Goal: Task Accomplishment & Management: Use online tool/utility

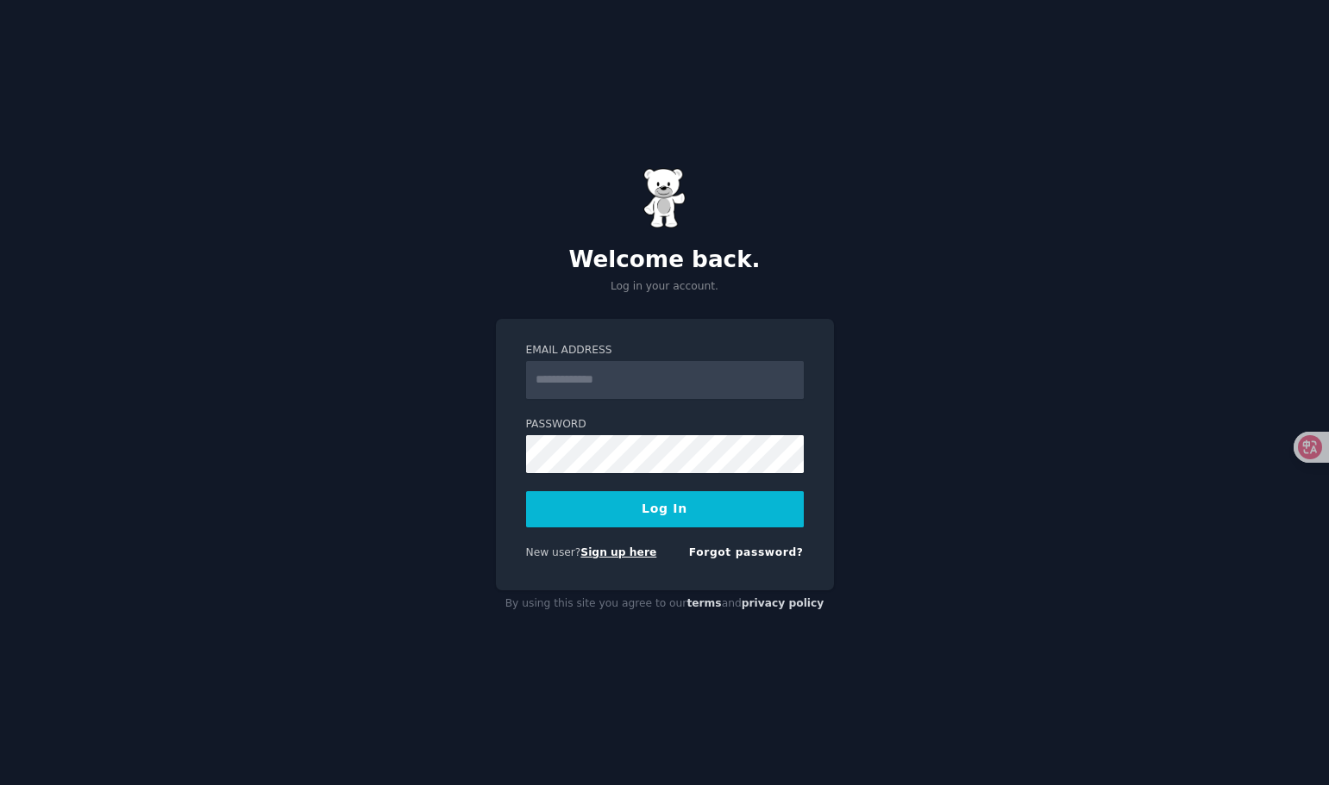
click at [627, 554] on link "Sign up here" at bounding box center [618, 553] width 76 height 12
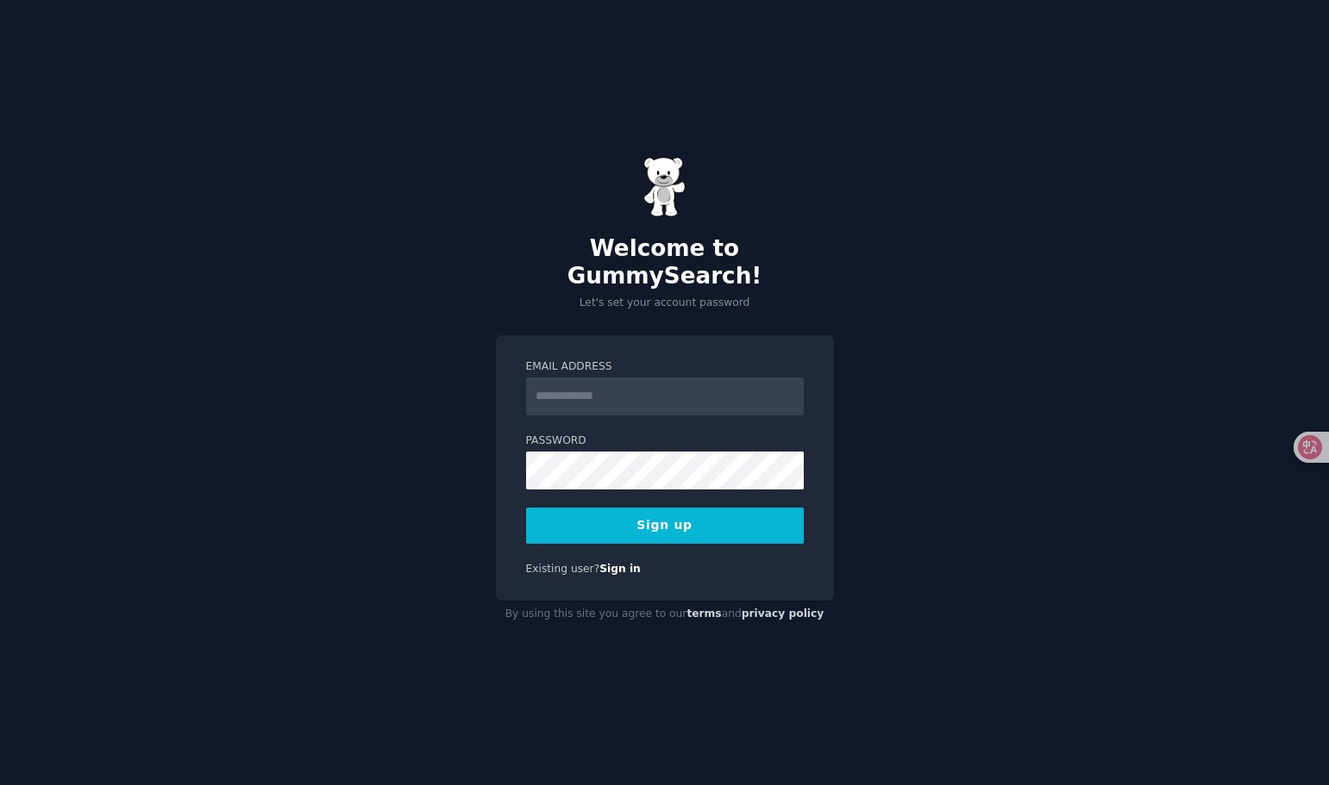
click at [597, 389] on input "Email Address" at bounding box center [665, 397] width 278 height 38
type input "**********"
click at [688, 525] on button "Sign up" at bounding box center [665, 526] width 278 height 36
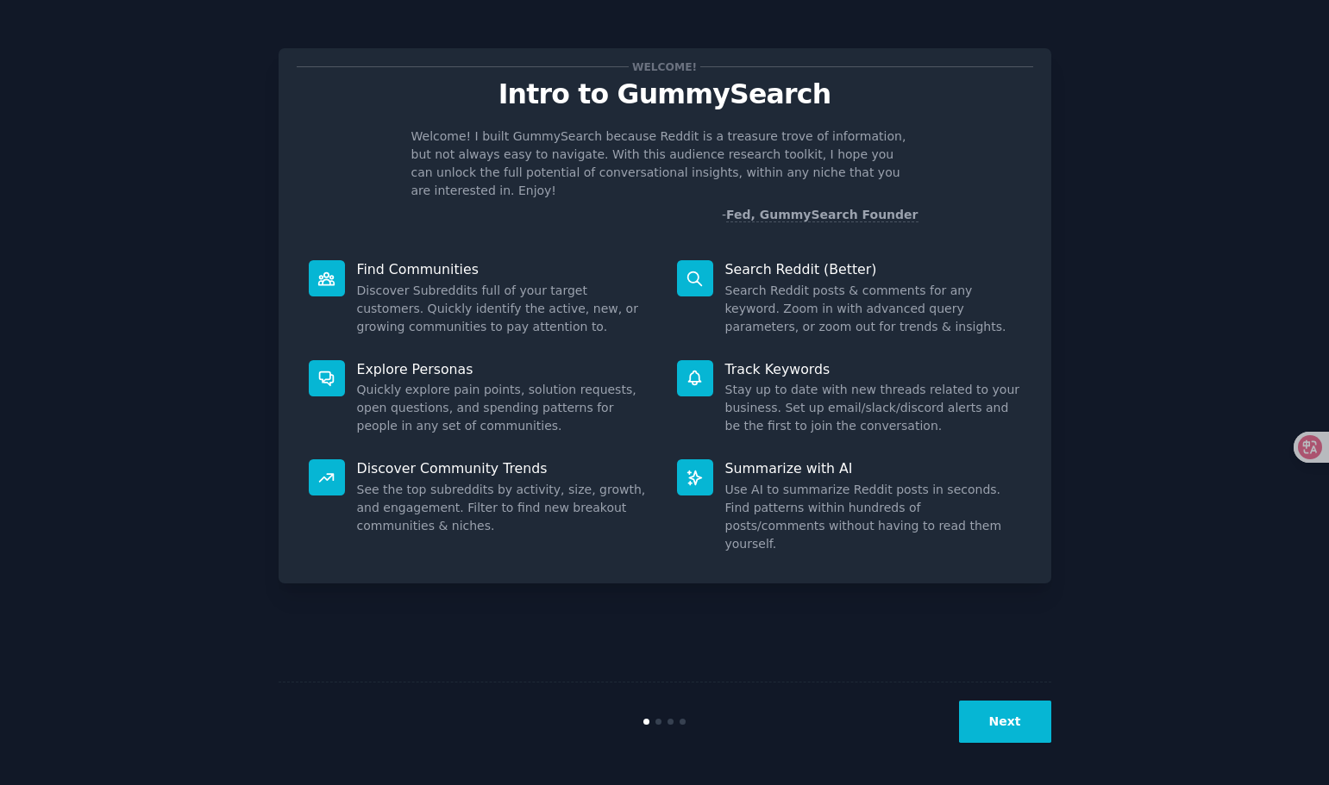
click at [1015, 728] on button "Next" at bounding box center [1005, 722] width 92 height 42
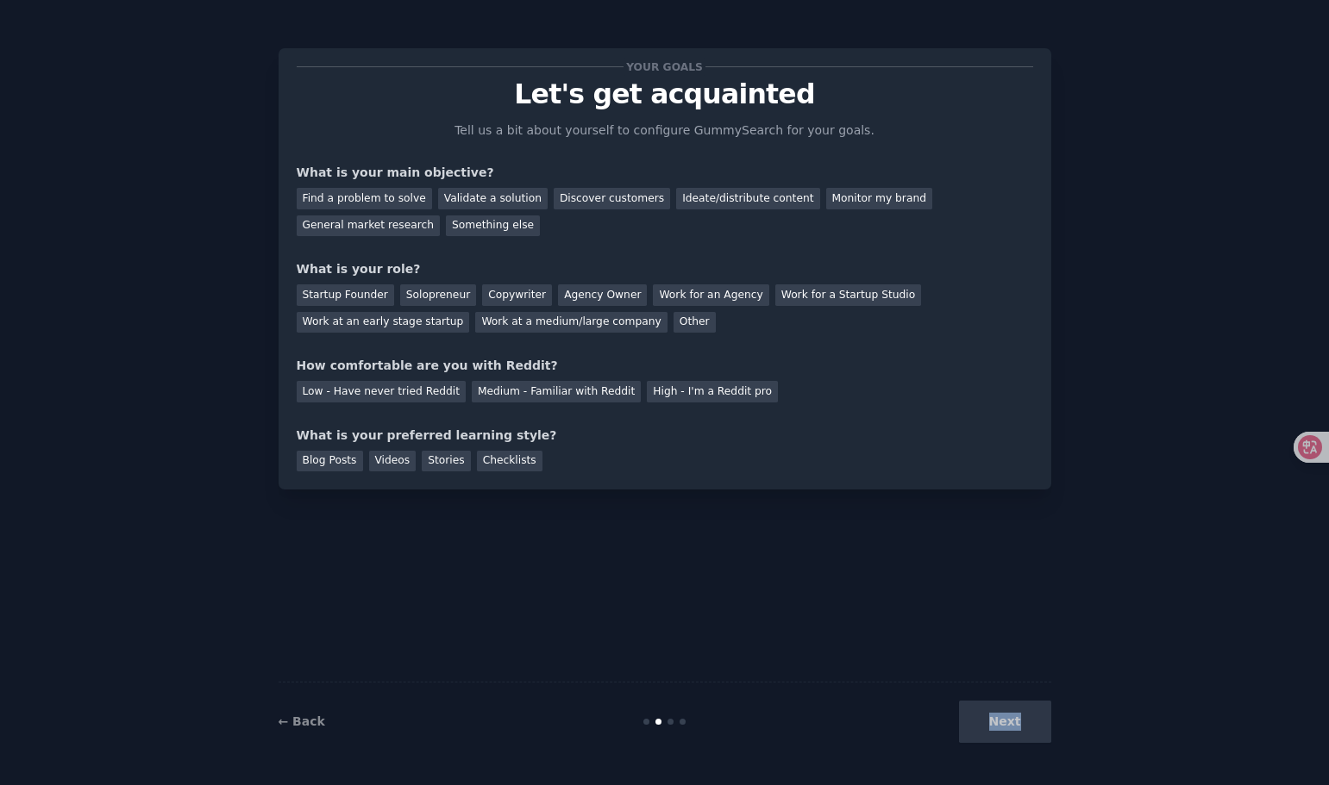
click at [1015, 728] on div "Next" at bounding box center [922, 722] width 258 height 42
click at [1026, 641] on div "Your goals Let's get acquainted Tell us a bit about yourself to configure Gummy…" at bounding box center [664, 392] width 773 height 737
click at [1011, 706] on div "Next" at bounding box center [922, 722] width 258 height 42
click at [1002, 725] on div "Next" at bounding box center [922, 722] width 258 height 42
click at [372, 192] on div "Find a problem to solve" at bounding box center [364, 199] width 135 height 22
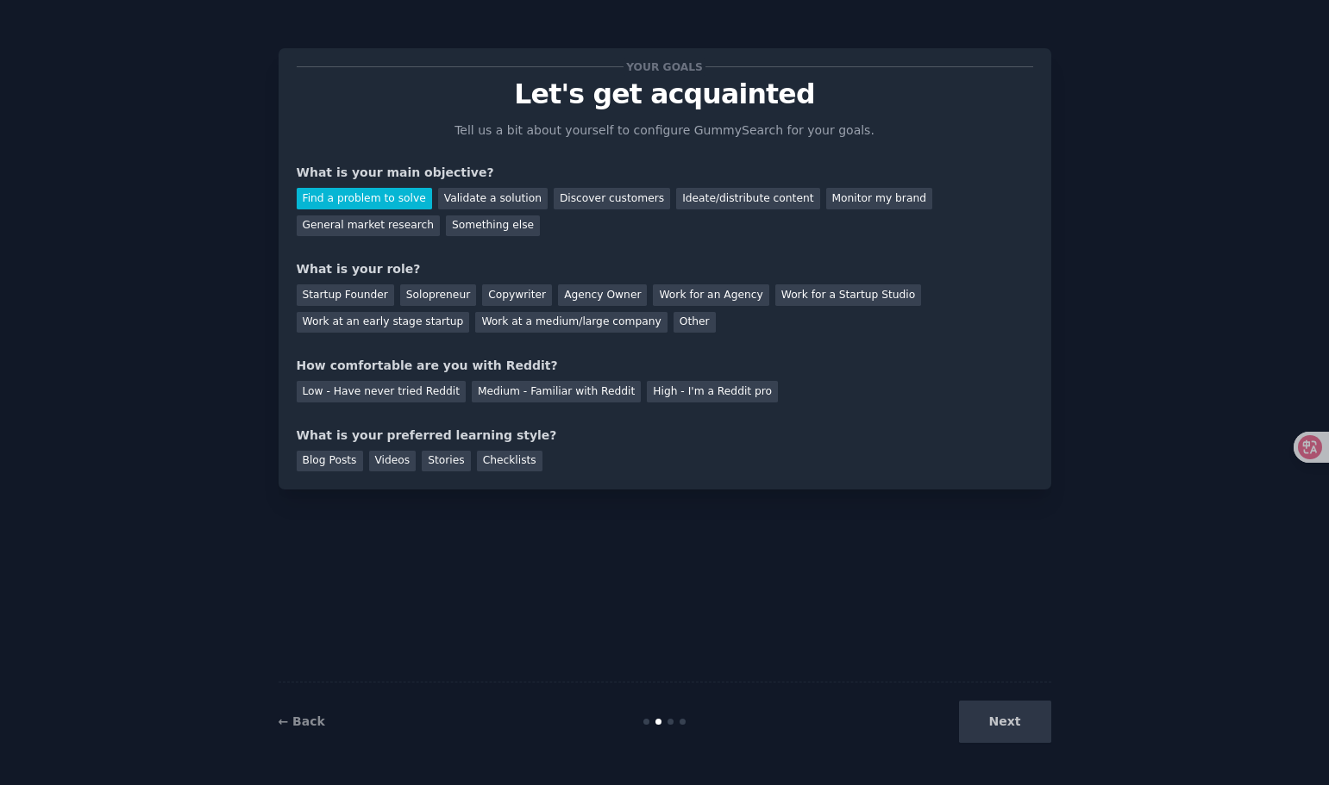
click at [1011, 730] on div "Next" at bounding box center [922, 722] width 258 height 42
click at [1002, 706] on div "Next" at bounding box center [922, 722] width 258 height 42
click at [521, 459] on div "Checklists" at bounding box center [510, 462] width 66 height 22
drag, startPoint x: 742, startPoint y: 390, endPoint x: 753, endPoint y: 390, distance: 10.3
click at [753, 390] on div "High - I'm a Reddit pro" at bounding box center [712, 392] width 131 height 22
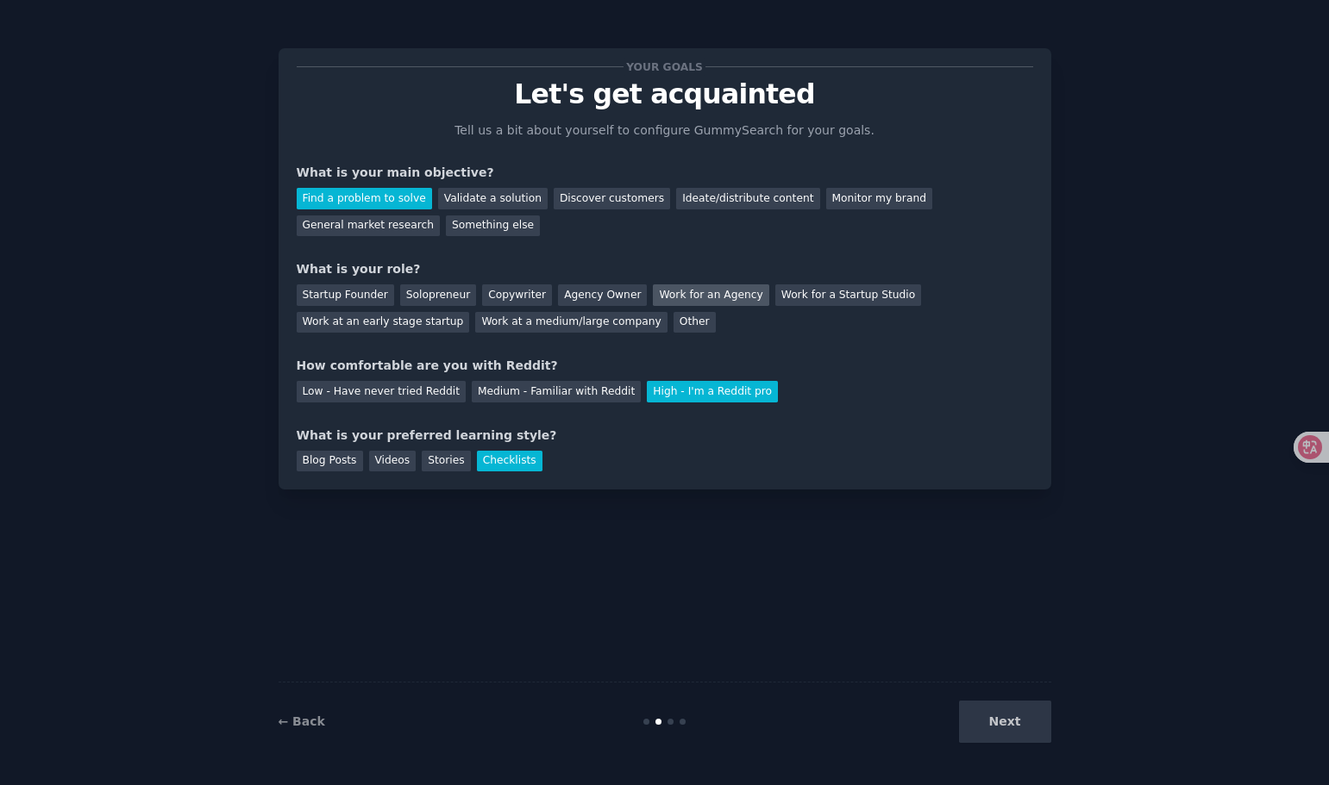
click at [654, 298] on div "Work for an Agency" at bounding box center [711, 296] width 116 height 22
click at [996, 710] on button "Next" at bounding box center [1005, 722] width 92 height 42
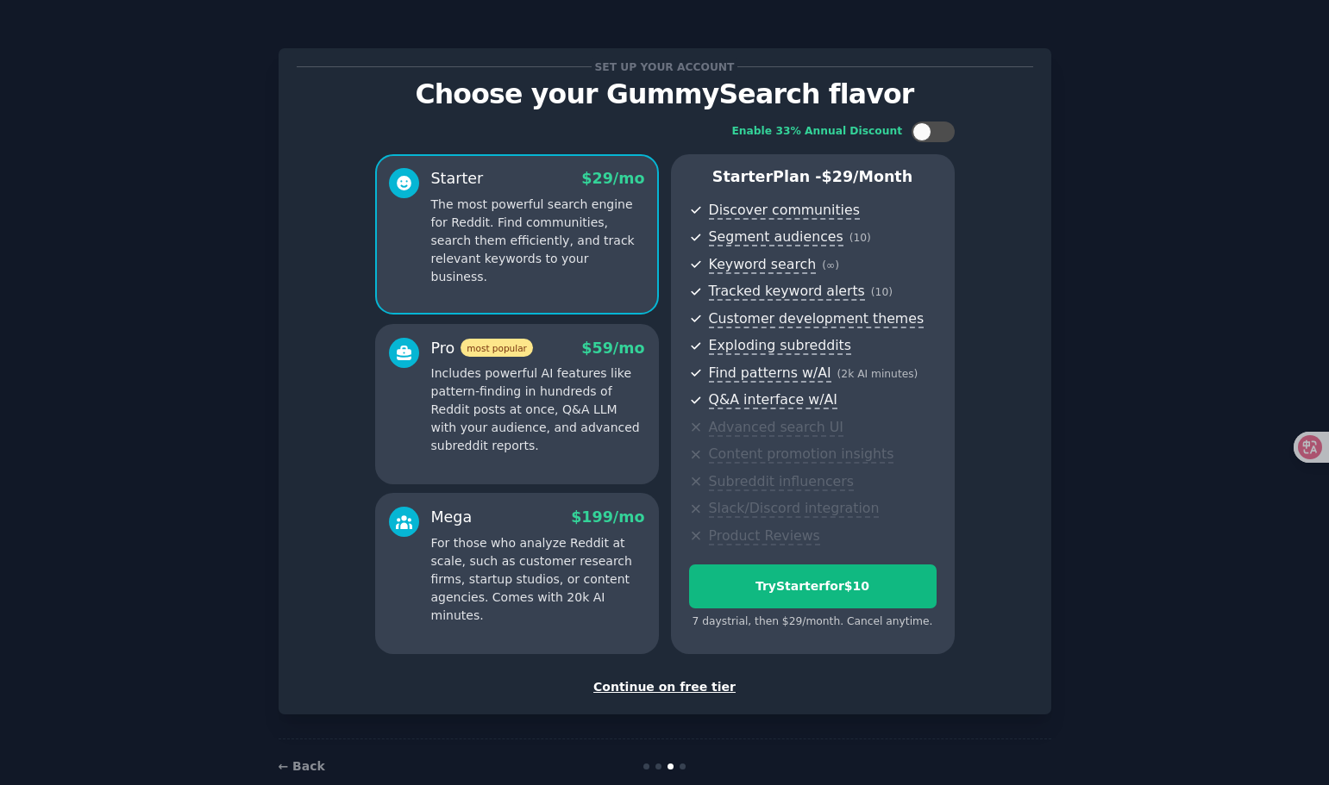
click at [642, 694] on div "Continue on free tier" at bounding box center [665, 688] width 736 height 18
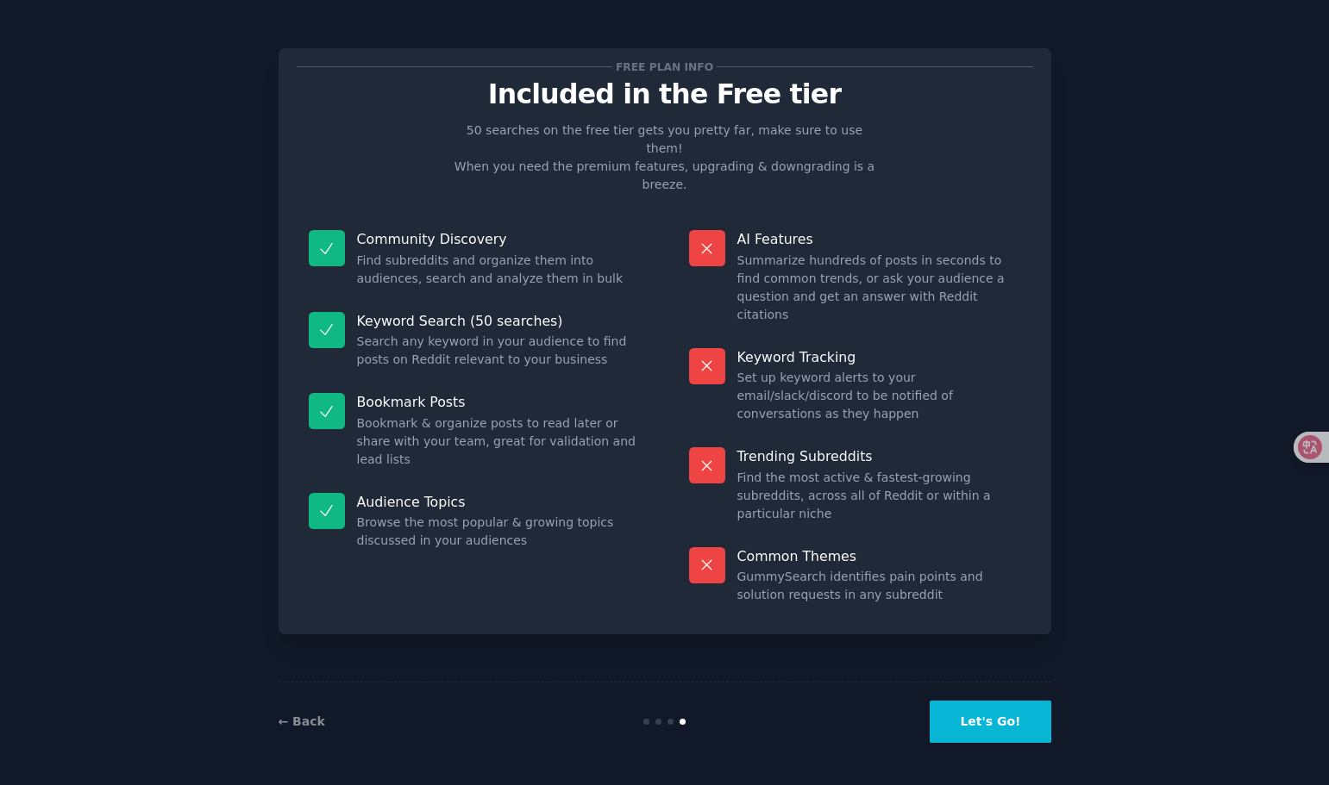
click at [998, 716] on button "Let's Go!" at bounding box center [989, 722] width 121 height 42
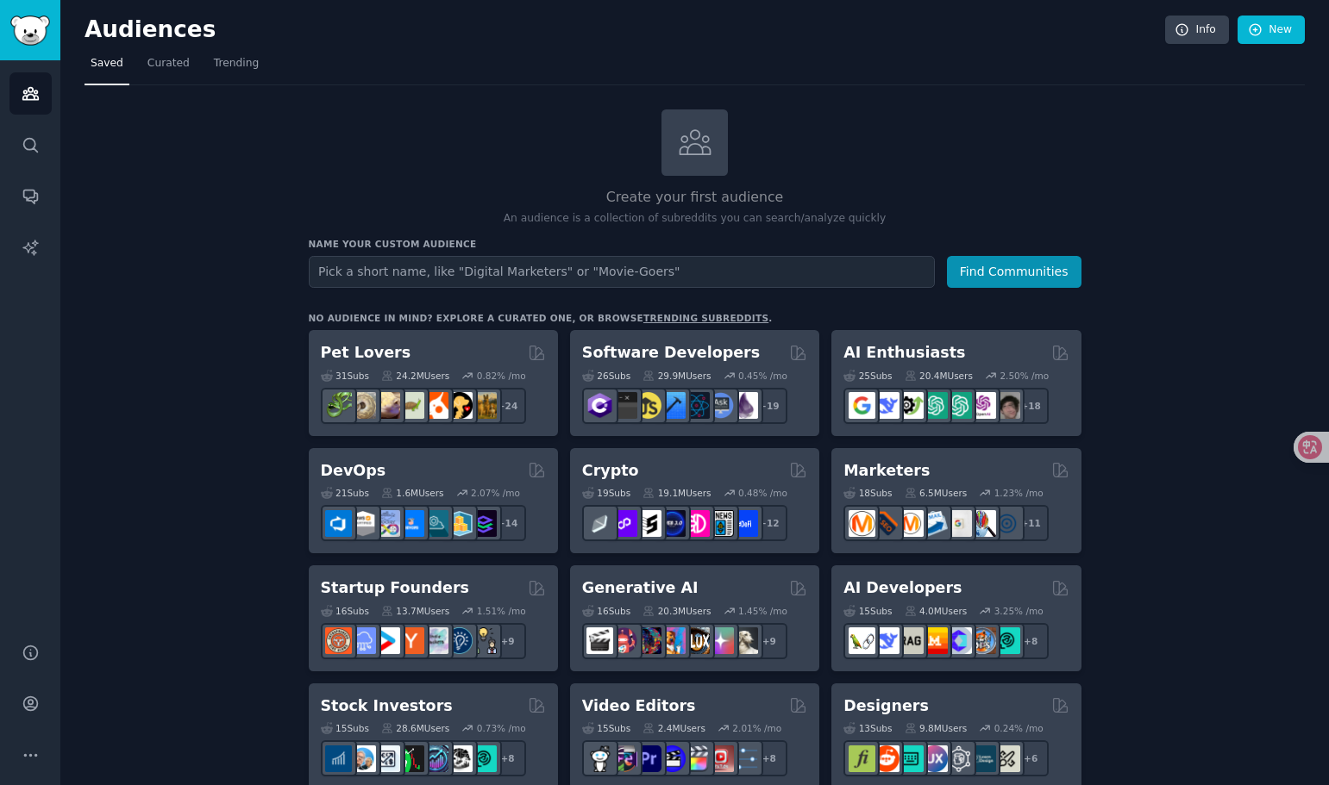
click at [416, 271] on input "text" at bounding box center [622, 272] width 626 height 32
click at [497, 281] on input "text" at bounding box center [622, 272] width 626 height 32
drag, startPoint x: 590, startPoint y: 193, endPoint x: 798, endPoint y: 190, distance: 207.8
click at [798, 190] on h2 "Create your first audience" at bounding box center [695, 198] width 773 height 22
copy h2 "Create your first audience"
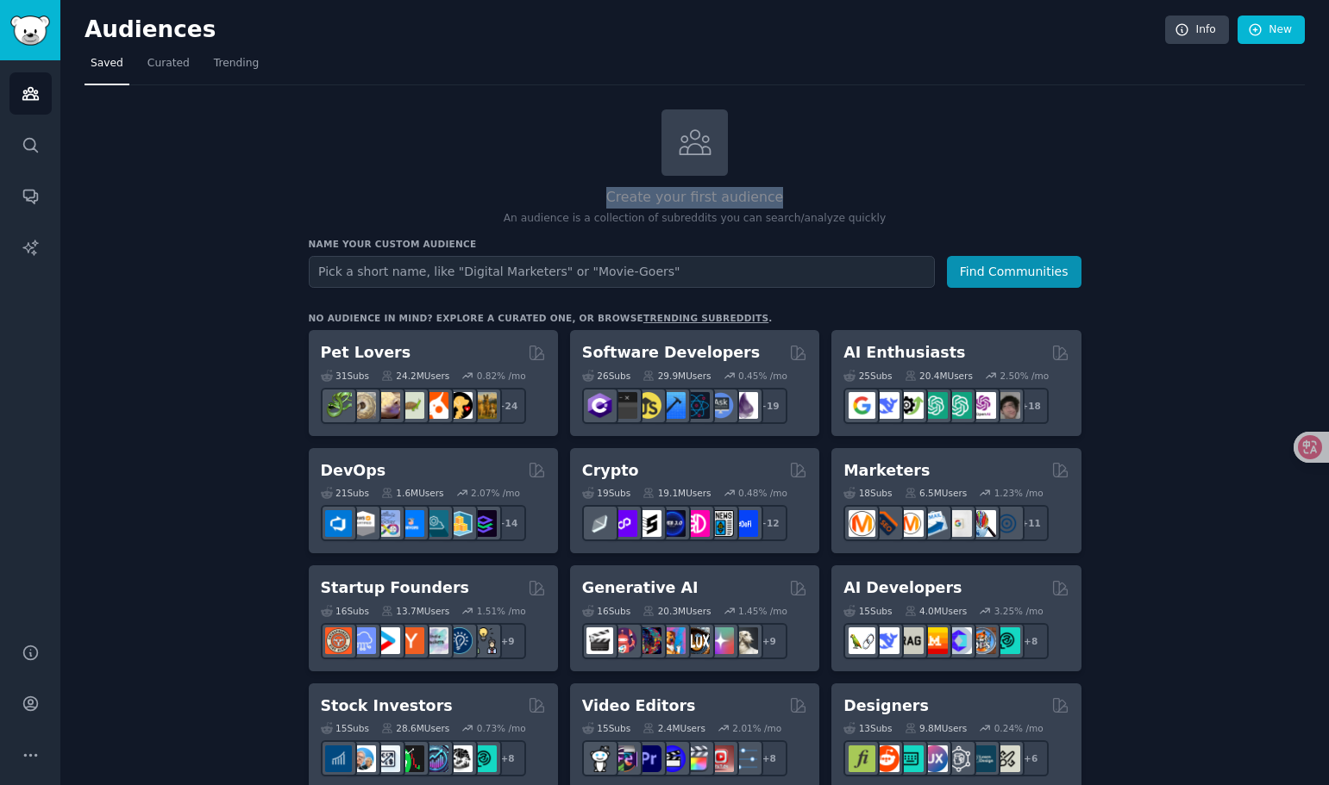
click at [798, 190] on h2 "Create your first audience" at bounding box center [695, 198] width 773 height 22
click at [1294, 436] on icon at bounding box center [1297, 447] width 24 height 24
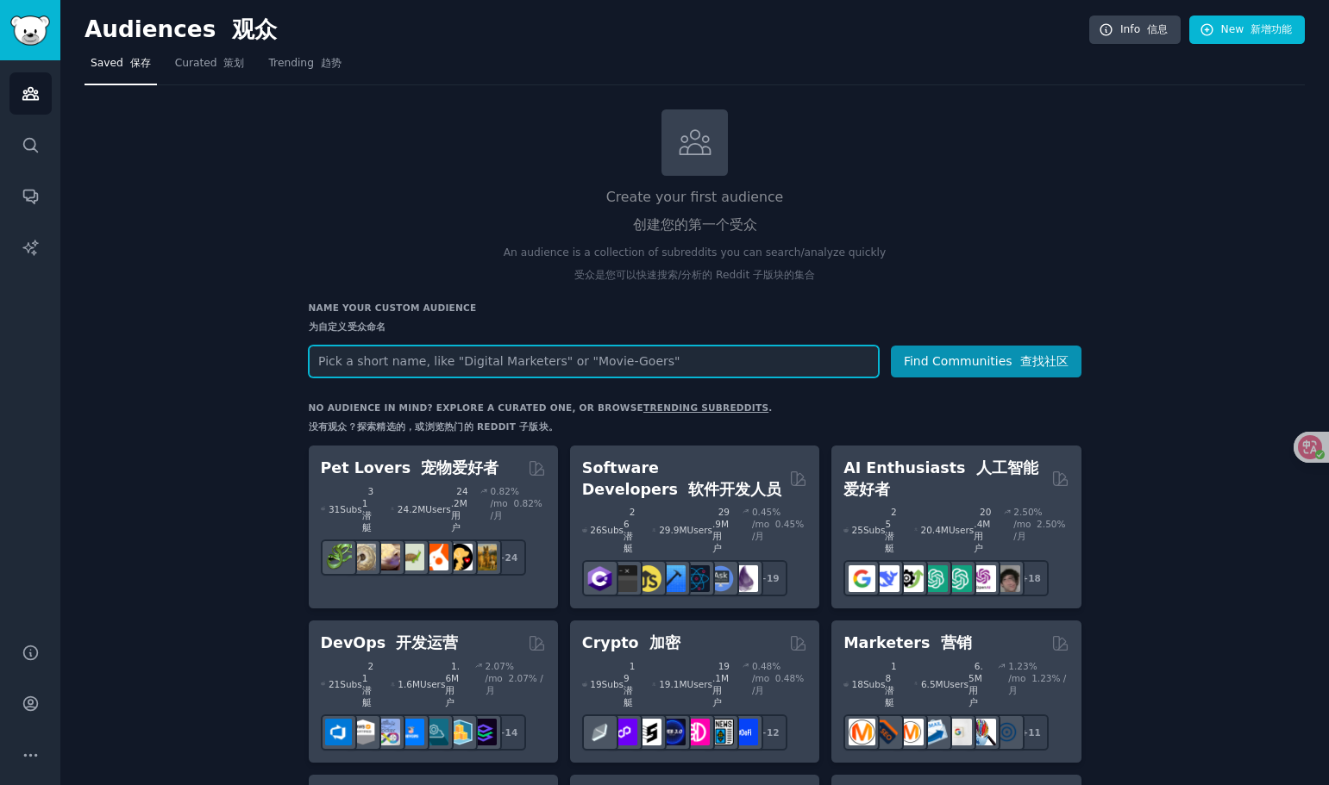
click at [523, 368] on input "text" at bounding box center [594, 362] width 570 height 32
type input "VKB"
drag, startPoint x: 697, startPoint y: 362, endPoint x: 119, endPoint y: 353, distance: 577.8
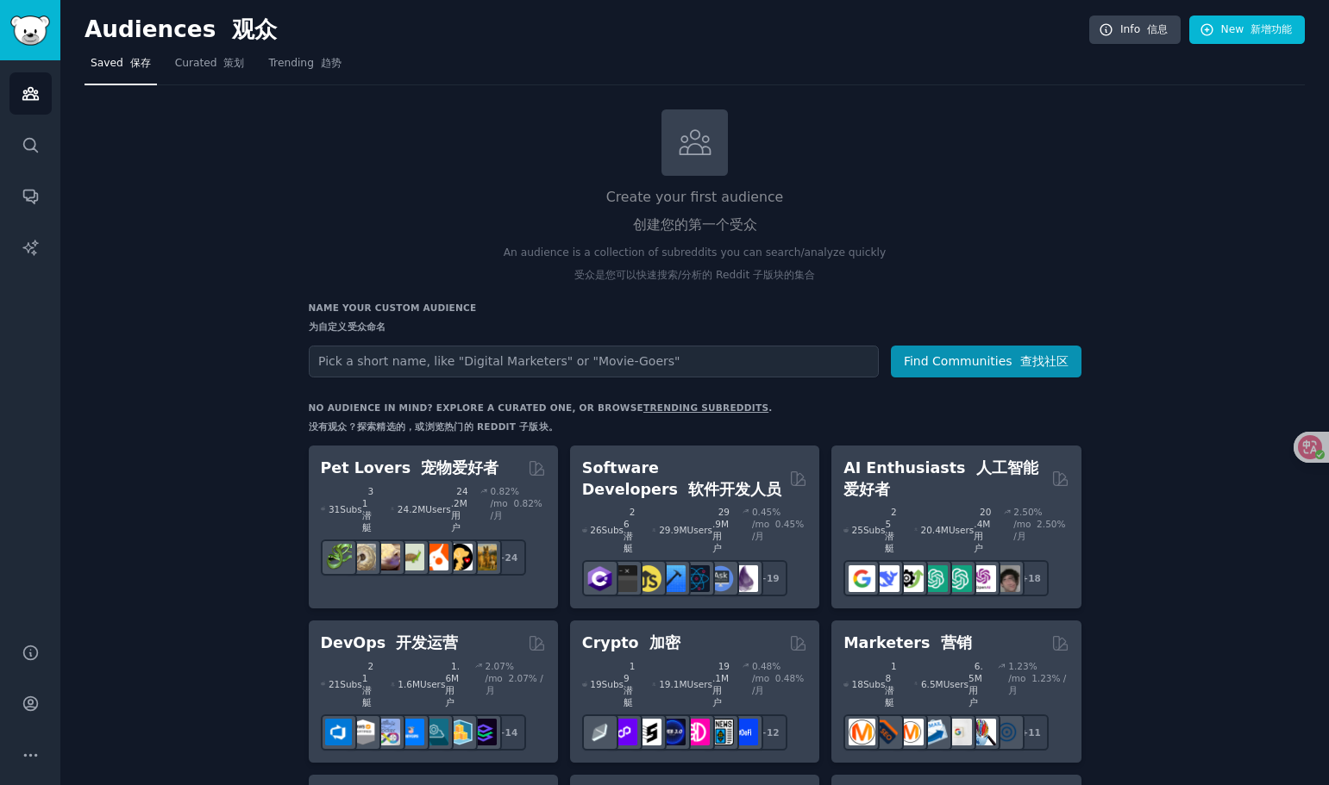
click at [345, 318] on h3 "Name your custom audience 为自定义受众命名" at bounding box center [695, 321] width 773 height 38
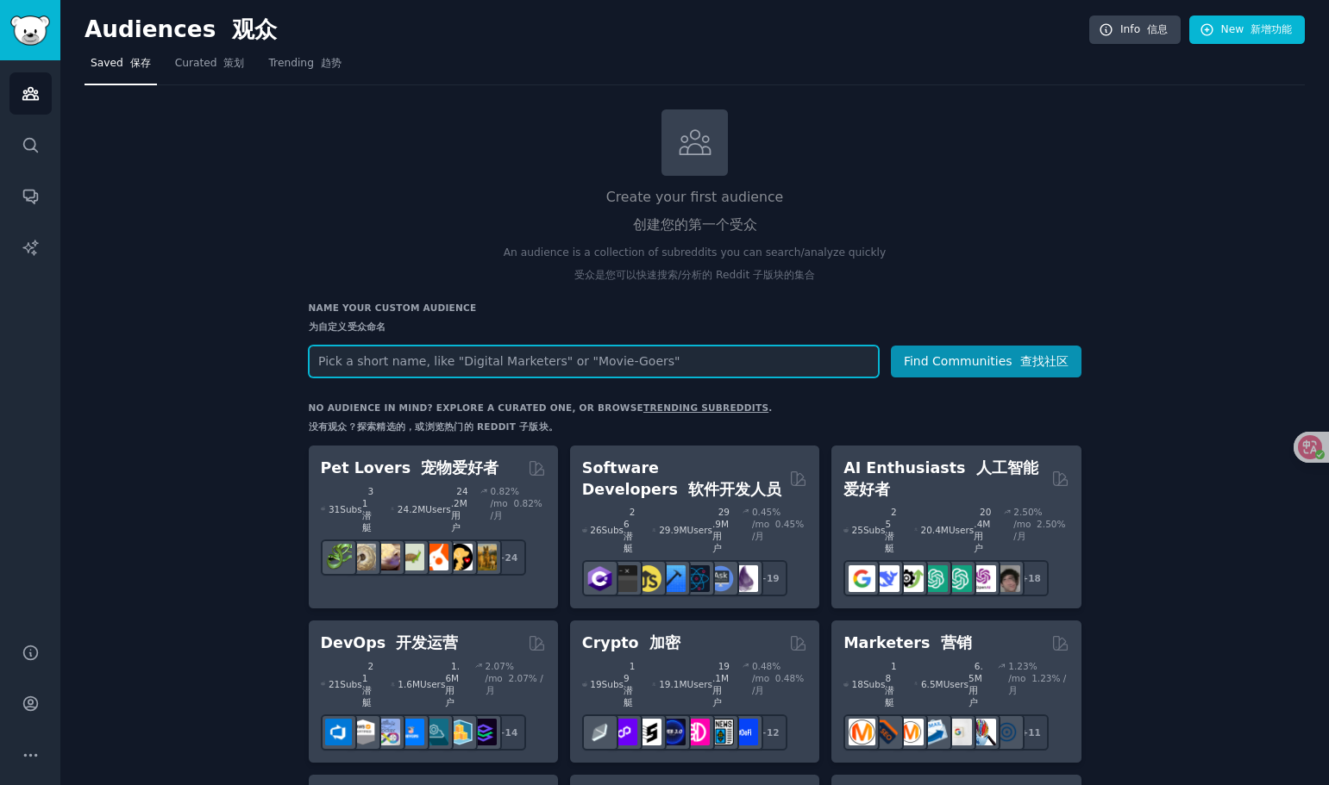
click at [629, 366] on input "text" at bounding box center [594, 362] width 570 height 32
type input "VKB"
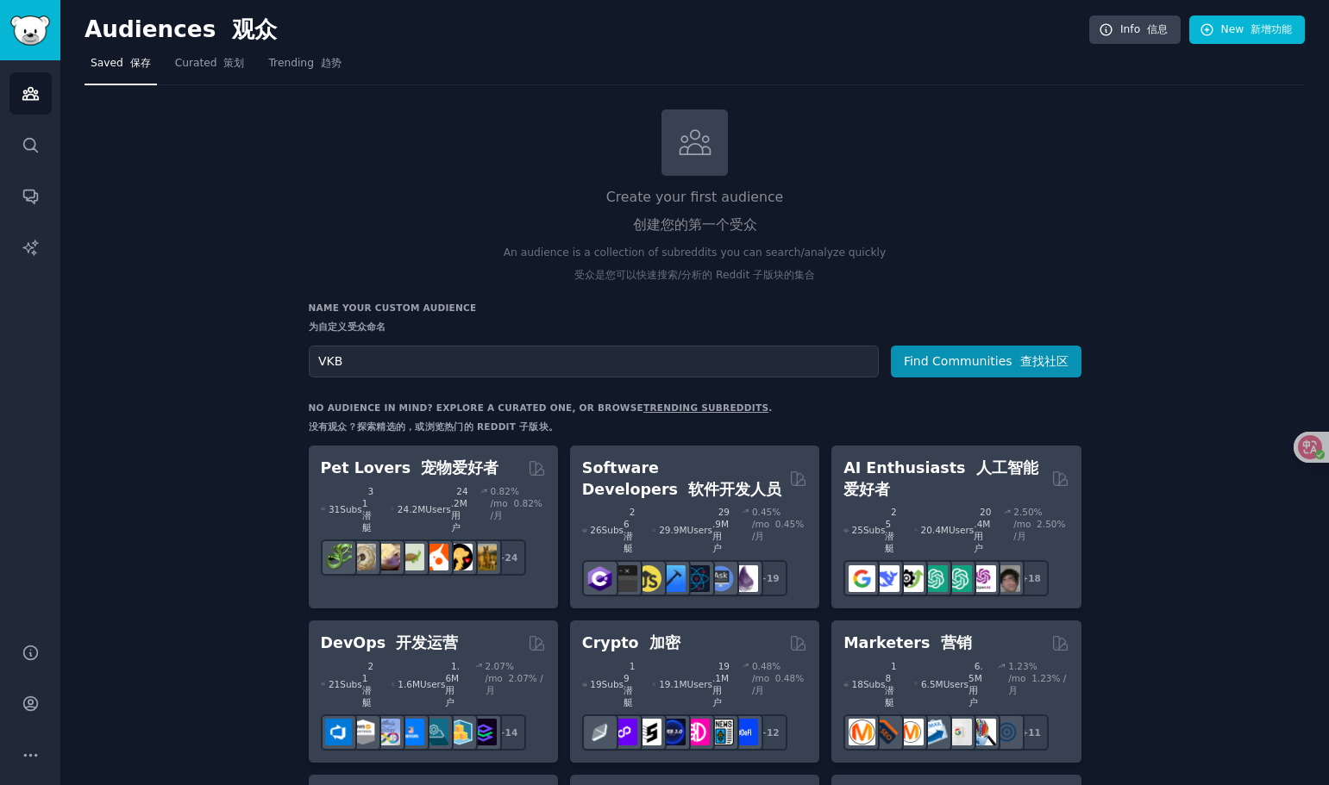
click at [997, 358] on button "Find Communities 查找社区" at bounding box center [986, 362] width 191 height 32
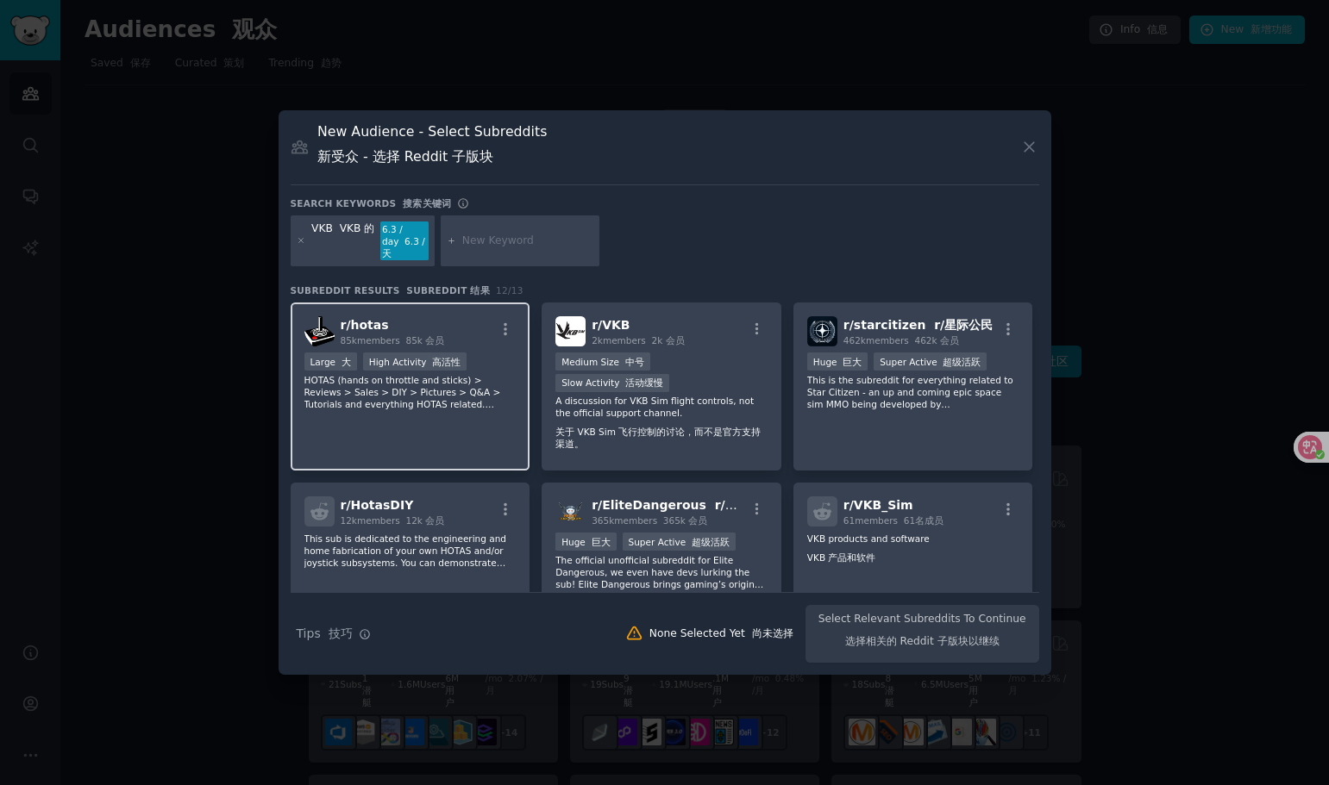
click at [416, 399] on p "HOTAS (hands on throttle and sticks) > Reviews > Sales > DIY > Pictures > Q&A >…" at bounding box center [410, 392] width 212 height 36
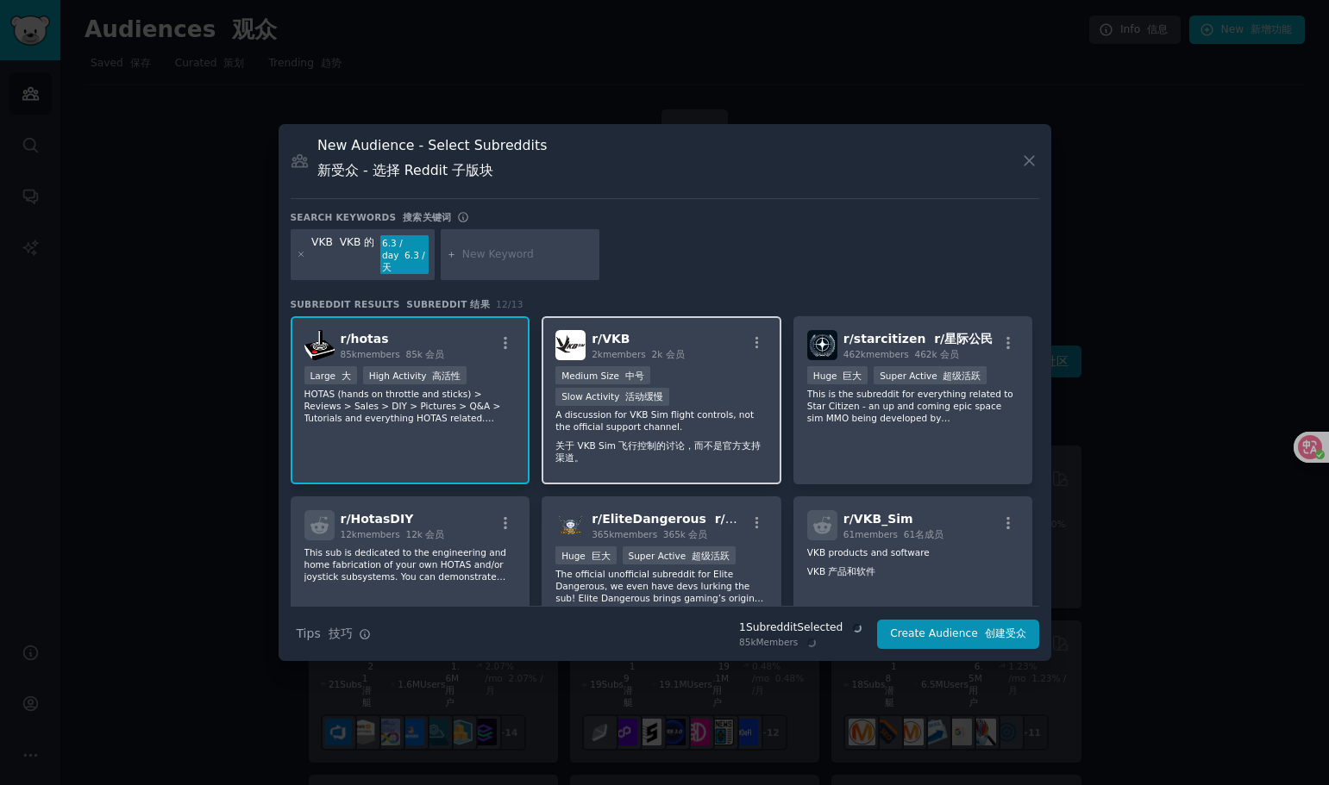
click at [704, 393] on div "Medium Size 中号 Slow Activity 活动缓慢" at bounding box center [661, 387] width 212 height 42
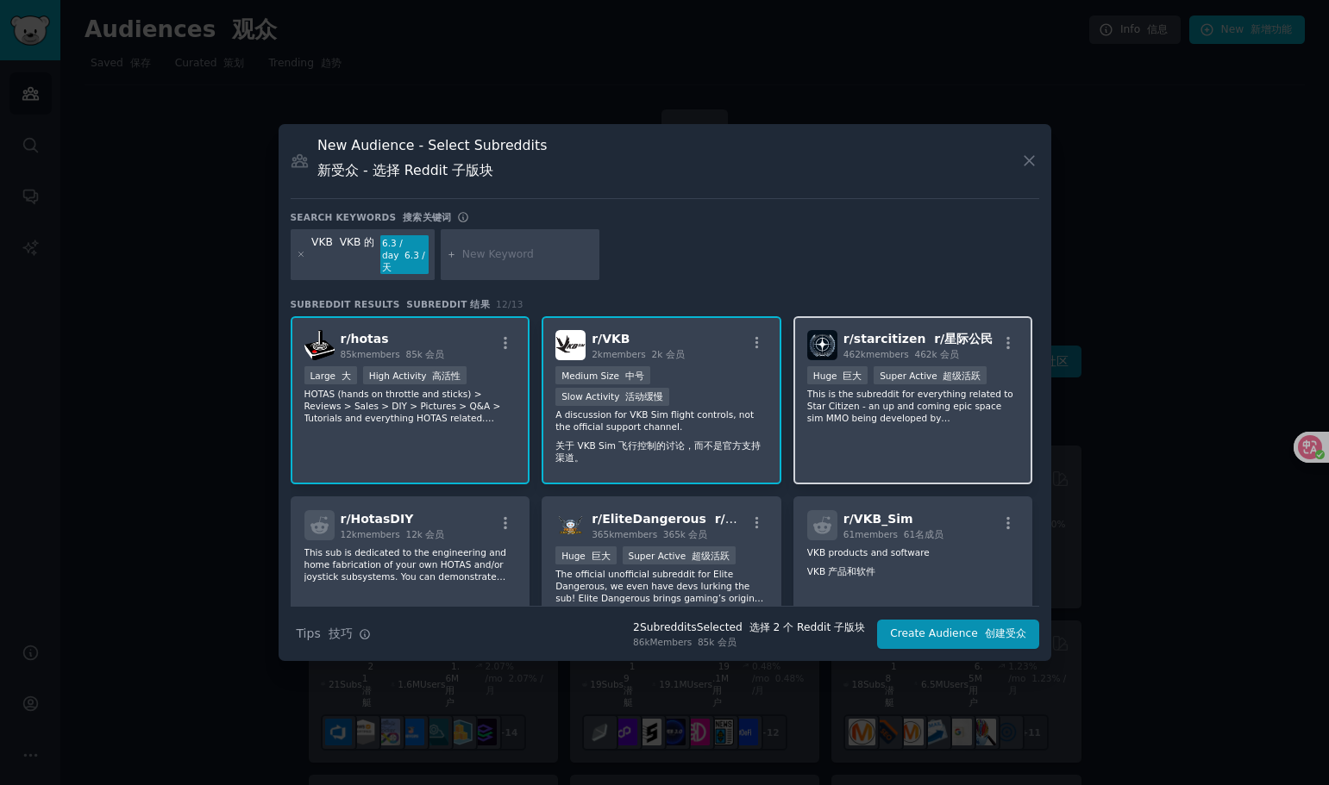
scroll to position [86, 0]
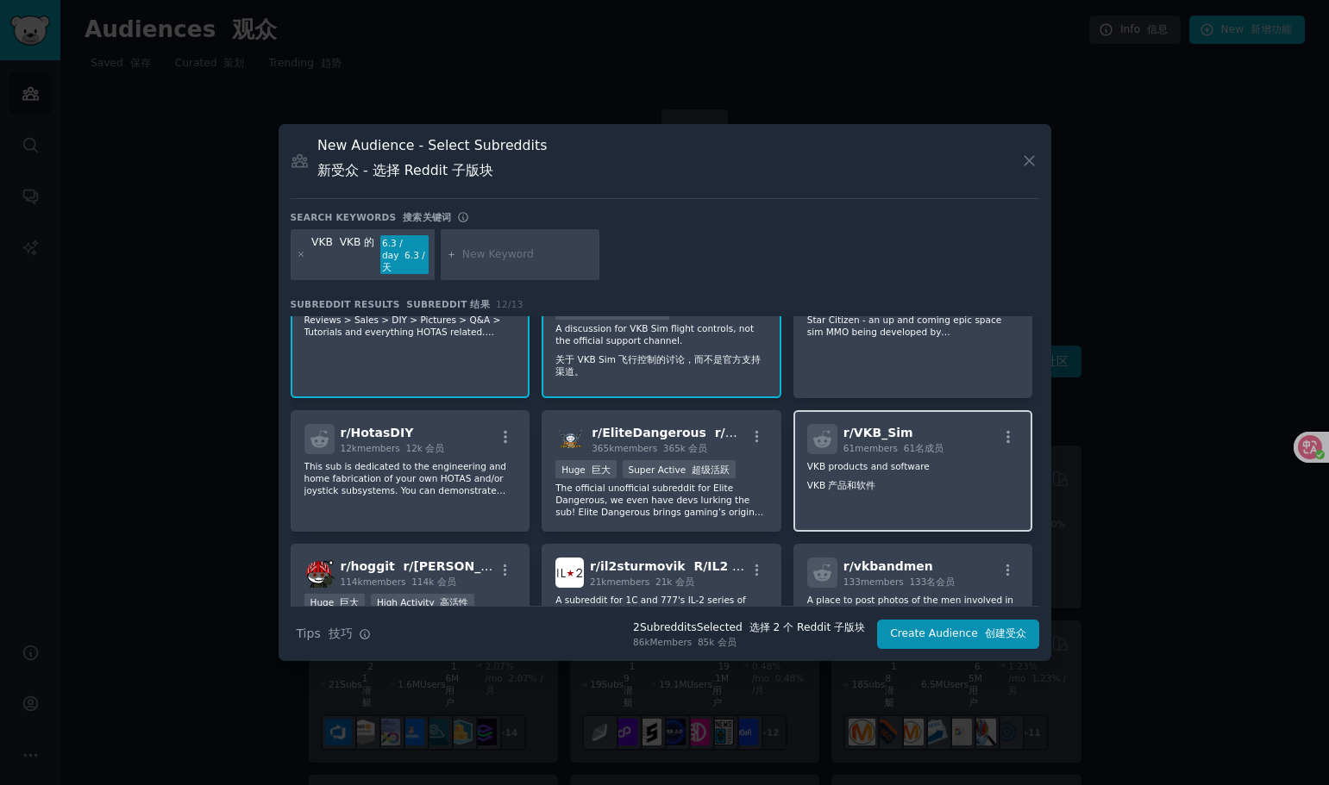
click at [924, 491] on p "VKB products and software VKB 产品和软件" at bounding box center [913, 479] width 212 height 38
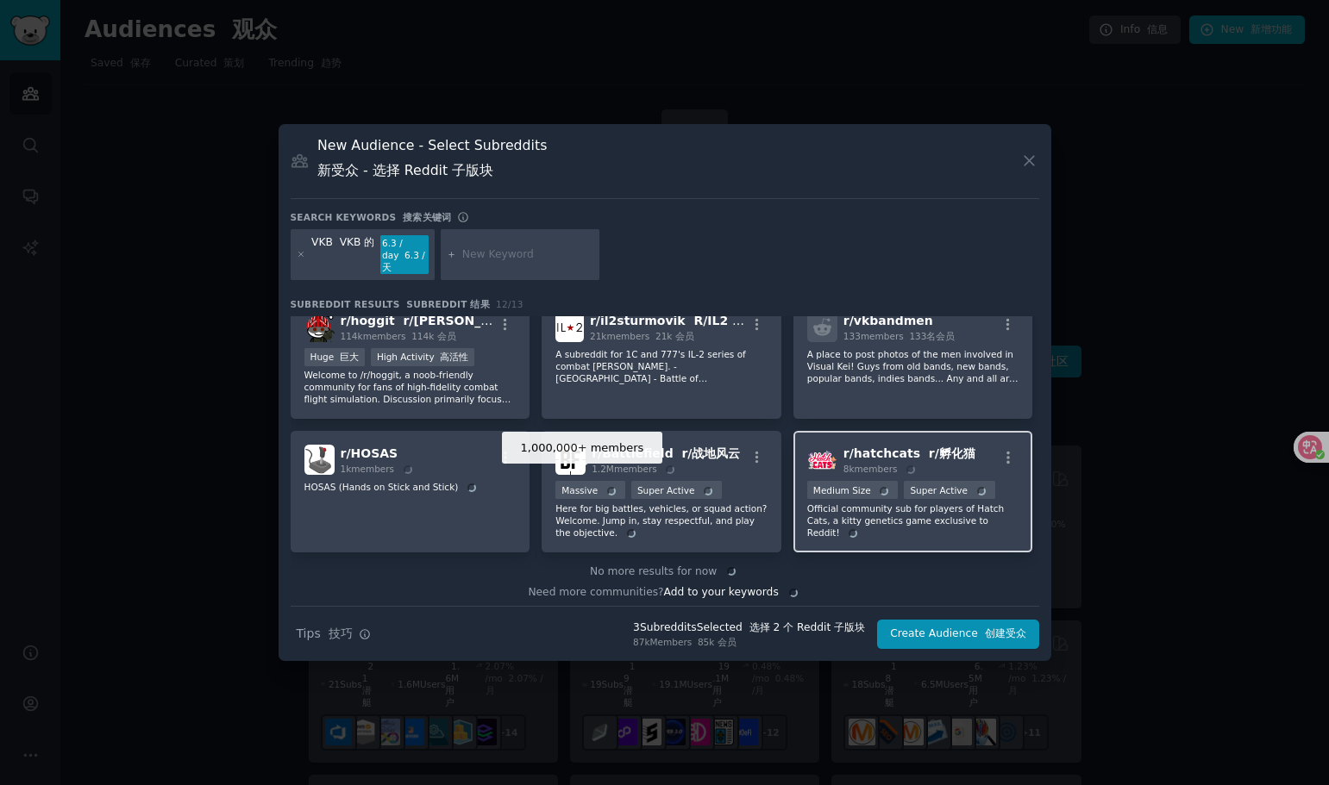
scroll to position [339, 0]
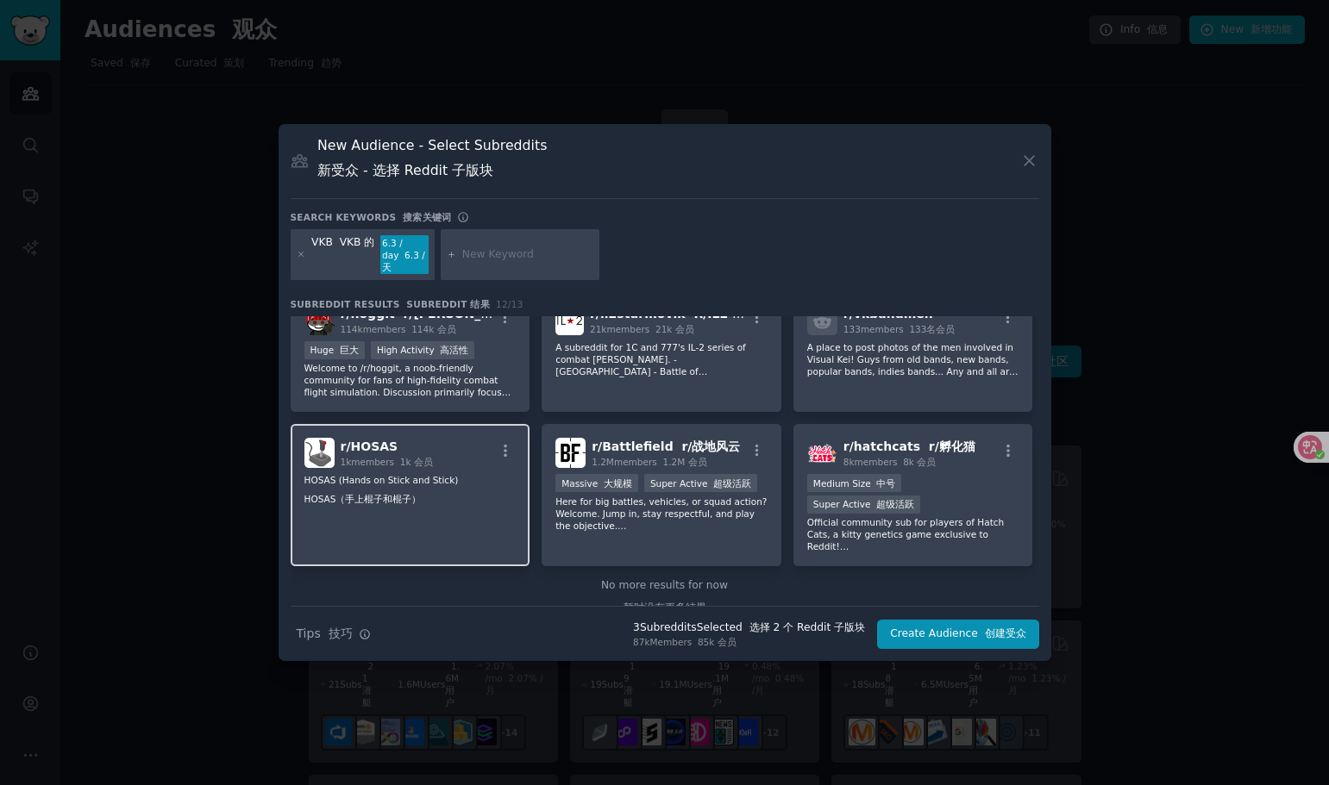
click at [414, 504] on font "HOSAS（手上棍子和棍子）" at bounding box center [362, 499] width 117 height 10
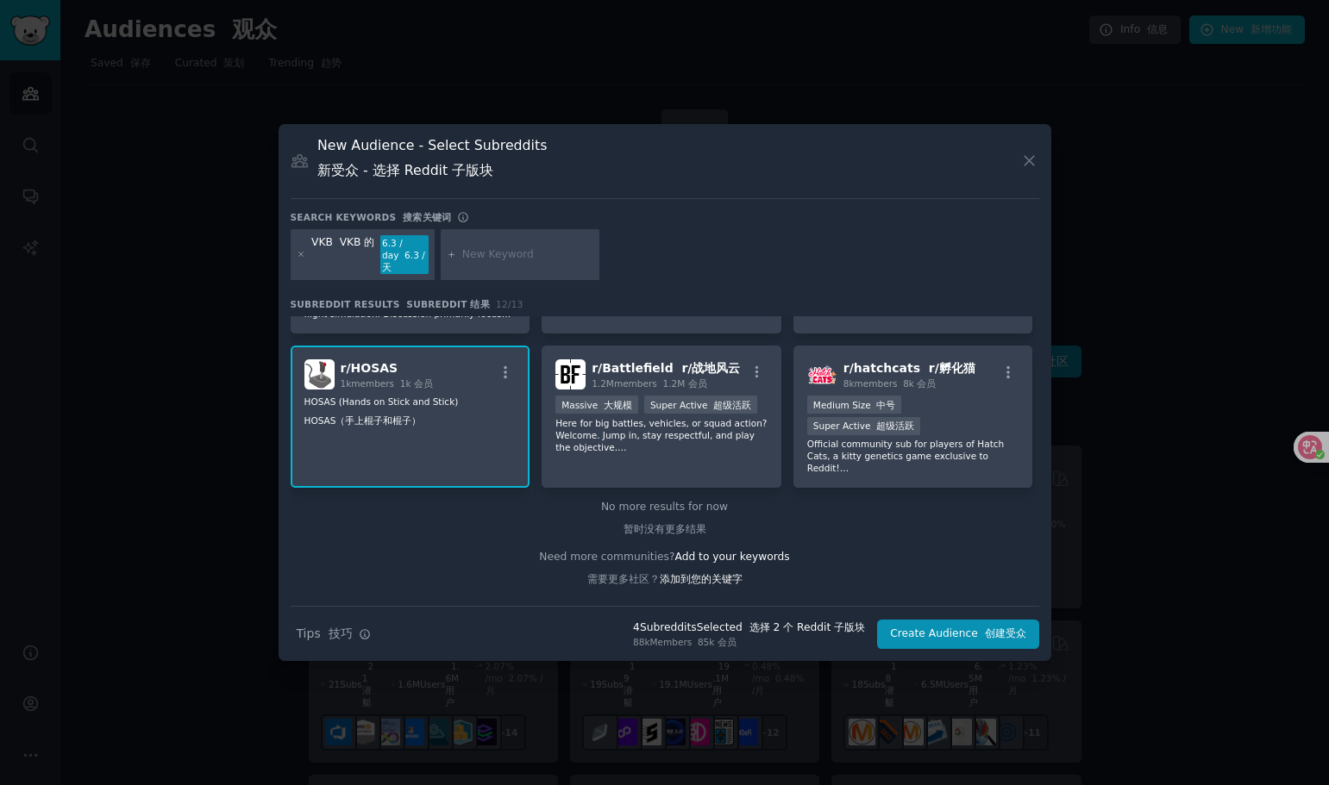
scroll to position [443, 0]
click at [981, 636] on font "submit" at bounding box center [981, 634] width 7 height 12
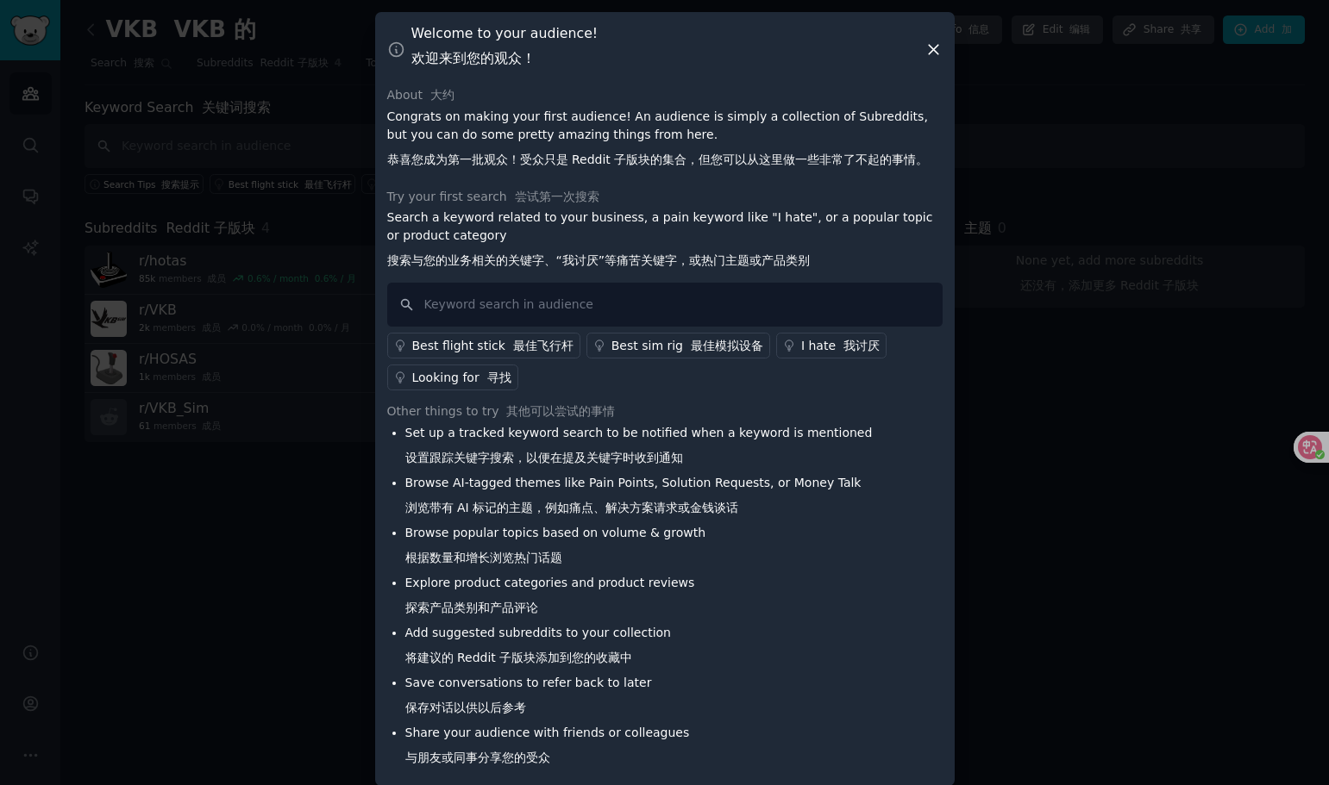
click at [933, 47] on icon at bounding box center [933, 49] width 9 height 9
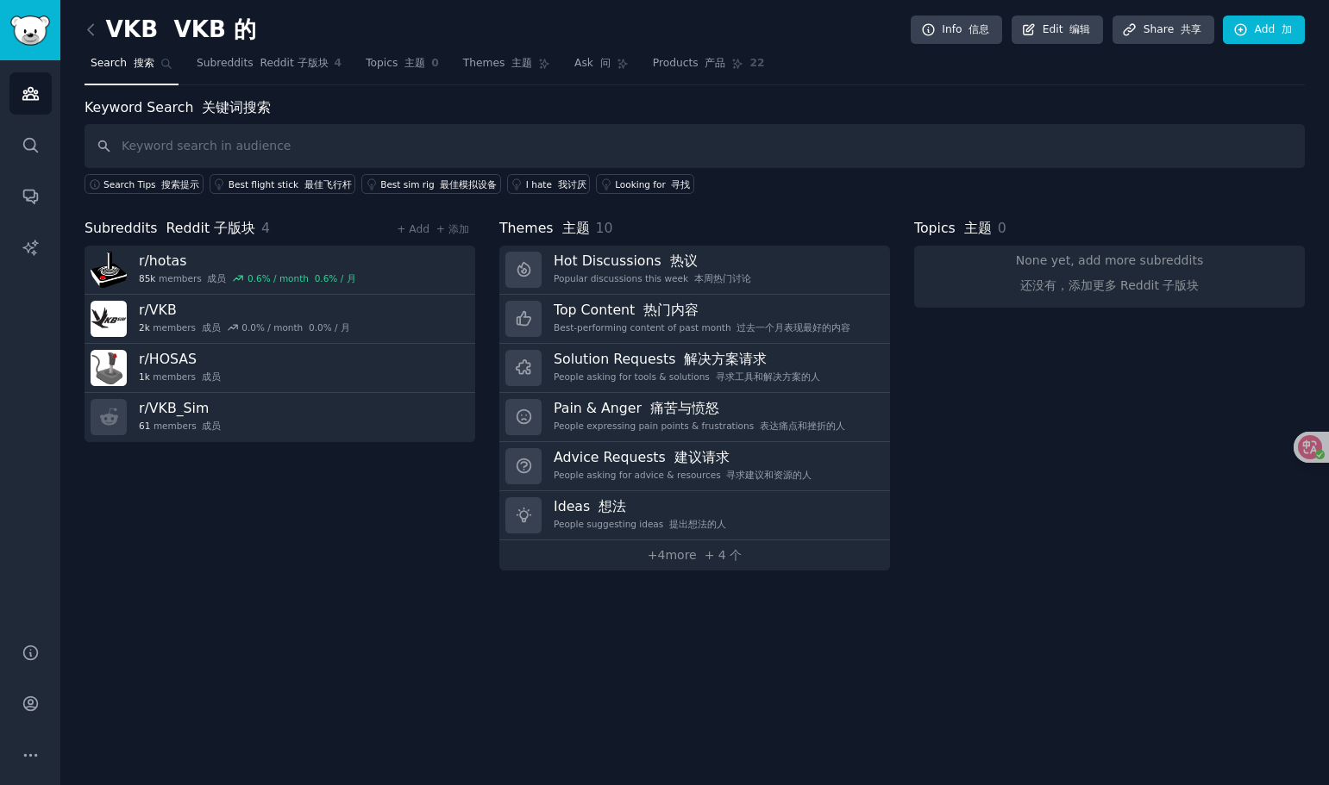
drag, startPoint x: 956, startPoint y: 517, endPoint x: 948, endPoint y: 507, distance: 12.9
click at [956, 517] on div "Topics 主题 0 None yet, add more subreddits 还没有，添加更多 Reddit 子版块" at bounding box center [1109, 394] width 391 height 353
click at [247, 147] on input "text" at bounding box center [694, 146] width 1220 height 44
click at [36, 241] on icon "Sidebar" at bounding box center [31, 248] width 18 height 18
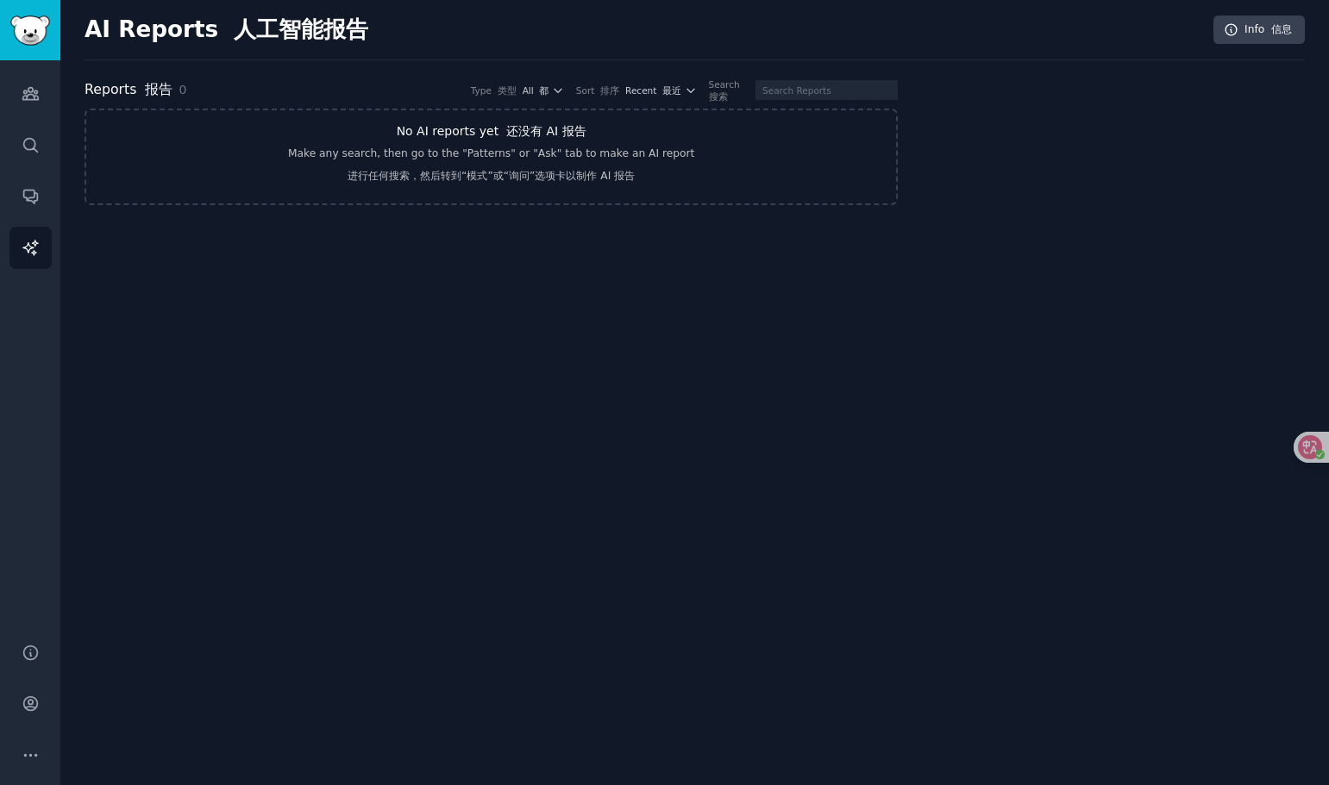
click at [518, 147] on div "Make any search, then go to the "Patterns" or "Ask" tab to make an AI report 进行…" at bounding box center [491, 169] width 406 height 44
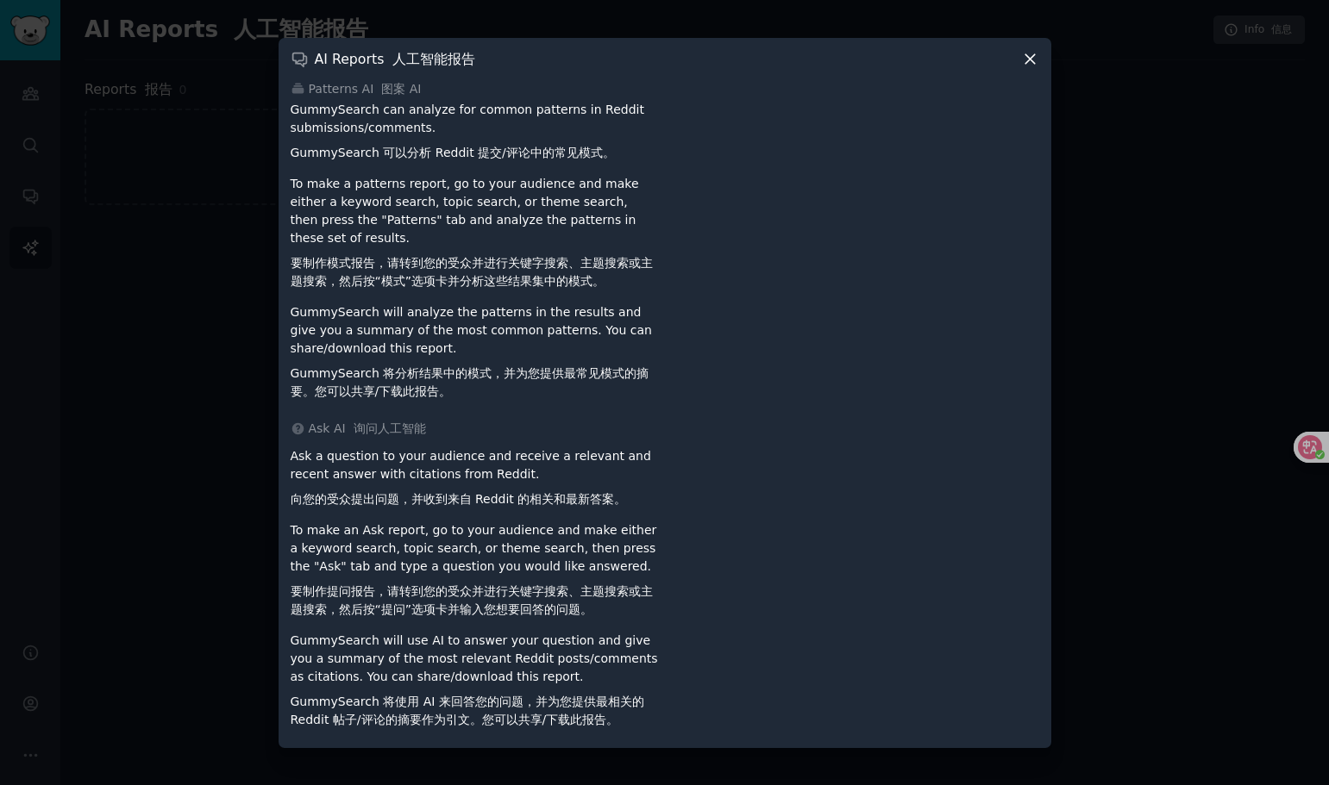
click at [1021, 61] on icon at bounding box center [1030, 59] width 18 height 18
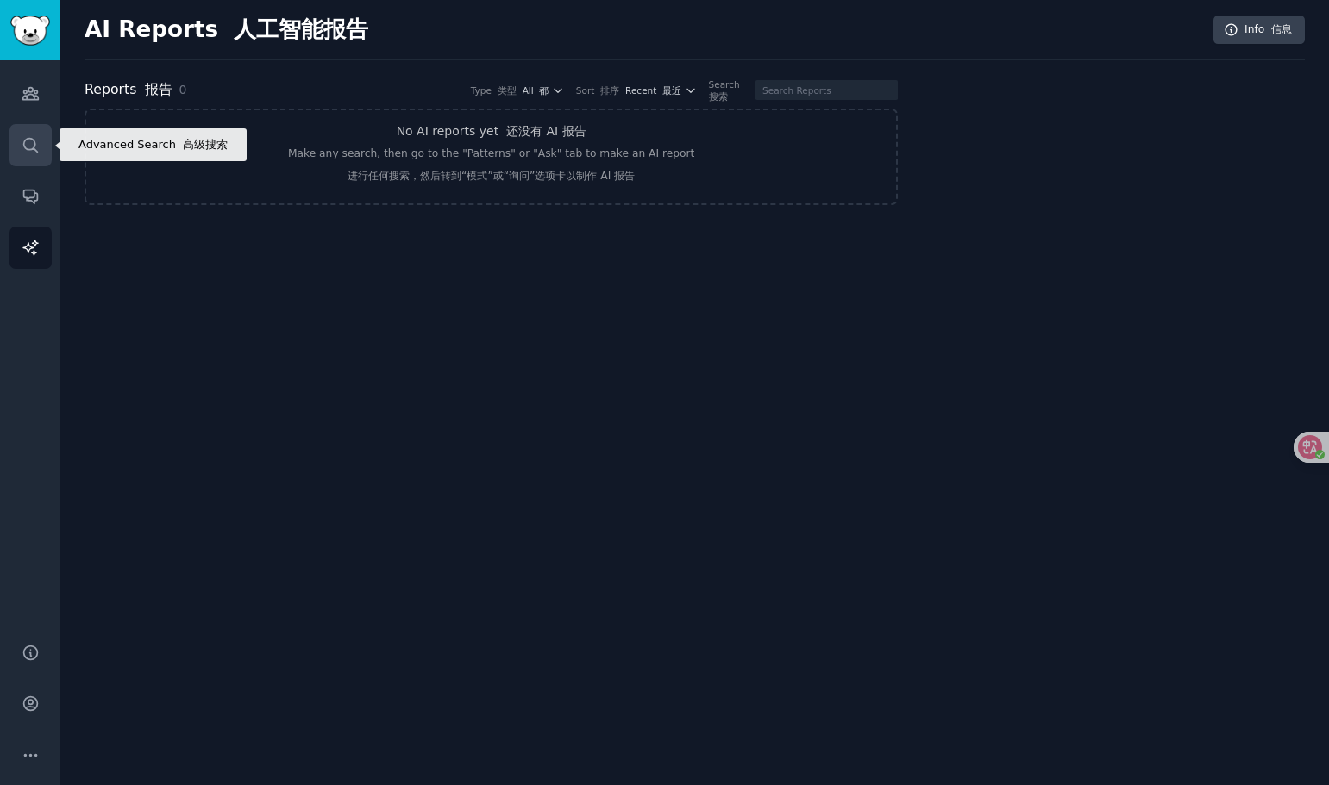
click at [42, 152] on link "Search" at bounding box center [30, 145] width 42 height 42
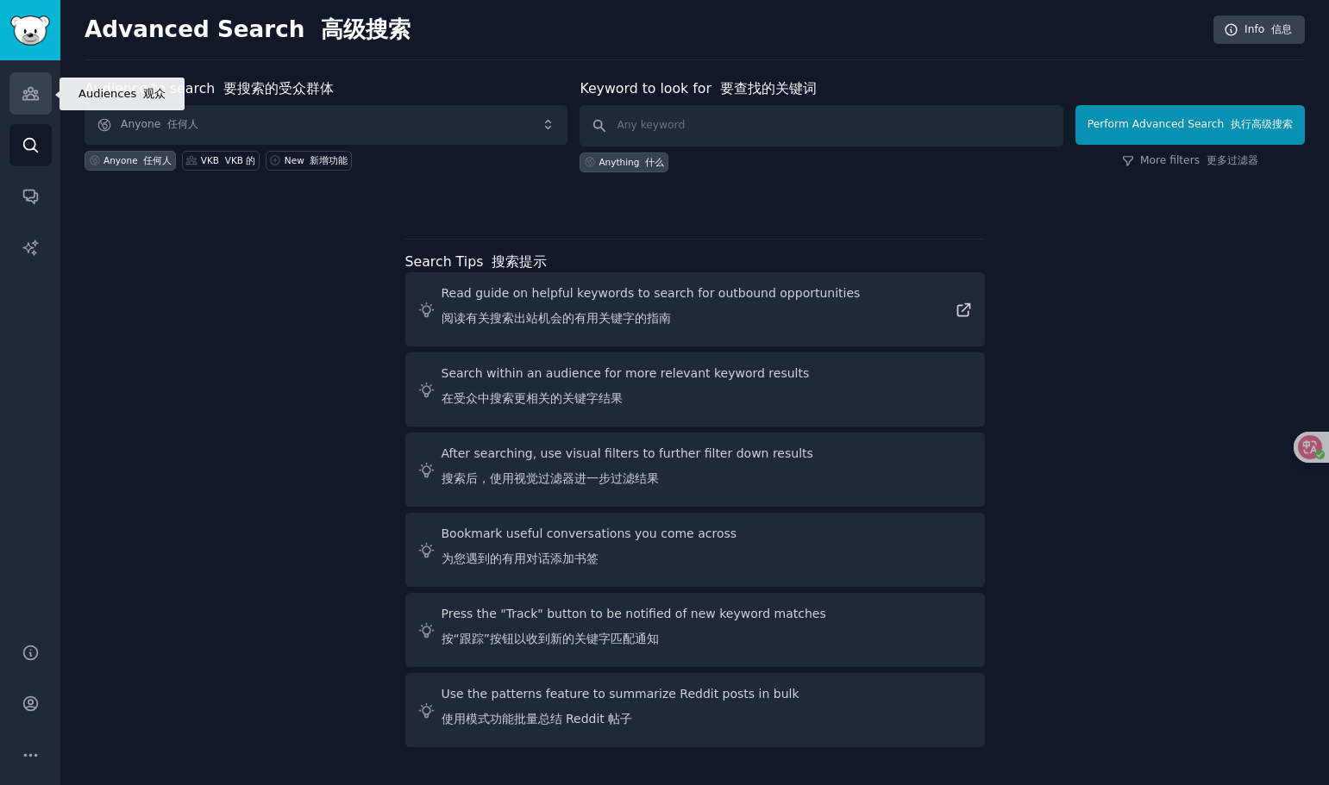
click at [34, 91] on icon "Sidebar" at bounding box center [30, 94] width 16 height 12
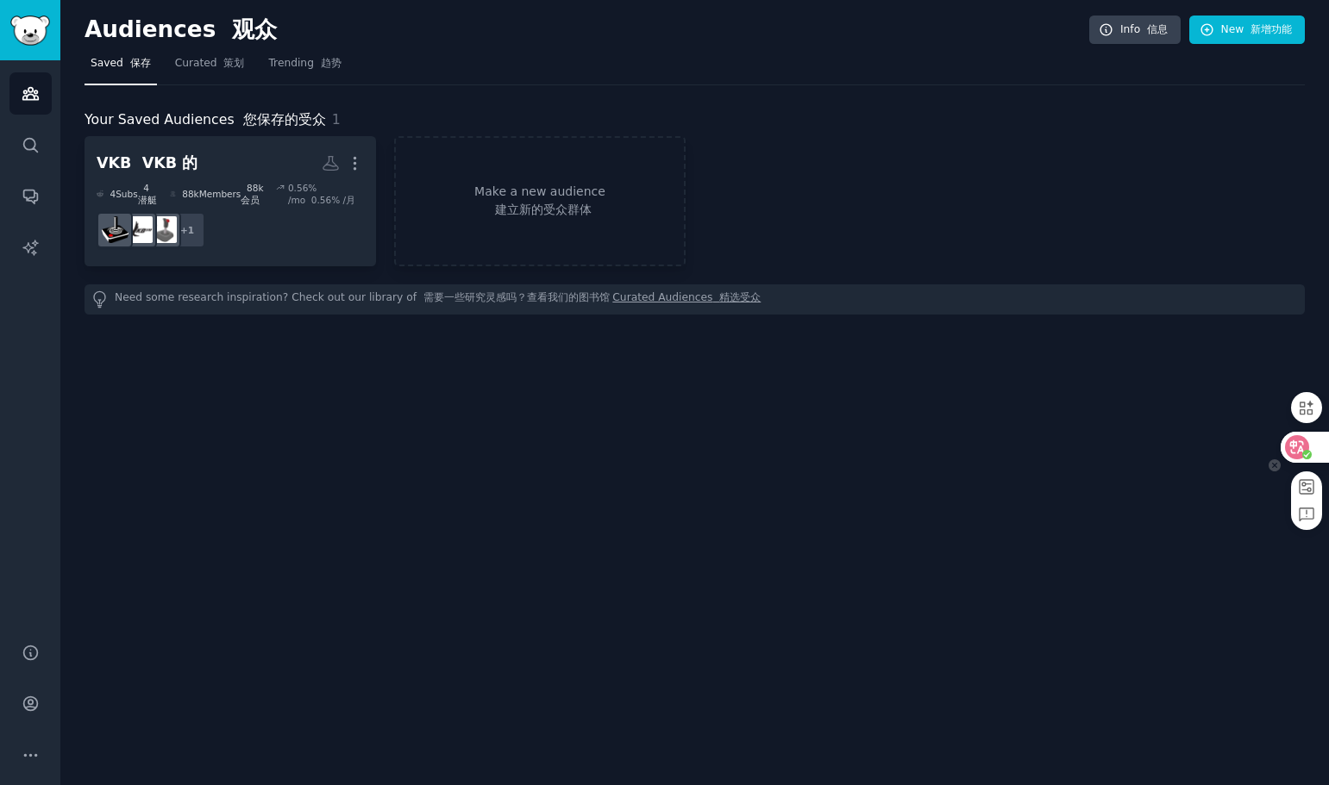
click at [1296, 446] on icon at bounding box center [1297, 448] width 15 height 14
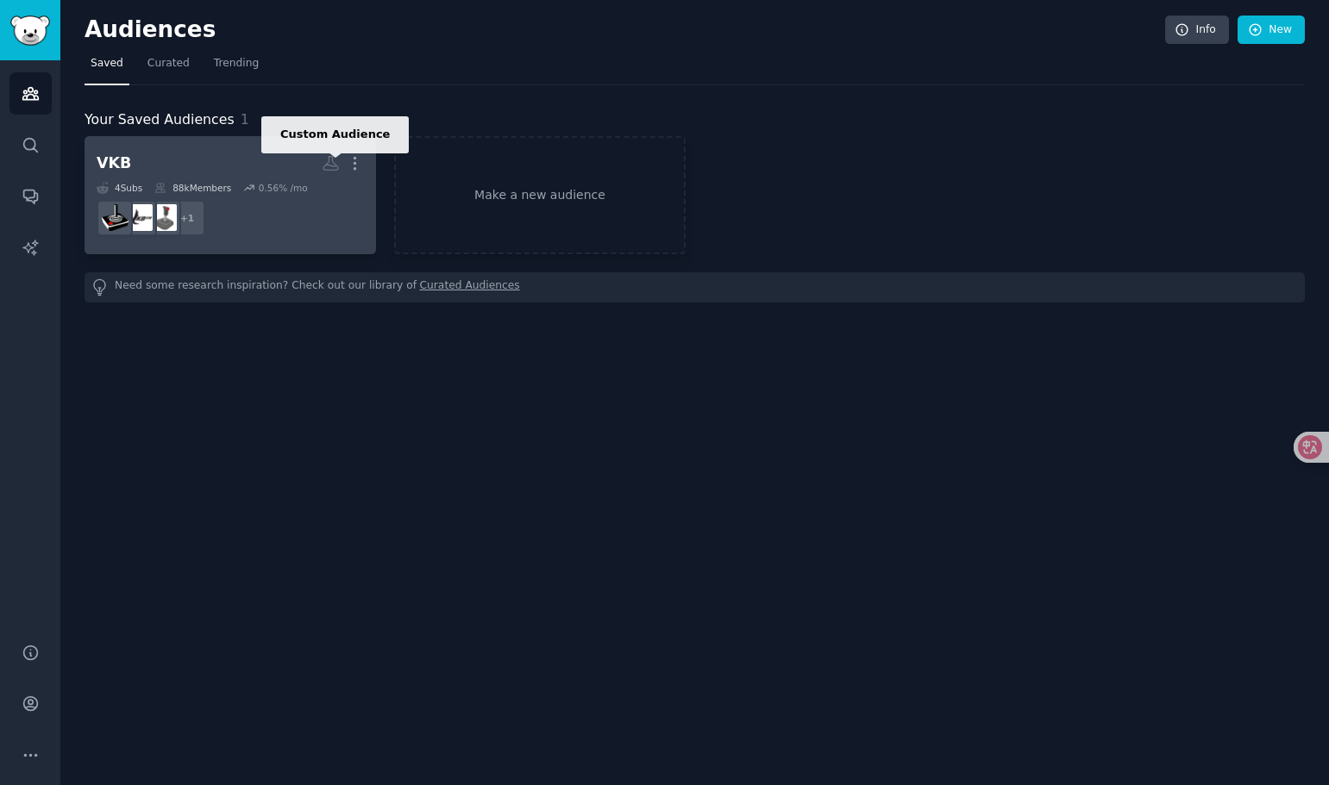
click at [335, 162] on icon at bounding box center [331, 163] width 18 height 18
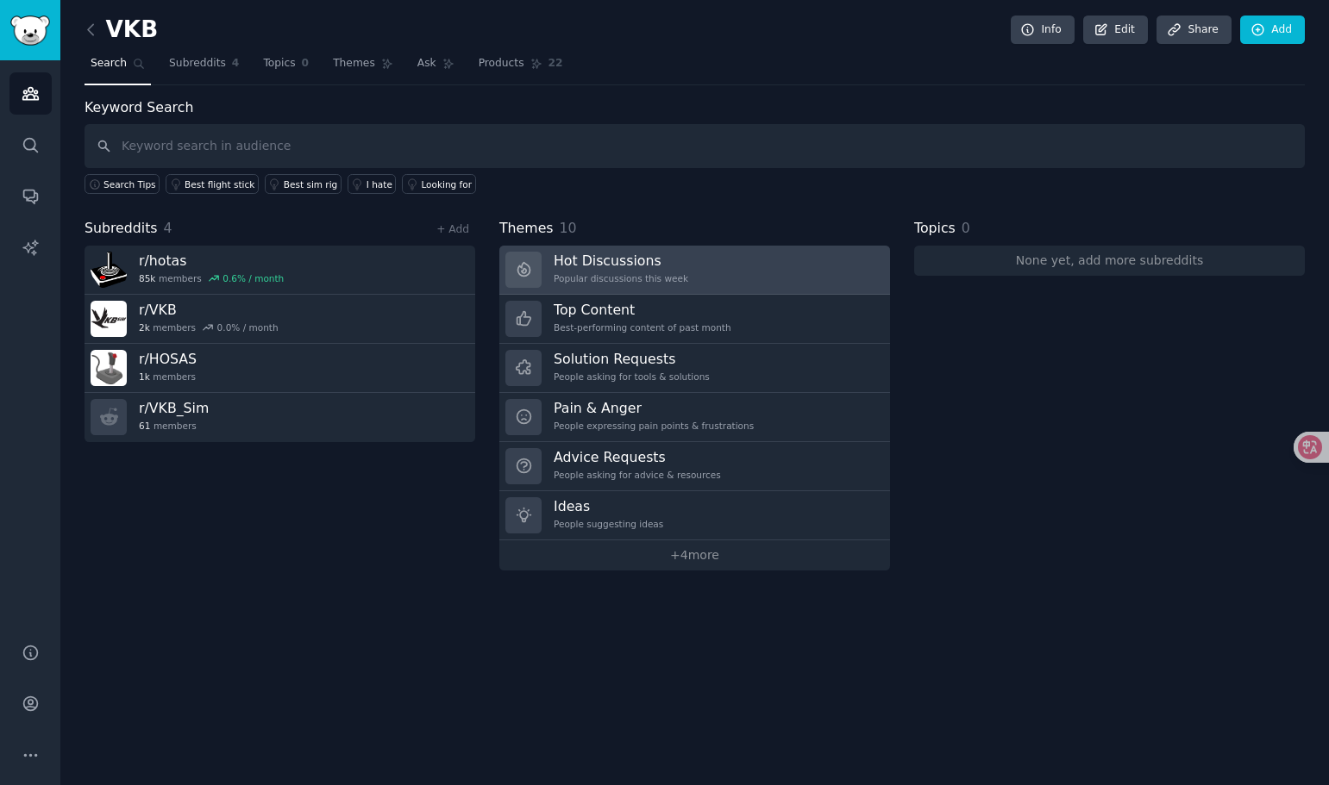
click at [634, 279] on div "Popular discussions this week" at bounding box center [621, 278] width 135 height 12
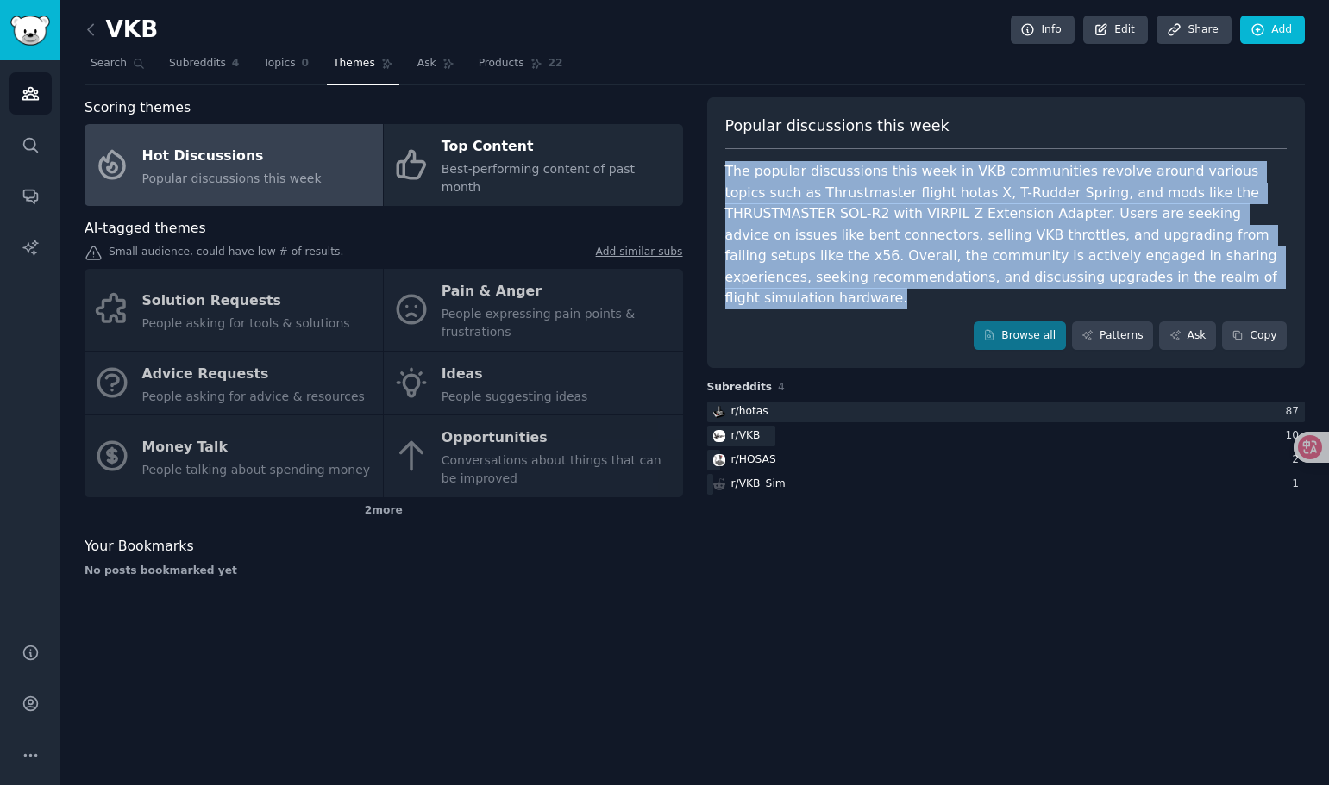
drag, startPoint x: 727, startPoint y: 165, endPoint x: 904, endPoint y: 298, distance: 221.6
click at [904, 298] on div "The popular discussions this week in VKB communities revolve around various top…" at bounding box center [1006, 235] width 562 height 148
copy div "The popular discussions this week in VKB communities revolve around various top…"
click at [1043, 216] on div "The popular discussions this week in VKB communities revolve around various top…" at bounding box center [1006, 235] width 562 height 148
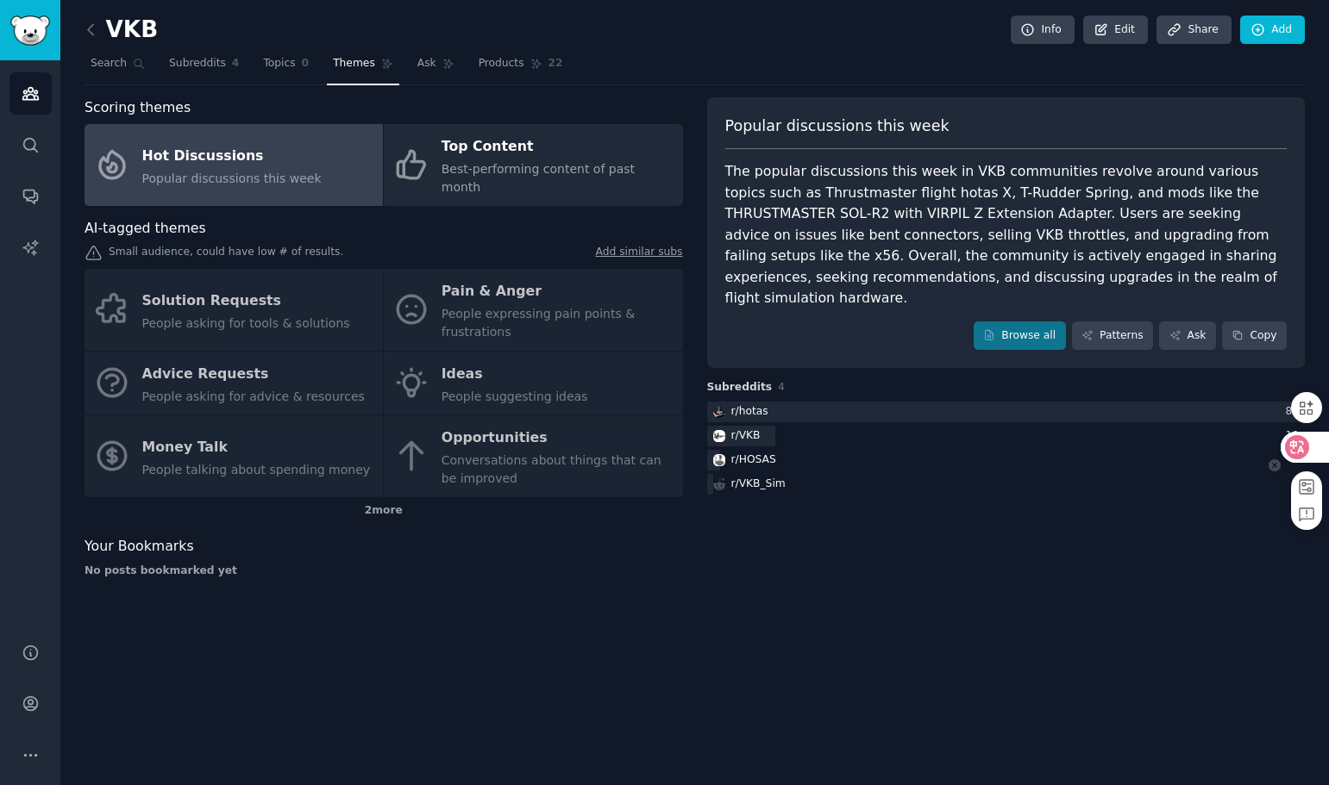
click at [1297, 451] on icon at bounding box center [1296, 447] width 17 height 17
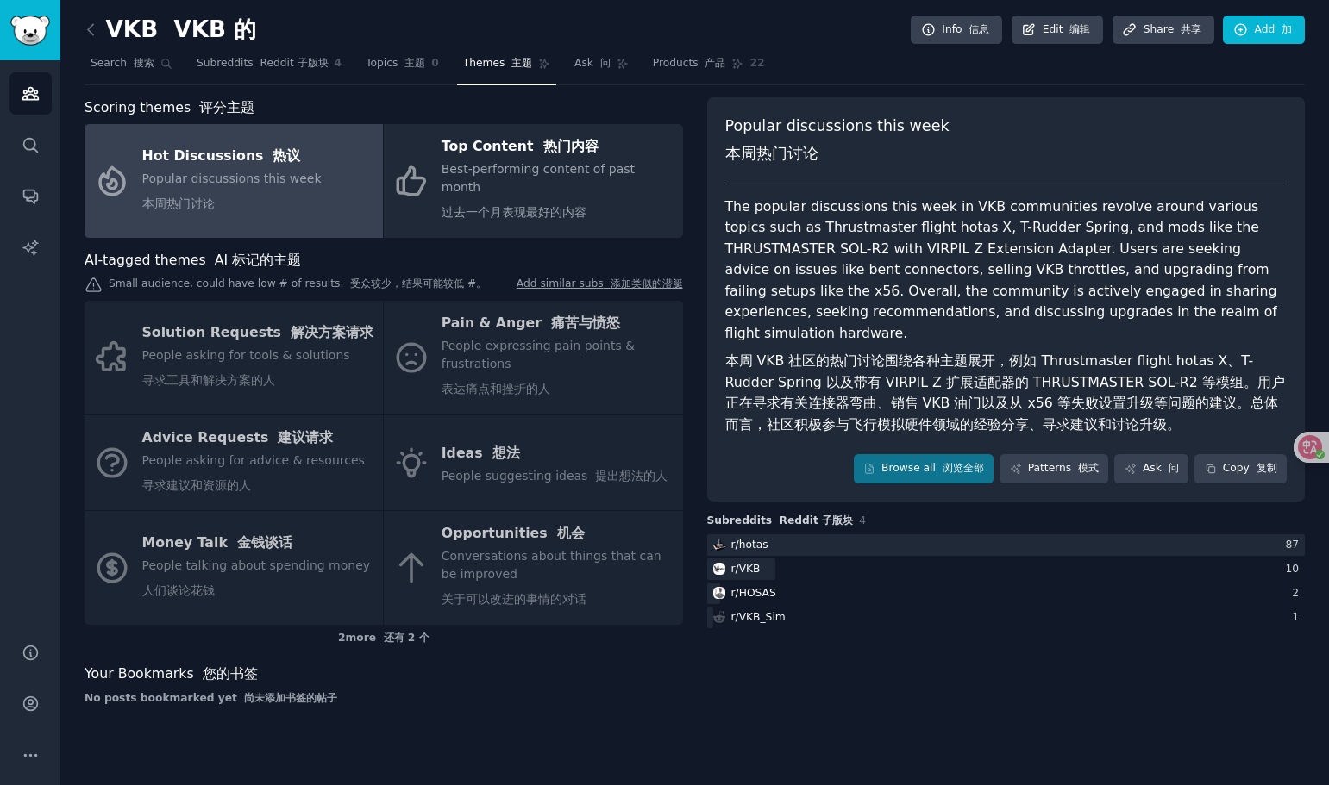
click at [1277, 90] on div "VKB VKB 的 Info 信息 Edit 编辑 Share 共享 Add 加 Search 搜索 Subreddits Reddit 子版块 4 Topi…" at bounding box center [694, 371] width 1220 height 694
click at [842, 30] on div "VKB VKB 的 Info 信息 Edit 编辑 Share 共享 Add 加" at bounding box center [694, 33] width 1220 height 35
click at [658, 691] on div "No posts bookmarked yet 尚未添加书签的帖子" at bounding box center [383, 699] width 598 height 16
drag, startPoint x: 677, startPoint y: 674, endPoint x: 554, endPoint y: 676, distance: 123.3
click at [677, 691] on div "No posts bookmarked yet 尚未添加书签的帖子" at bounding box center [383, 699] width 598 height 16
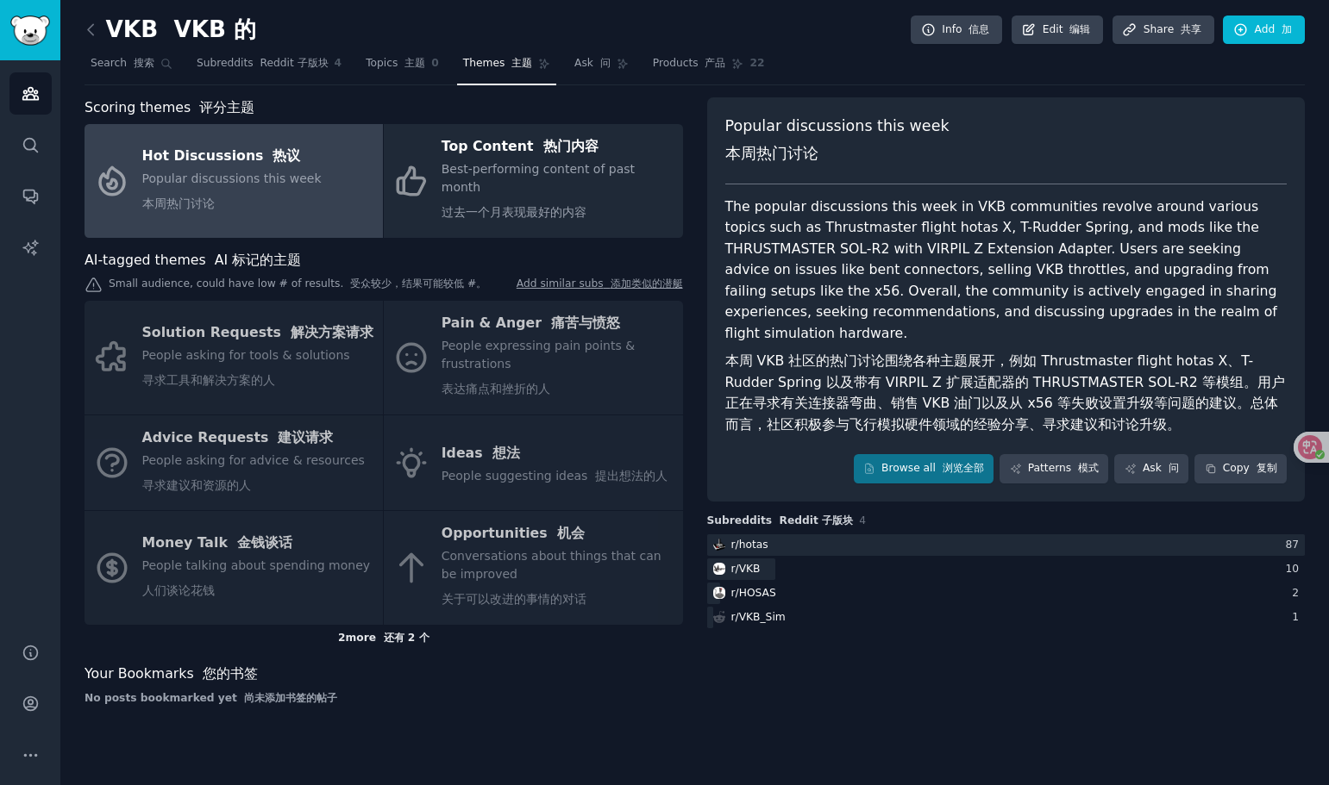
click at [360, 628] on div "2 more 还有 2 个" at bounding box center [383, 639] width 598 height 28
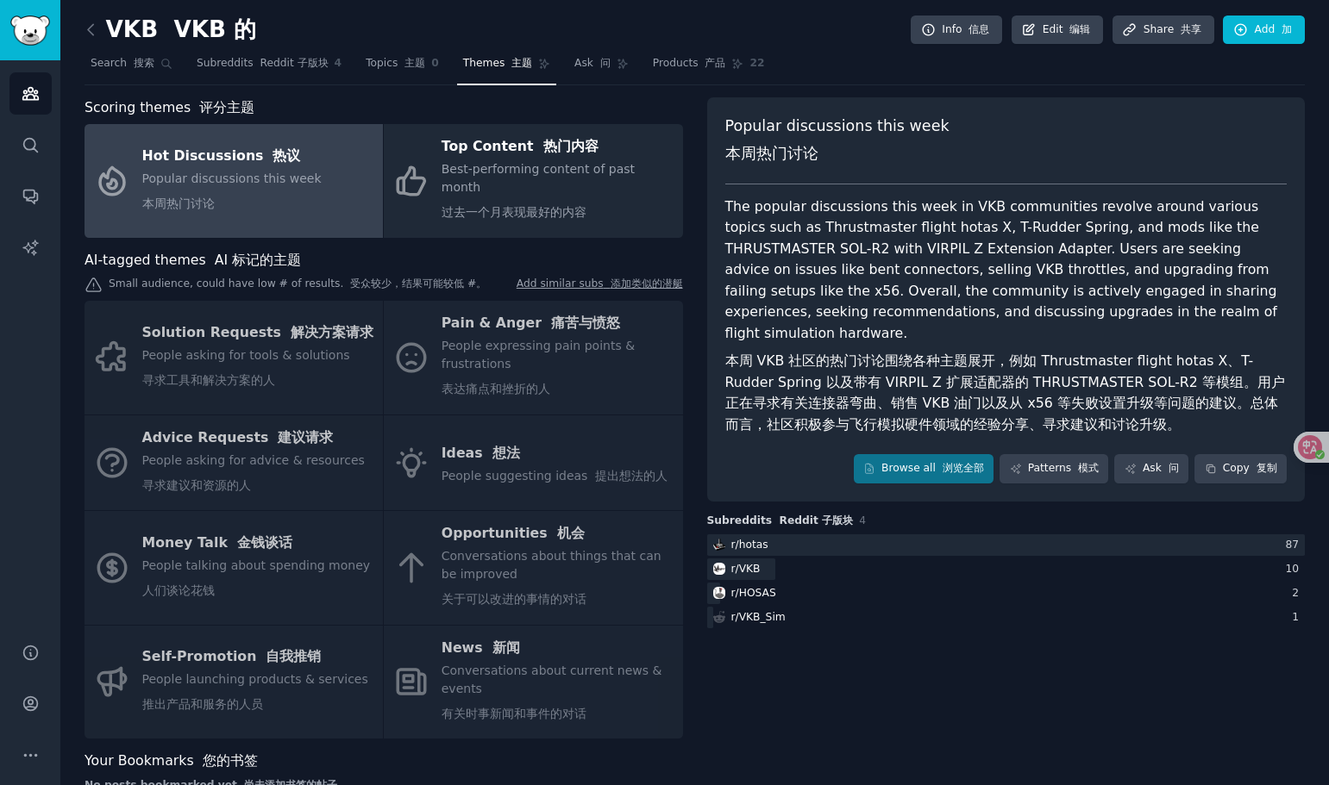
scroll to position [26, 0]
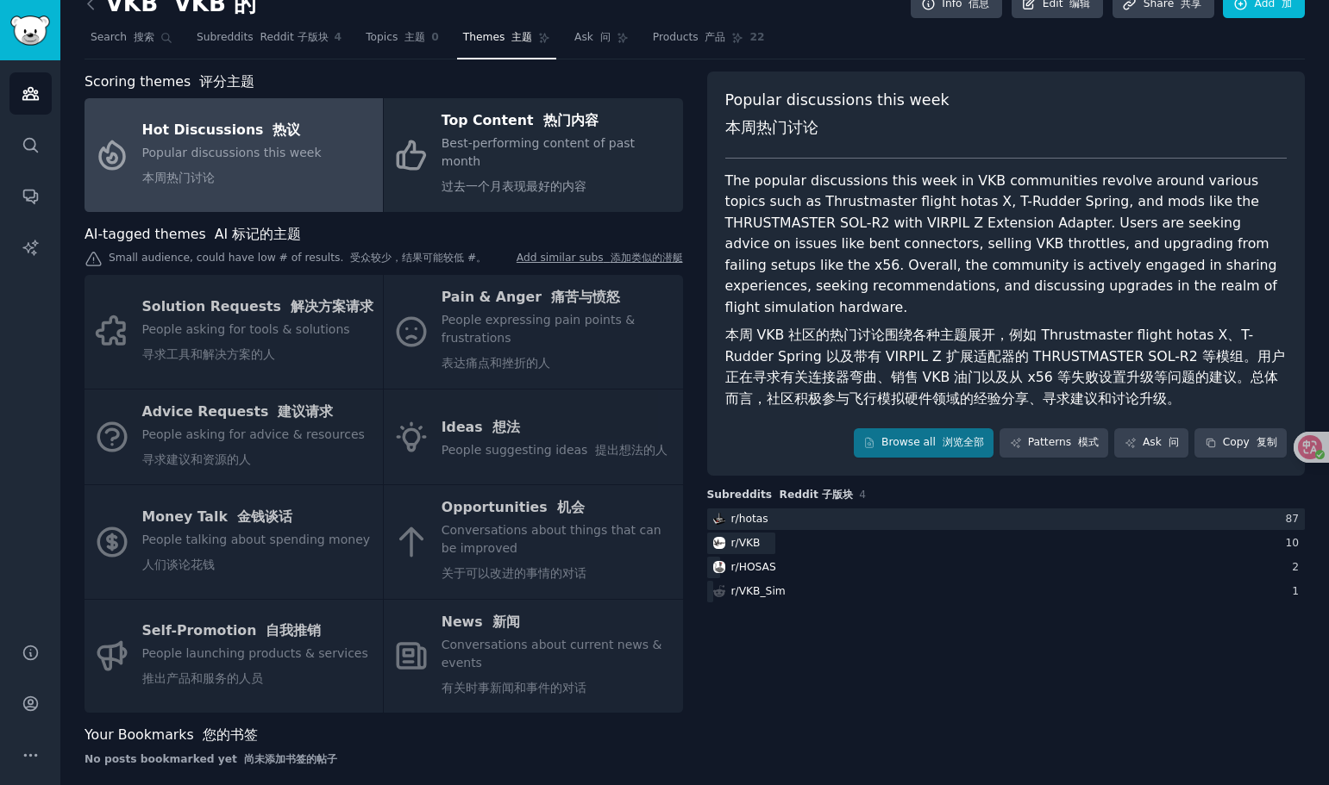
click at [691, 628] on div "Scoring themes 评分主题 Hot Discussions 热议 Popular discussions this week 本周热门讨论 Top…" at bounding box center [694, 426] width 1220 height 709
click at [690, 701] on div "Scoring themes 评分主题 Hot Discussions 热议 Popular discussions this week 本周热门讨论 Top…" at bounding box center [694, 426] width 1220 height 709
drag, startPoint x: 266, startPoint y: 723, endPoint x: 81, endPoint y: 721, distance: 185.4
click at [81, 721] on div "VKB VKB 的 Info 信息 Edit 编辑 Share 共享 Add 加 Search 搜索 Subreddits Reddit 子版块 4 Topi…" at bounding box center [694, 388] width 1268 height 829
copy span "Your Bookmarks 您的书签"
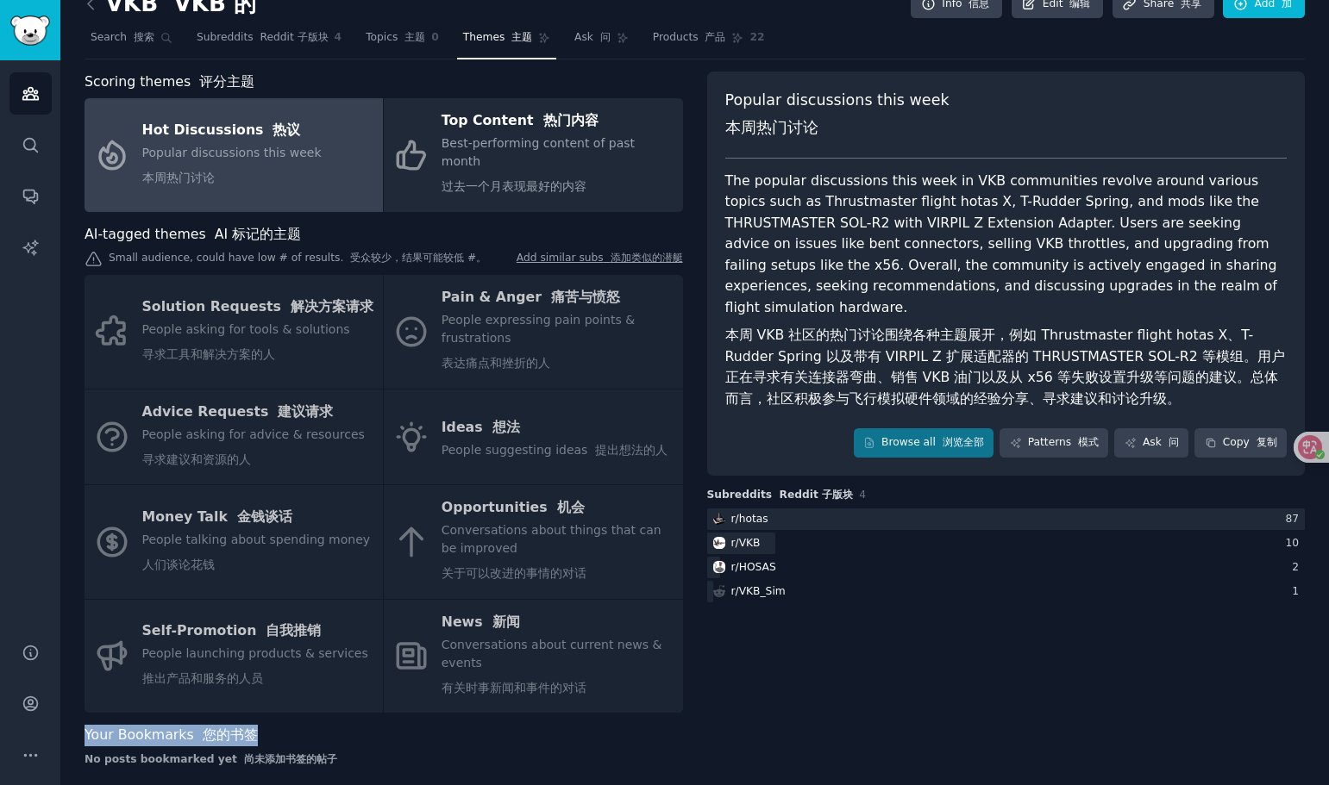
drag, startPoint x: 309, startPoint y: 723, endPoint x: 365, endPoint y: 722, distance: 56.1
click at [309, 725] on div "Your Bookmarks 您的书签" at bounding box center [383, 736] width 598 height 22
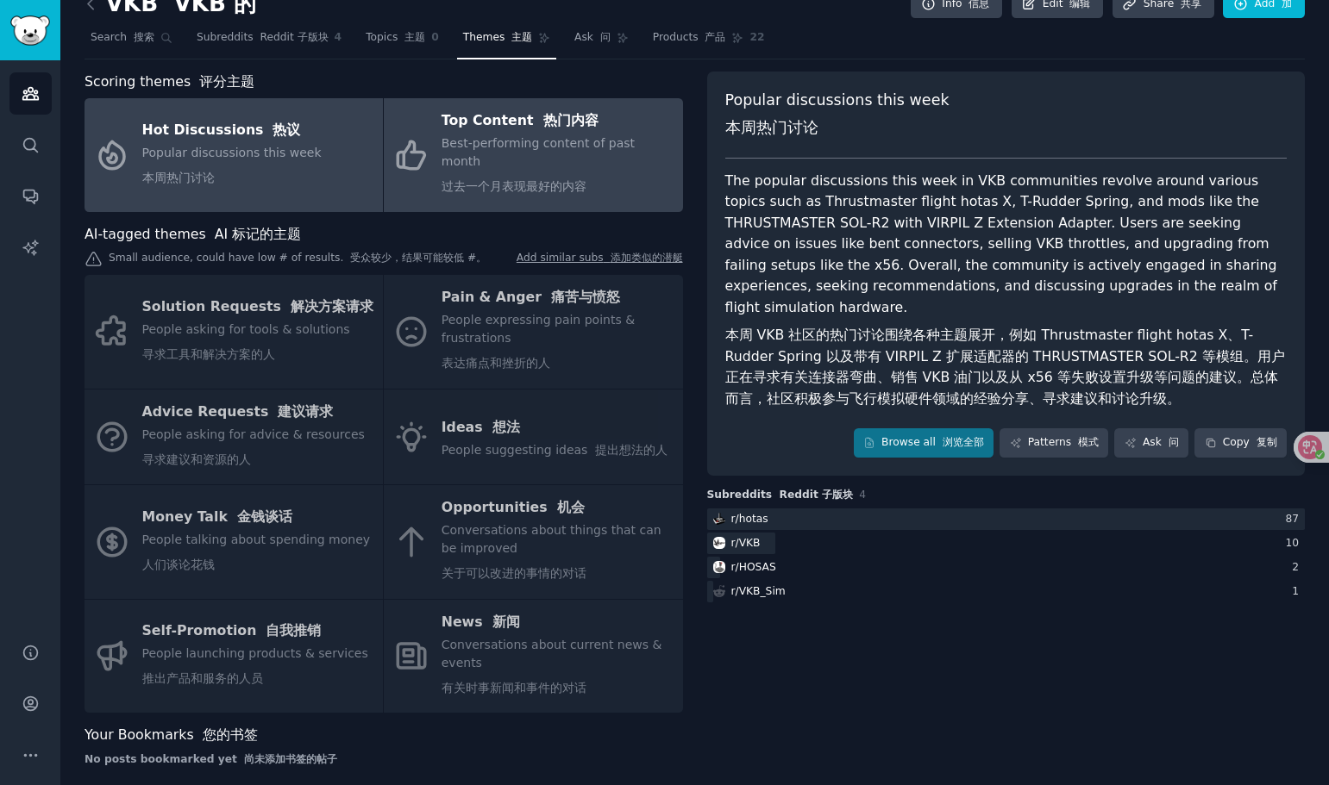
scroll to position [0, 0]
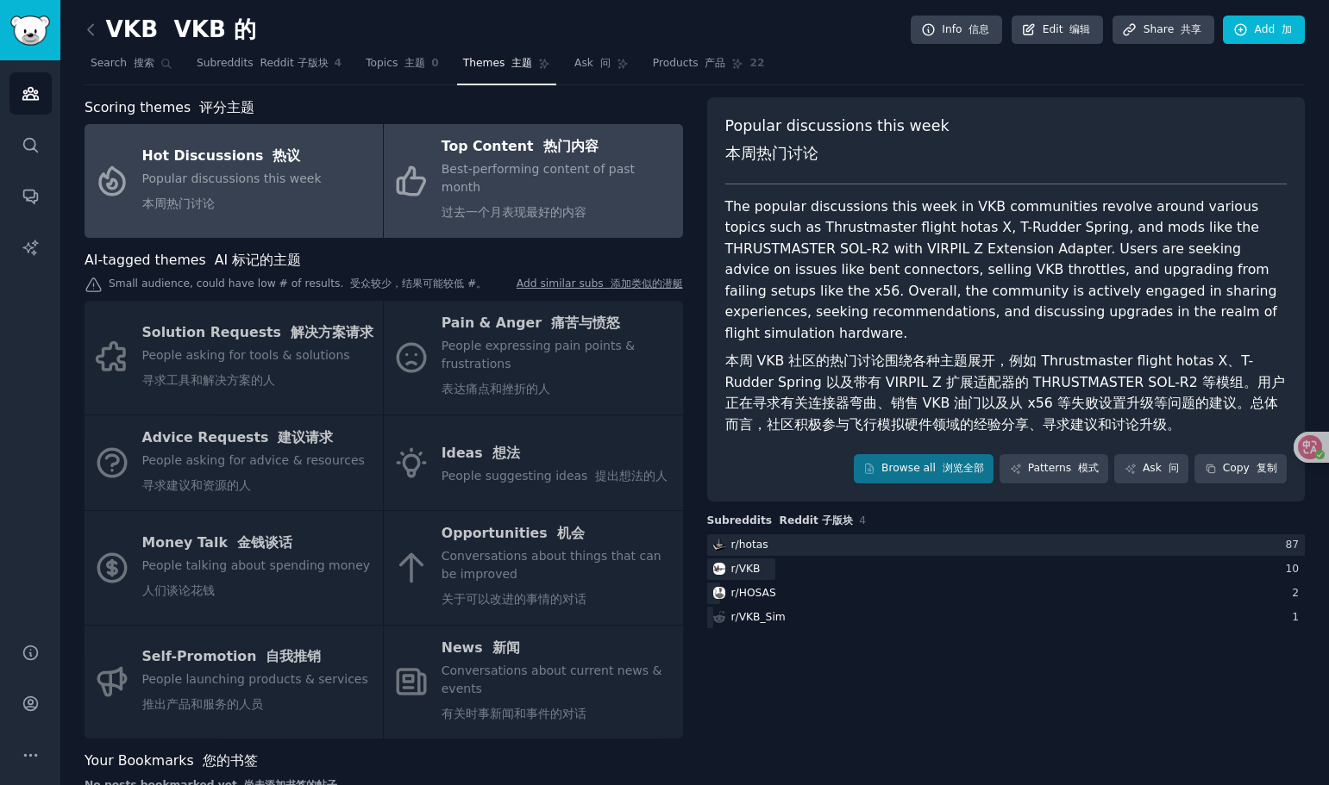
click at [558, 178] on div "Best-performing content of past month 过去一个月表现最好的内容" at bounding box center [557, 194] width 232 height 68
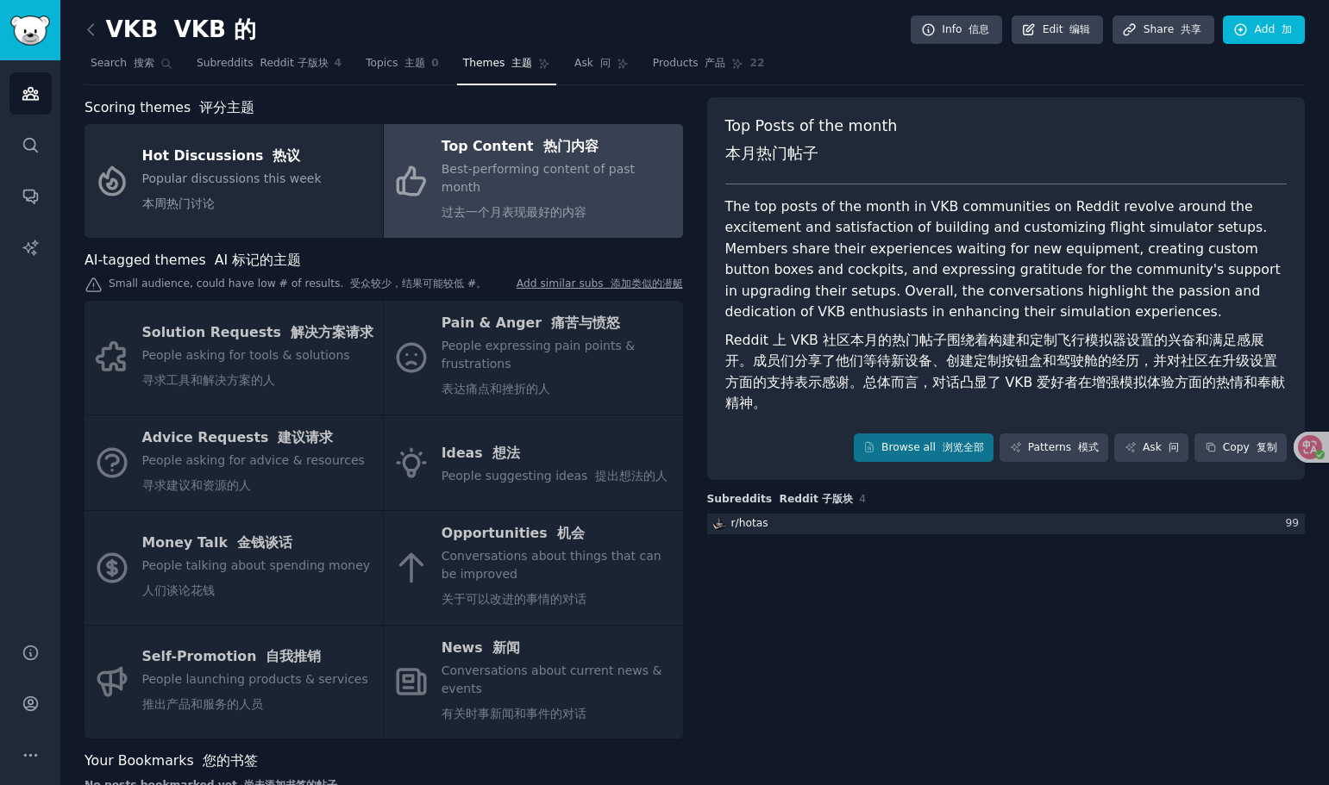
scroll to position [26, 0]
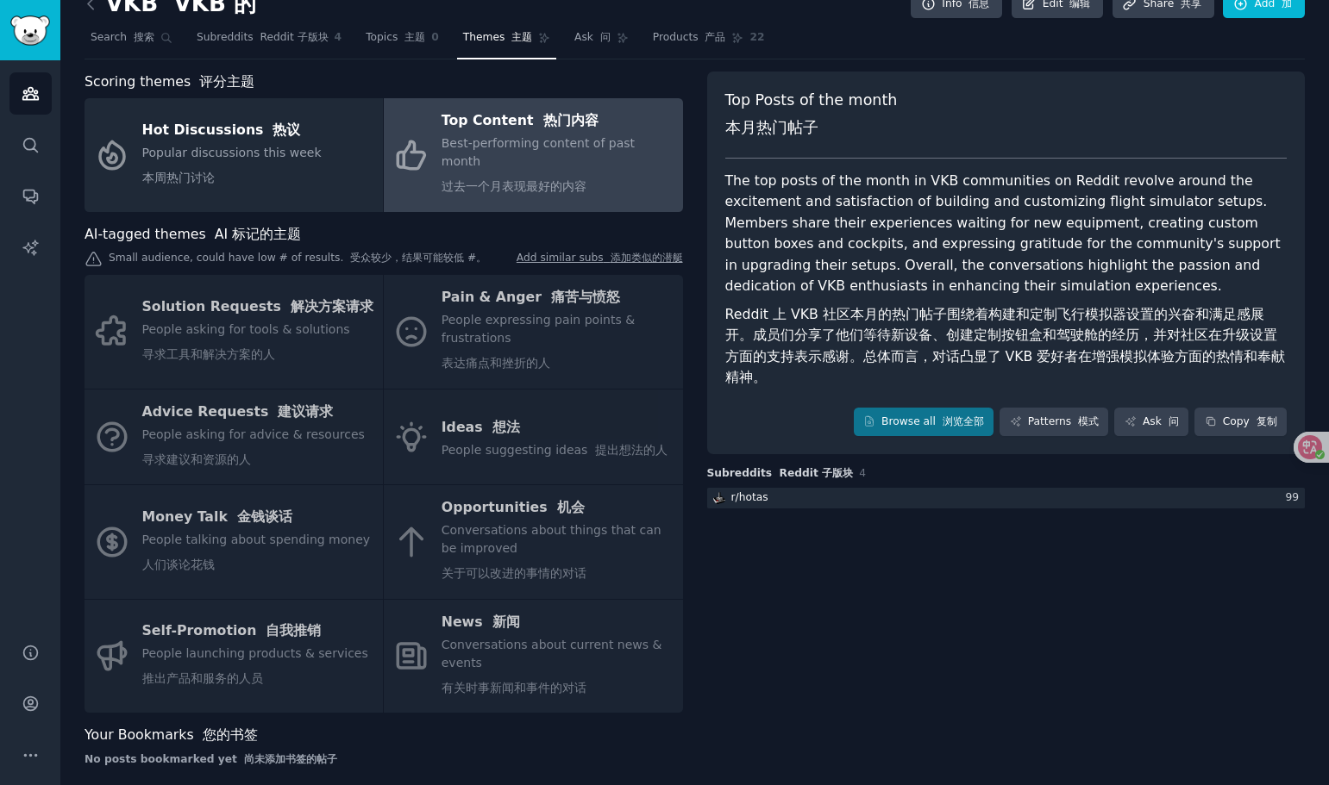
click at [915, 585] on div "Top Posts of the month 本月热门帖子 The top posts of the month in VKB communities on …" at bounding box center [1006, 426] width 598 height 709
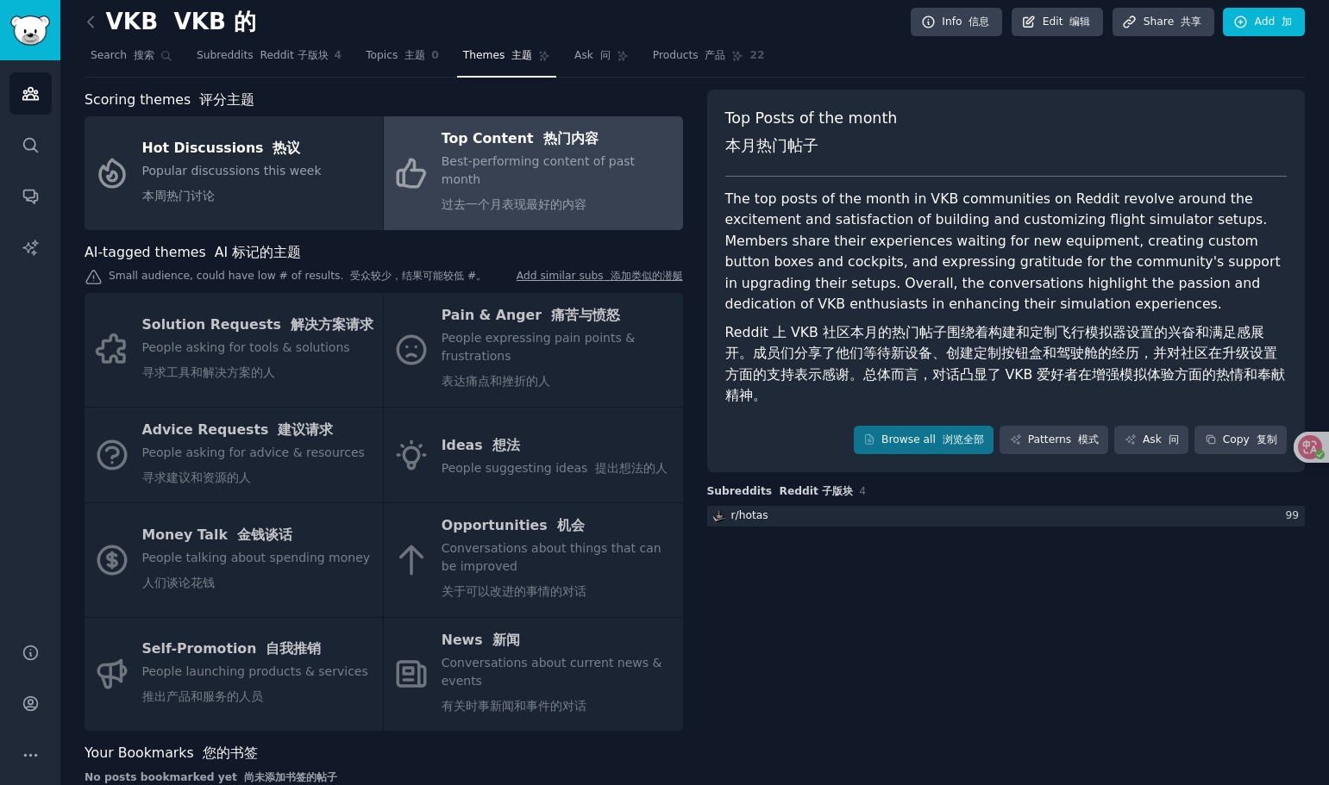
scroll to position [0, 0]
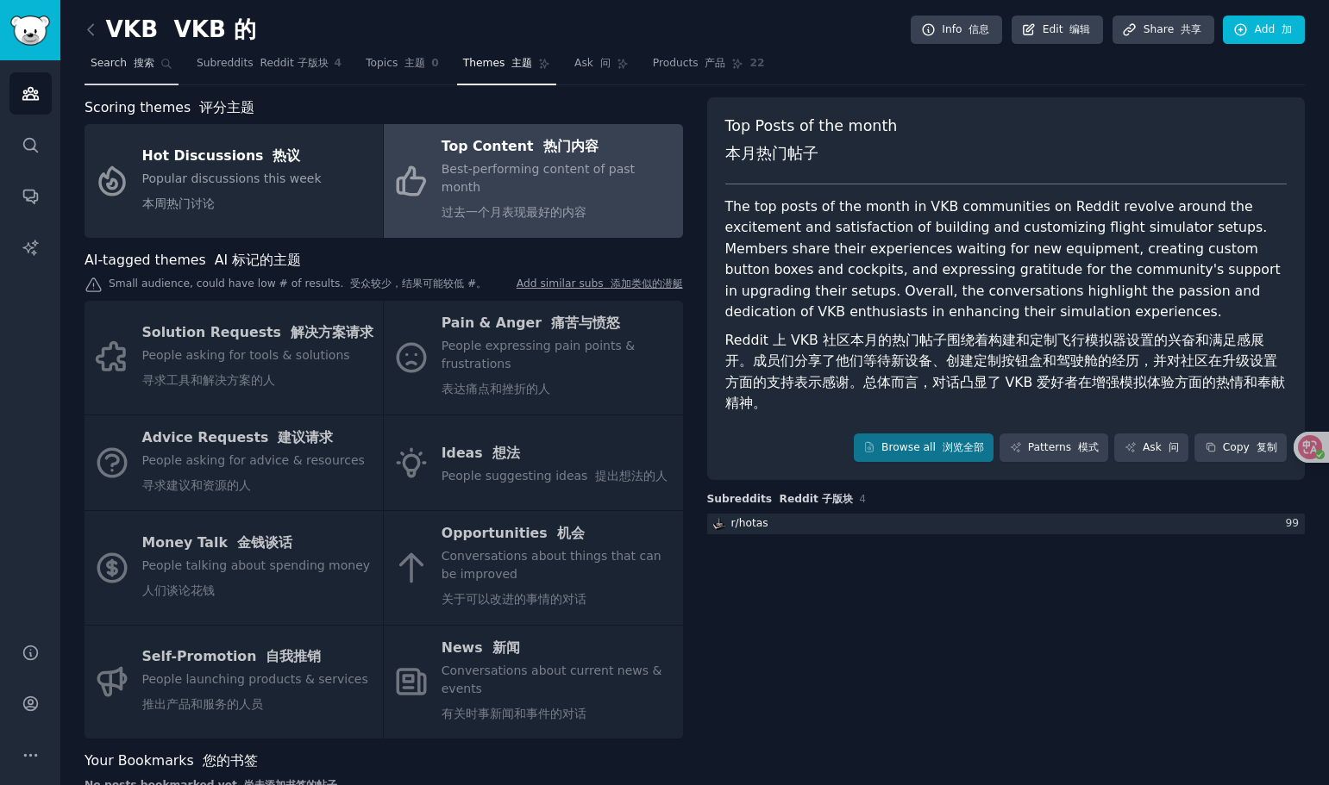
click at [119, 66] on span "Search 搜索" at bounding box center [123, 64] width 64 height 16
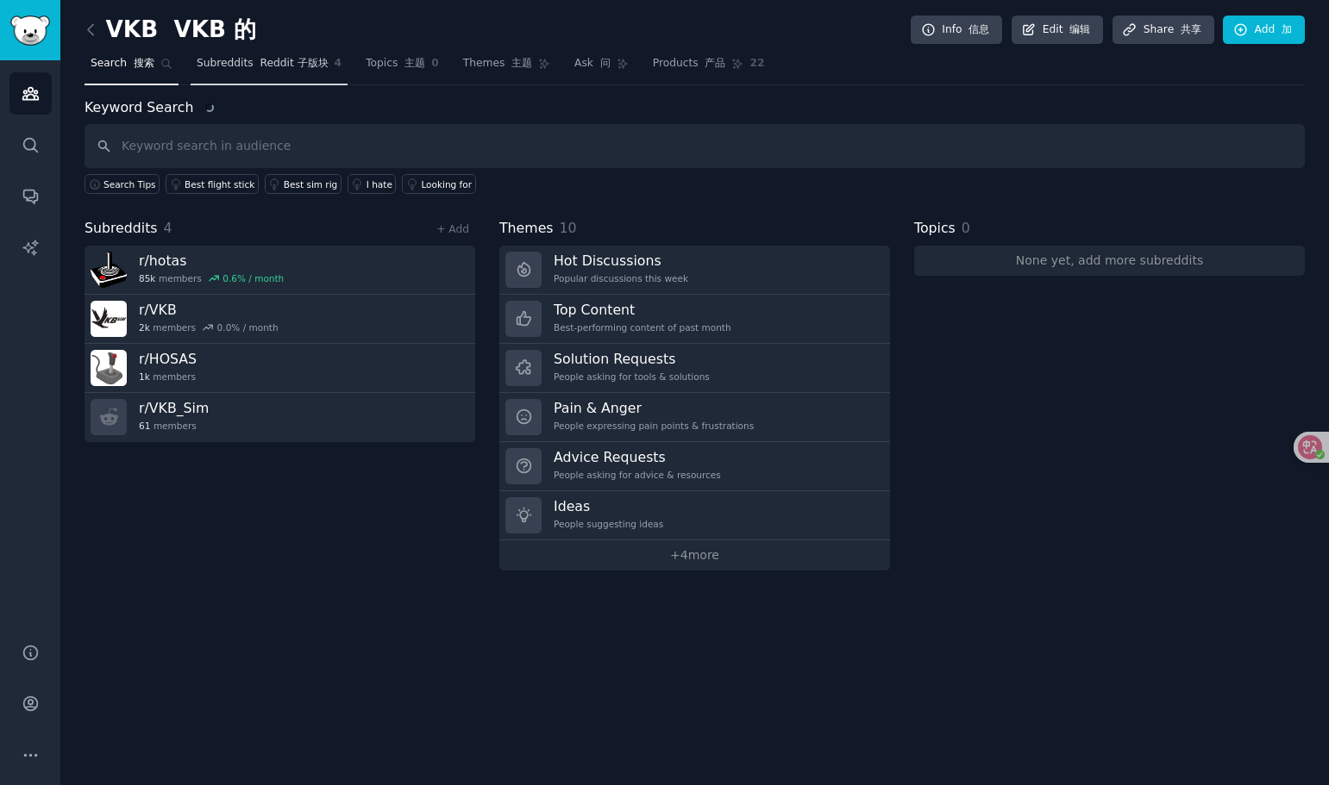
click at [275, 66] on font "Reddit 子版块" at bounding box center [294, 63] width 68 height 12
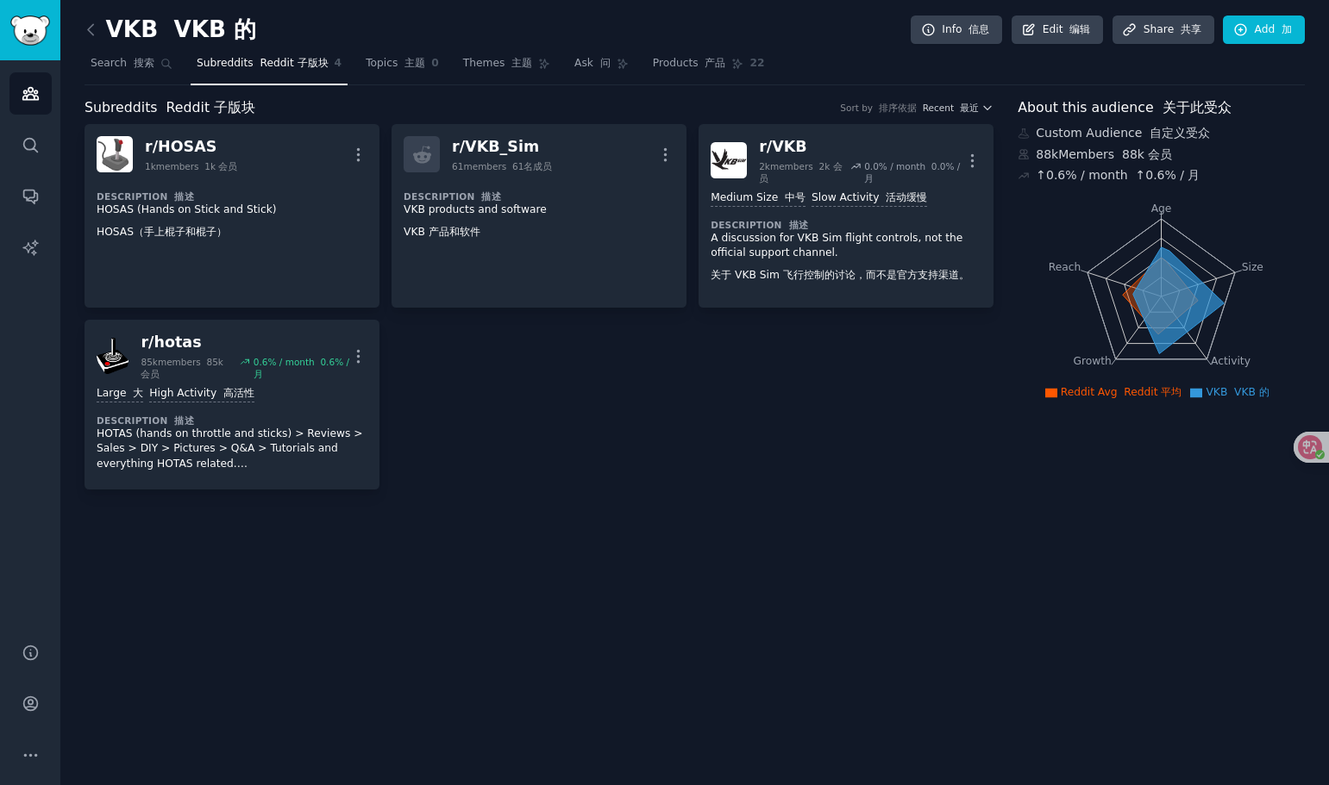
click at [760, 382] on div "r/ HOSAS 1k members 1k 会员 More Description 描述 HOSAS (Hands on Stick and Stick) …" at bounding box center [538, 307] width 909 height 366
click at [839, 29] on div "VKB VKB 的 Info 信息 Edit 编辑 Share 共享 Add 加" at bounding box center [694, 33] width 1220 height 35
click at [871, 28] on div "VKB VKB 的 Info 信息 Edit 编辑 Share 共享 Add 加" at bounding box center [694, 33] width 1220 height 35
click at [700, 476] on div "r/ HOSAS 1k members 1k 会员 More Description 描述 HOSAS (Hands on Stick and Stick) …" at bounding box center [538, 307] width 909 height 366
click at [837, 29] on div "VKB VKB 的 Info 信息 Edit 编辑 Share 共享 Add 加" at bounding box center [694, 33] width 1220 height 35
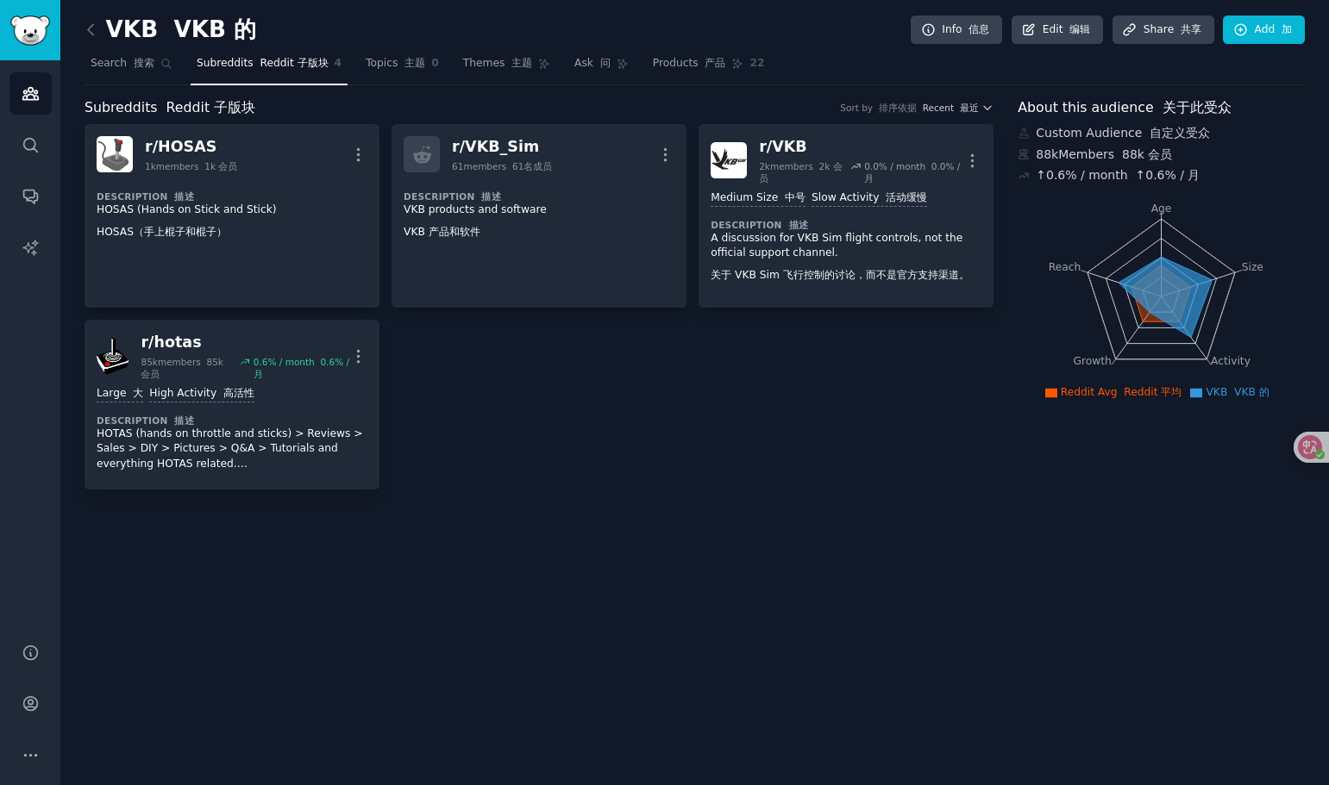
click at [794, 37] on div "VKB VKB 的 Info 信息 Edit 编辑 Share 共享 Add 加" at bounding box center [694, 33] width 1220 height 35
click at [778, 399] on div "r/ HOSAS 1k members 1k 会员 More Description 描述 HOSAS (Hands on Stick and Stick) …" at bounding box center [538, 307] width 909 height 366
click at [846, 491] on div "VKB VKB 的 Info 信息 Edit 编辑 Share 共享 Add 加 Search 搜索 Subreddits Reddit 子版块 4 Topi…" at bounding box center [694, 392] width 1268 height 785
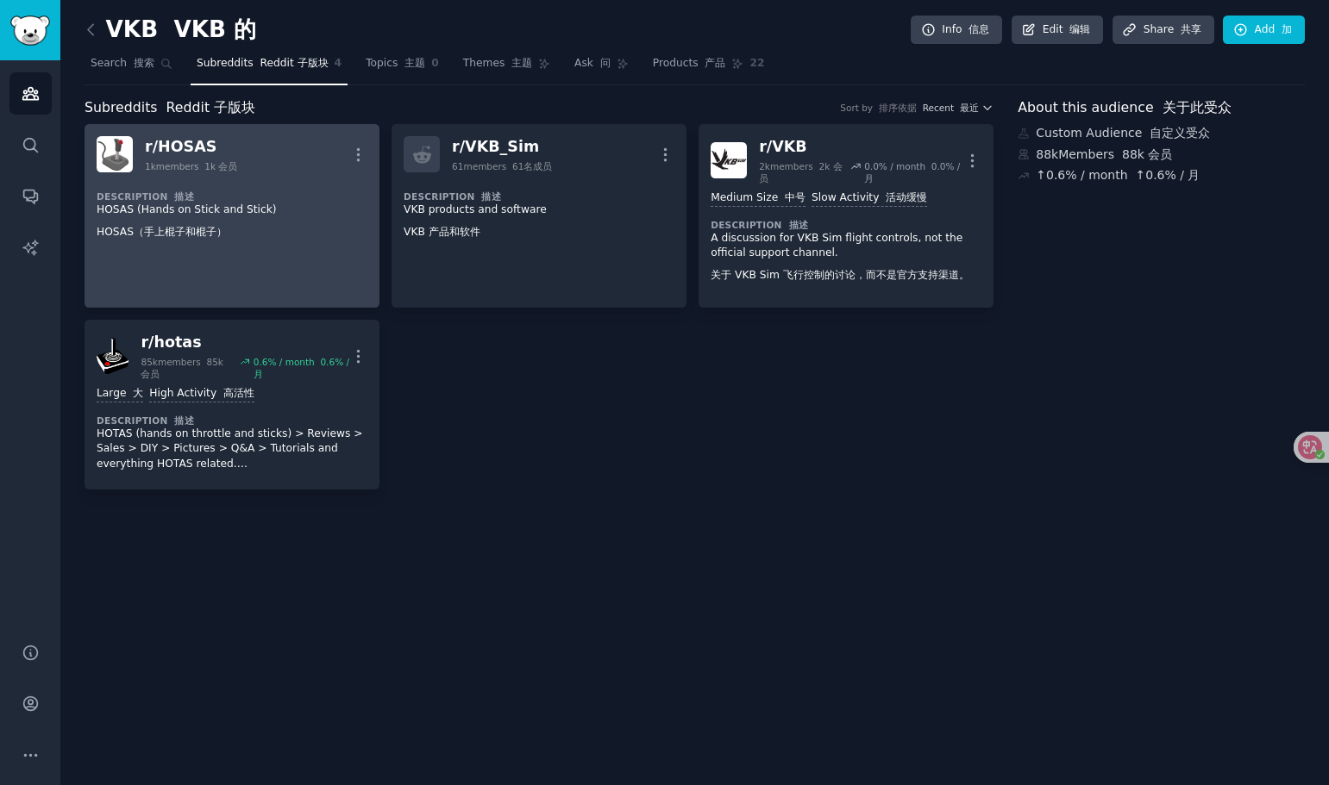
click at [272, 260] on link "r/ HOSAS 1k members 1k 会员 More Description 描述 HOSAS (Hands on Stick and Stick) …" at bounding box center [231, 216] width 295 height 184
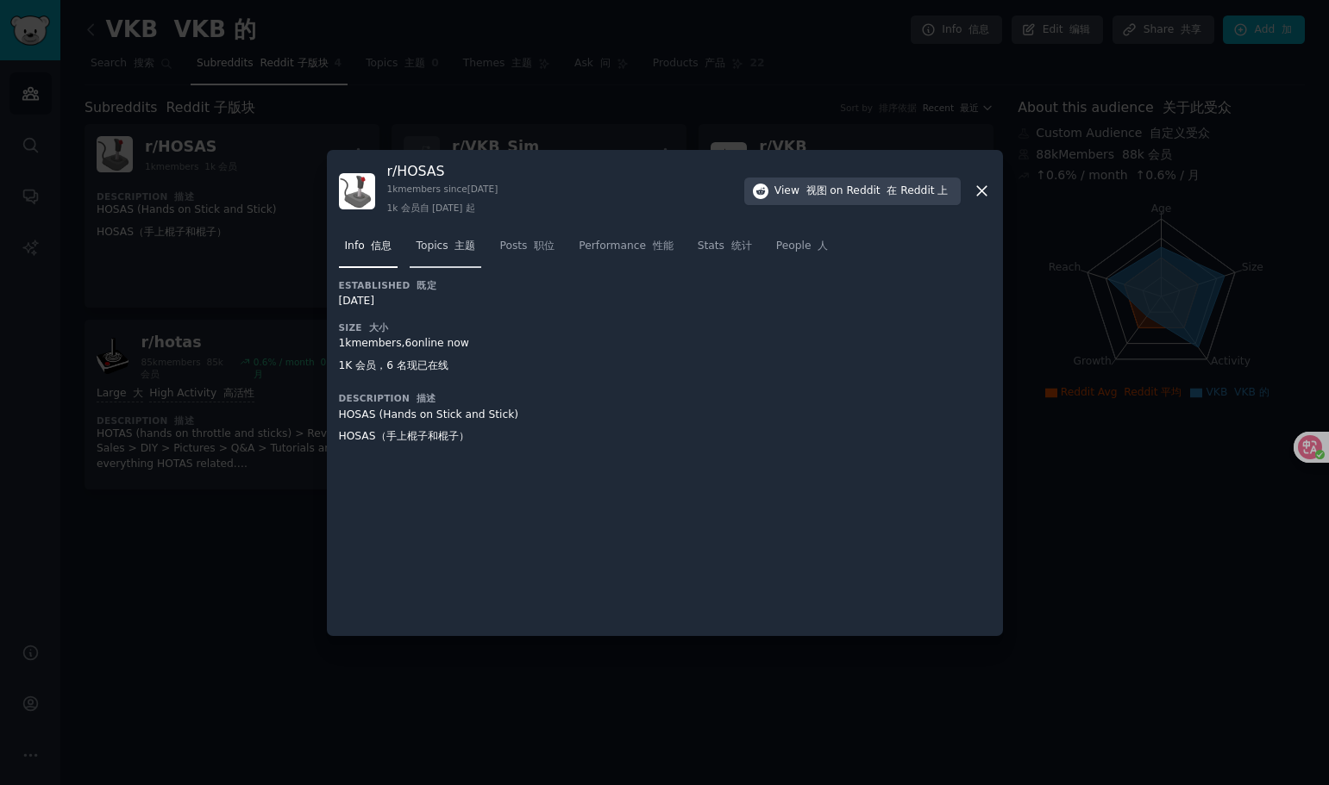
click at [452, 259] on link "Topics 主题" at bounding box center [446, 250] width 72 height 35
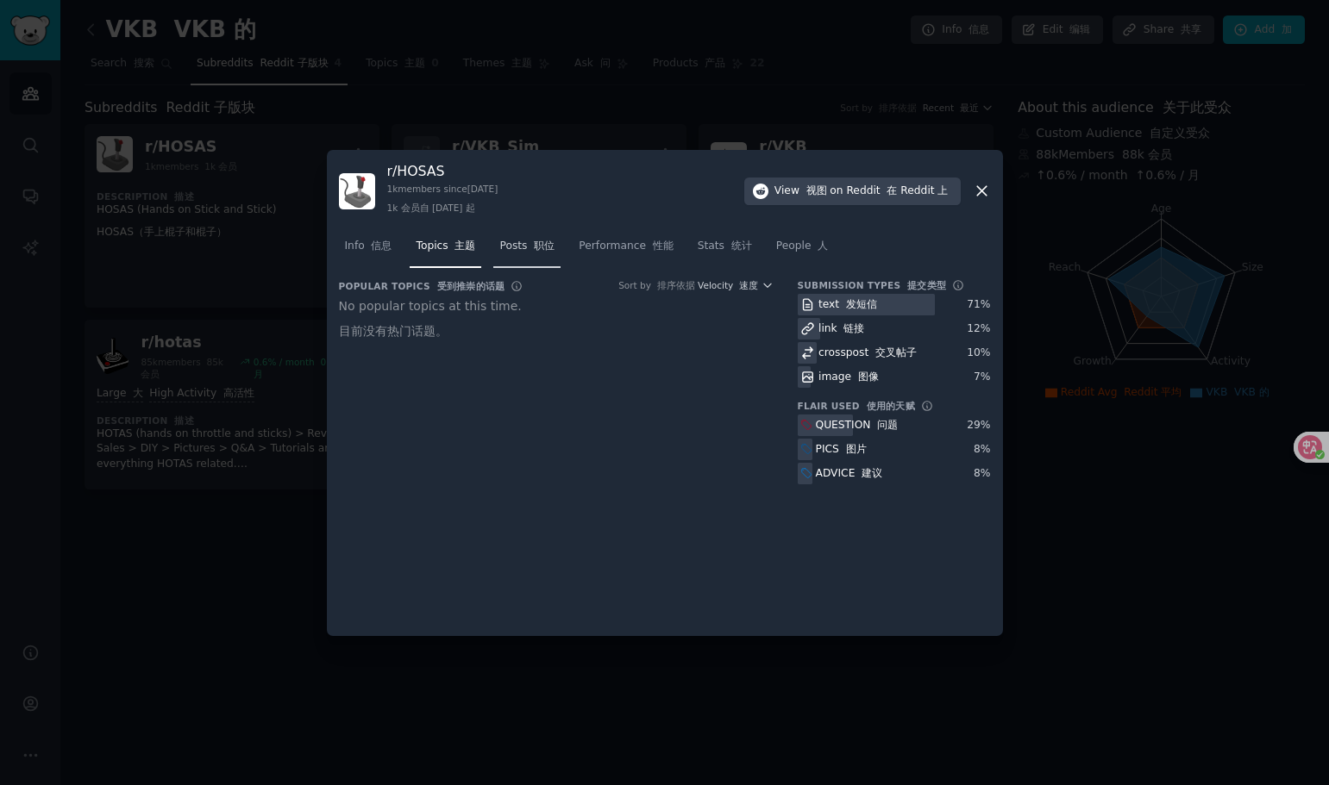
click at [535, 242] on font "职位" at bounding box center [544, 246] width 21 height 12
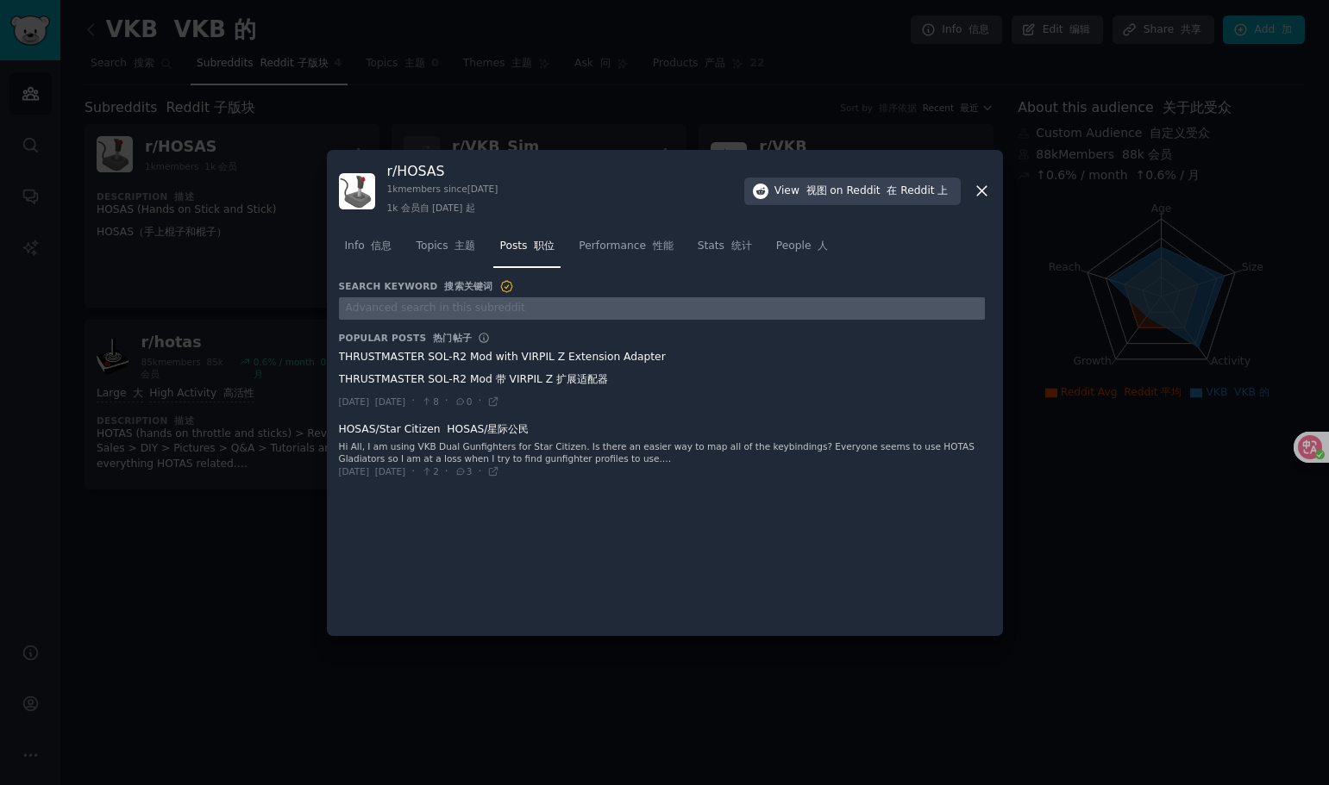
click at [423, 304] on input "text" at bounding box center [662, 308] width 646 height 23
click at [441, 307] on input "text" at bounding box center [662, 308] width 646 height 23
click at [641, 204] on div "r/ HOSAS 1k members since 01/09/2019 1k 会员自 01/09/2019 起 View 视图 on Reddit 在 Re…" at bounding box center [665, 191] width 652 height 59
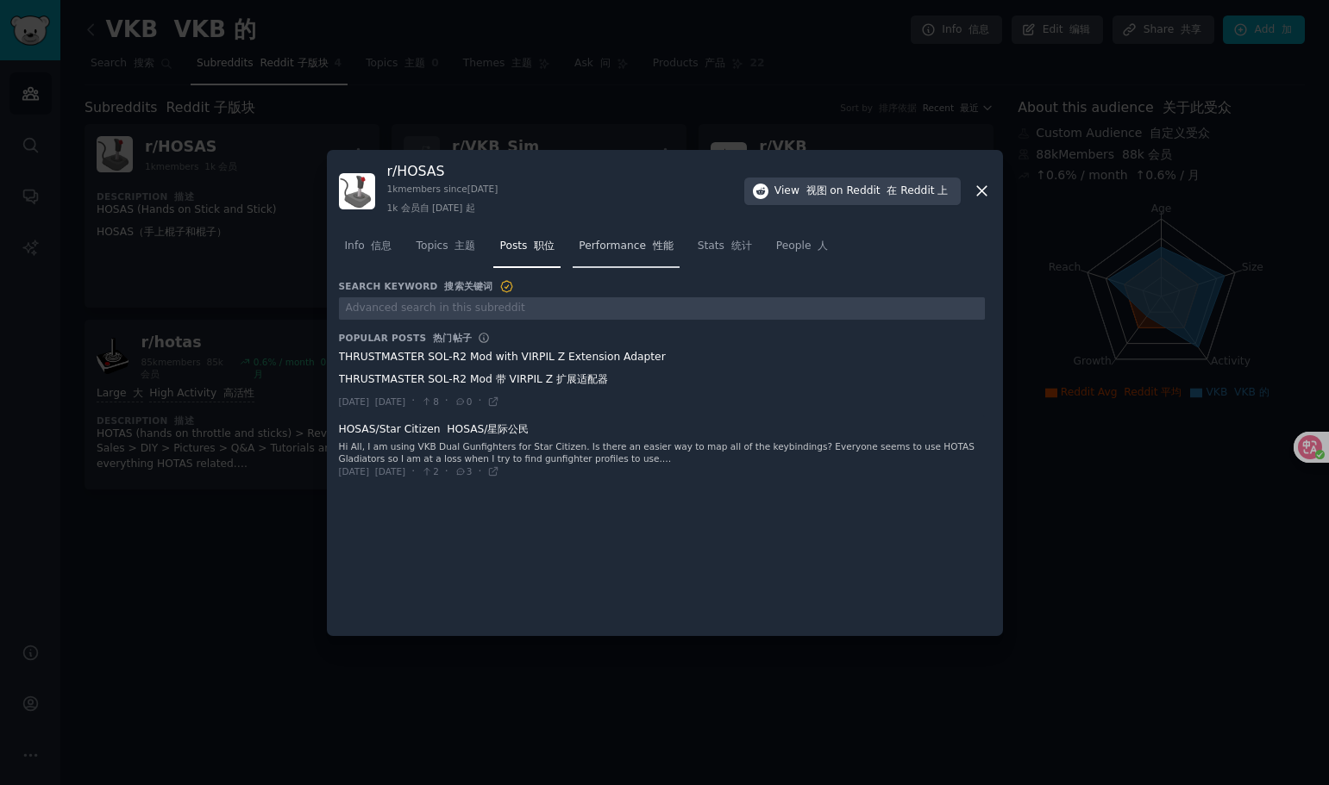
click at [635, 245] on span "Performance 性能" at bounding box center [626, 247] width 94 height 16
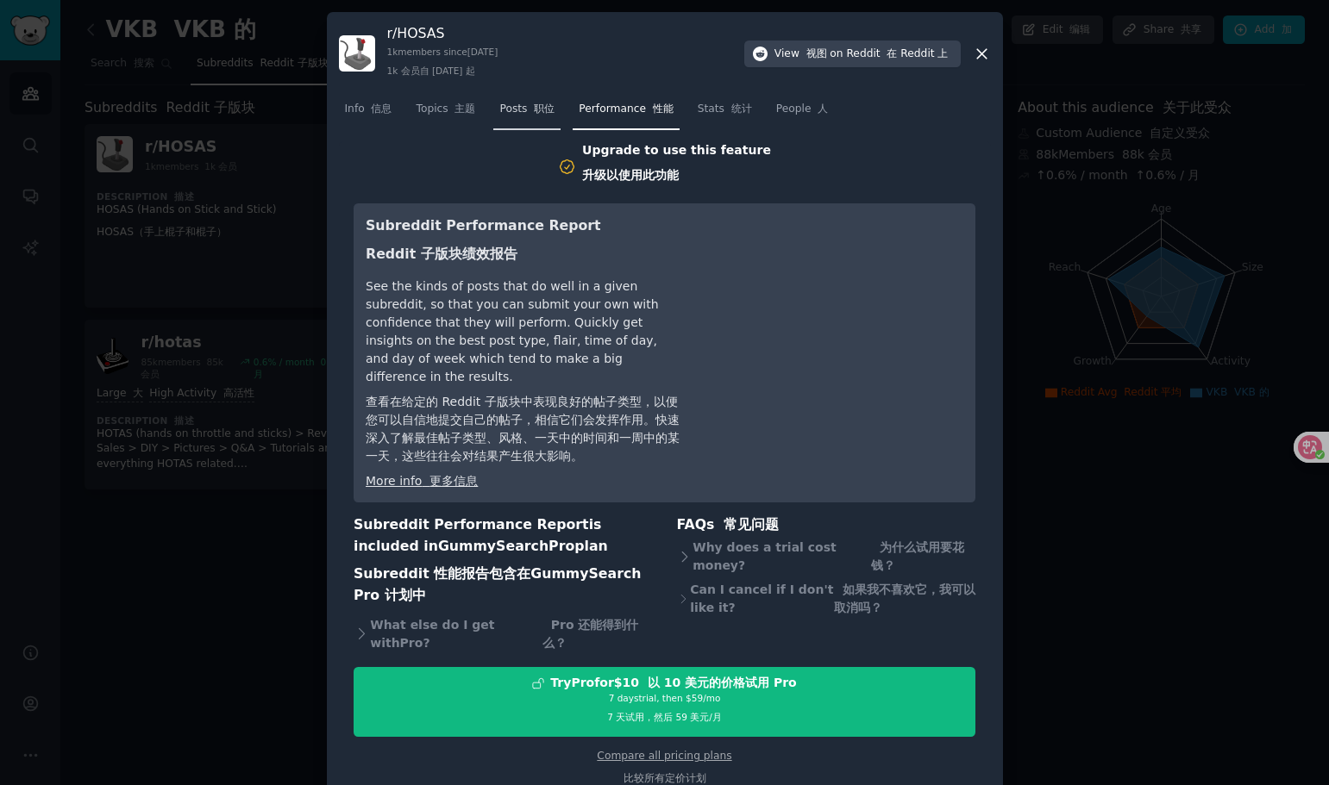
click at [515, 114] on span "Posts 职位" at bounding box center [526, 110] width 55 height 16
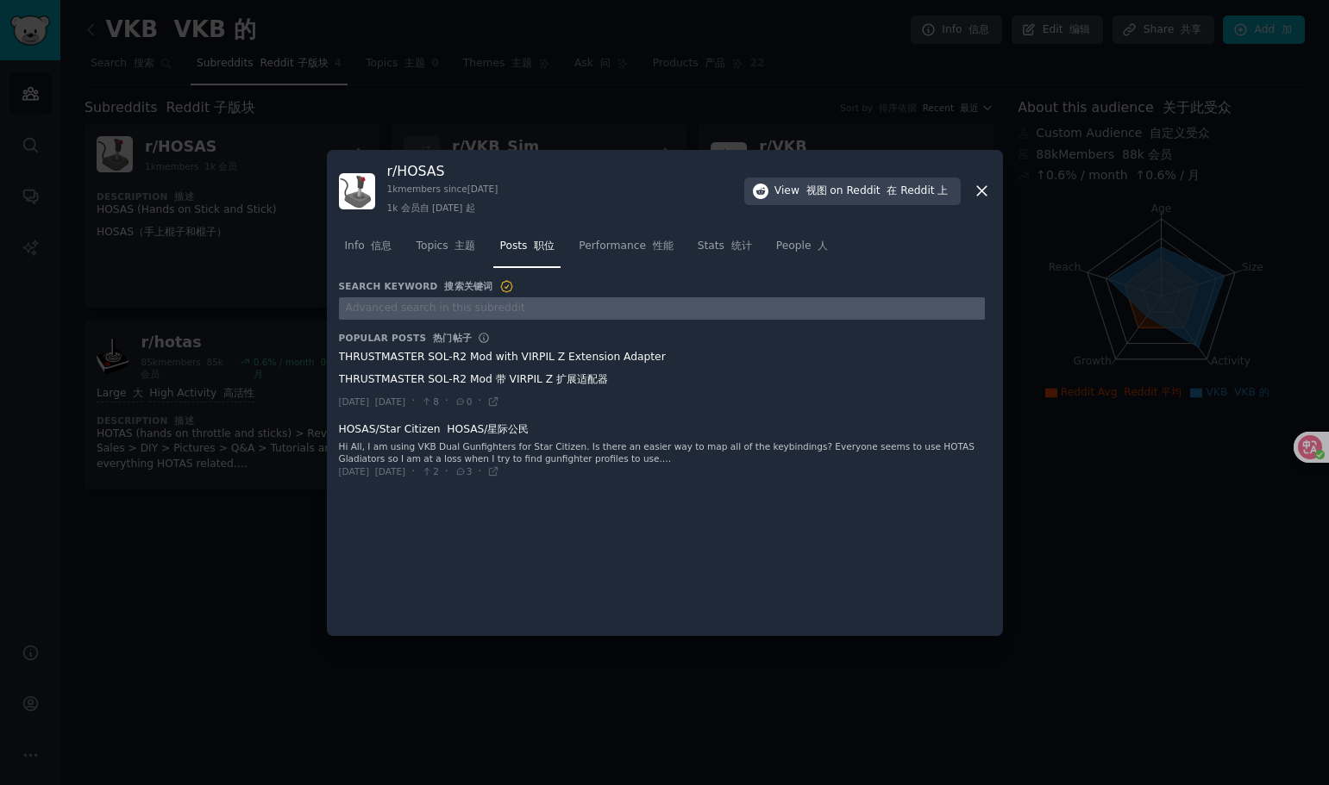
click at [483, 313] on input "text" at bounding box center [662, 308] width 646 height 23
type input "vkb"
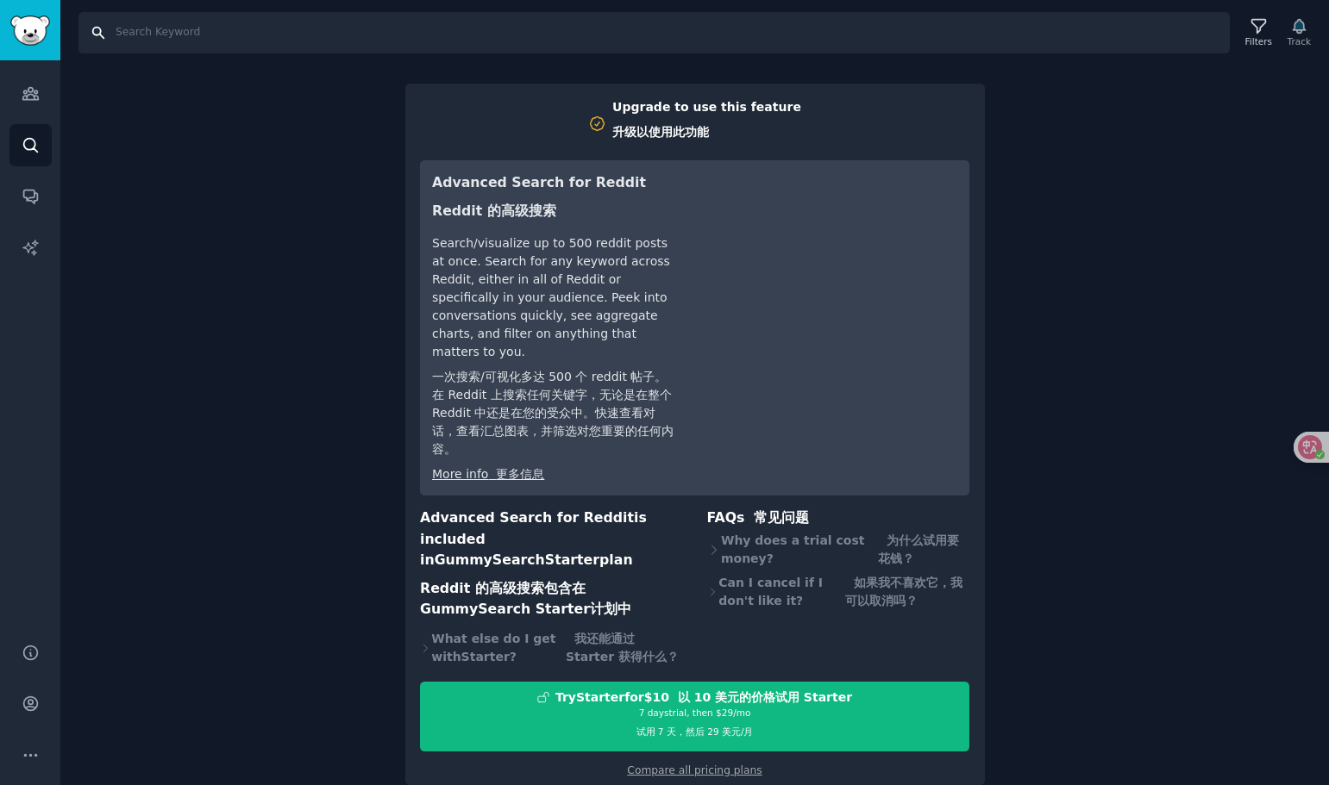
click at [199, 39] on input "Search" at bounding box center [653, 32] width 1151 height 41
type input "vkb"
click at [1255, 20] on icon at bounding box center [1258, 27] width 14 height 14
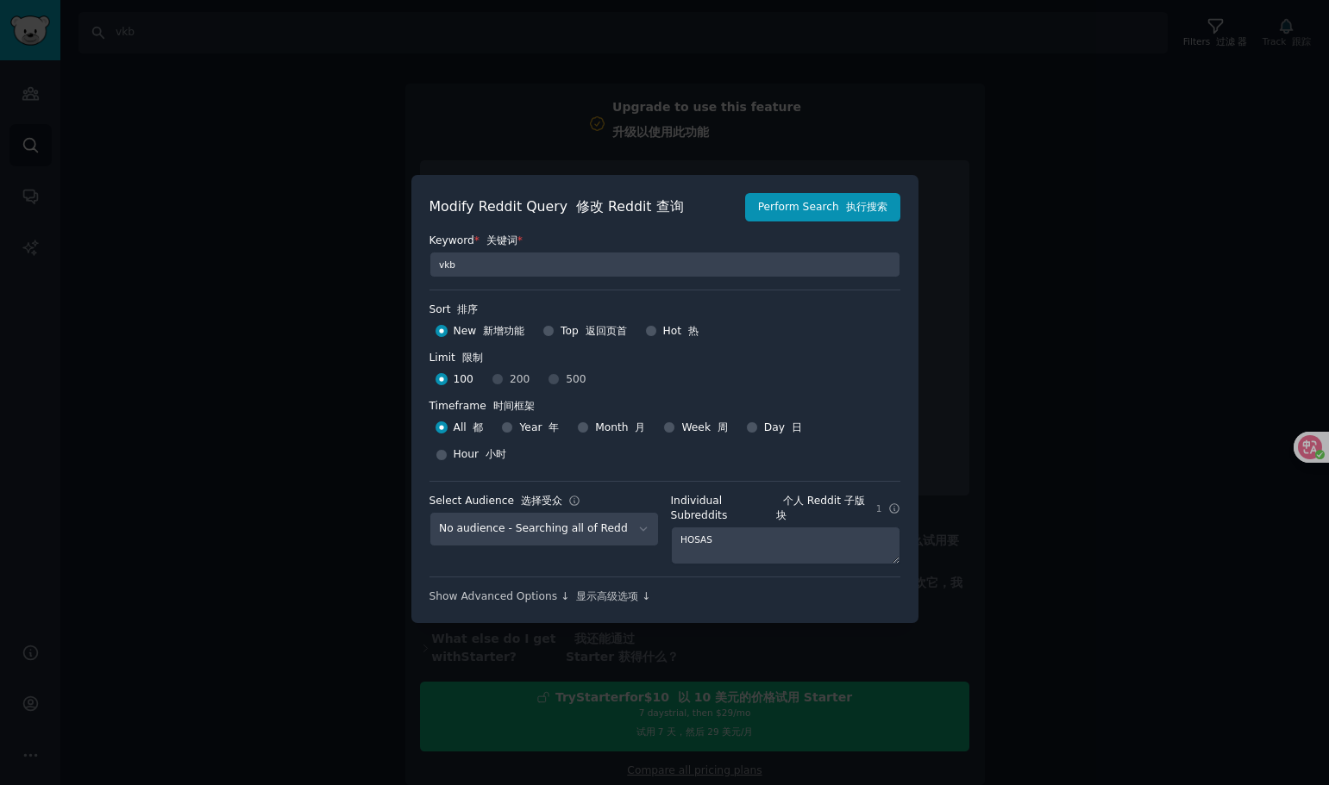
click at [776, 318] on label "Sort 排序" at bounding box center [664, 311] width 471 height 16
click at [1098, 221] on div at bounding box center [664, 392] width 1329 height 785
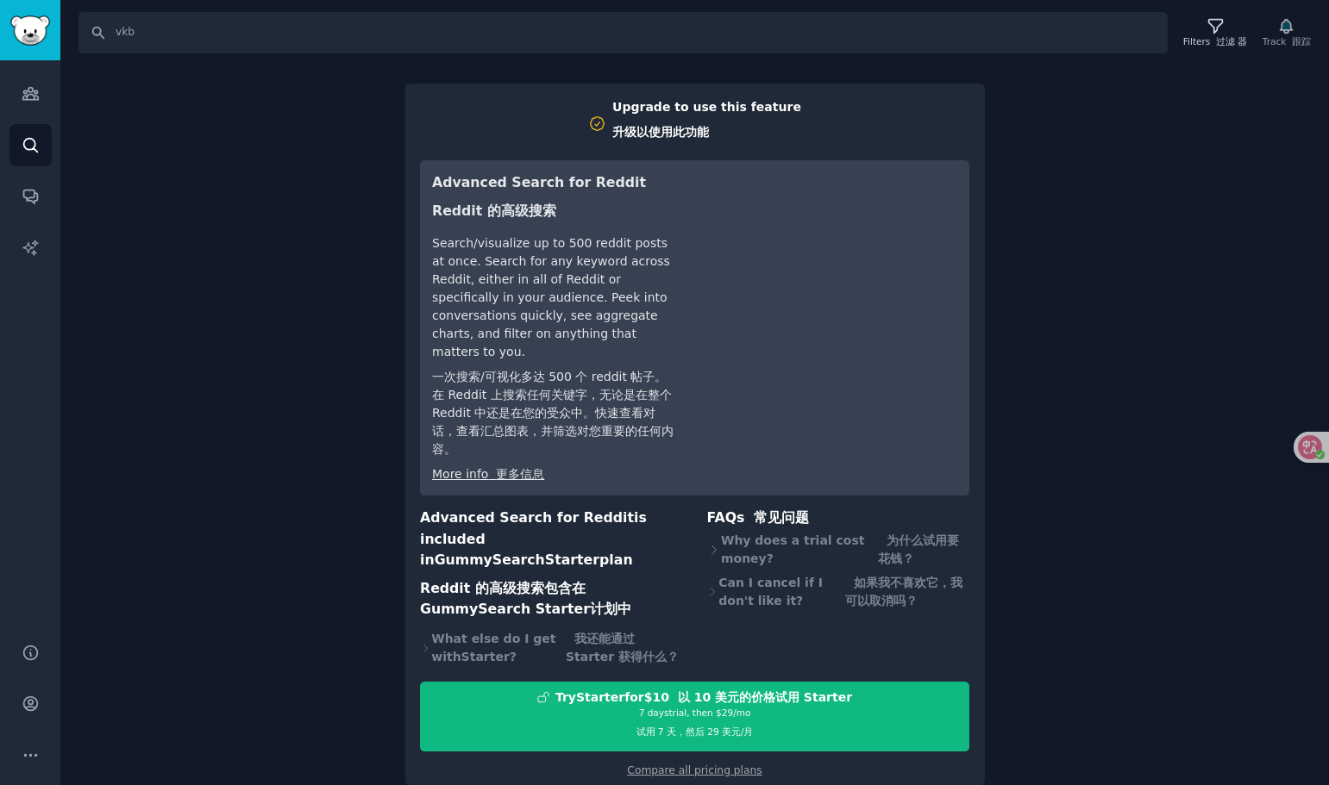
drag, startPoint x: 190, startPoint y: 95, endPoint x: 77, endPoint y: 107, distance: 113.6
click at [188, 95] on div "Search vkb Filters 过滤 器 Track 跟踪 Upgrade to use this feature 升级以使用此功能 Advanced …" at bounding box center [694, 392] width 1268 height 785
click at [30, 653] on icon "Sidebar" at bounding box center [30, 653] width 14 height 14
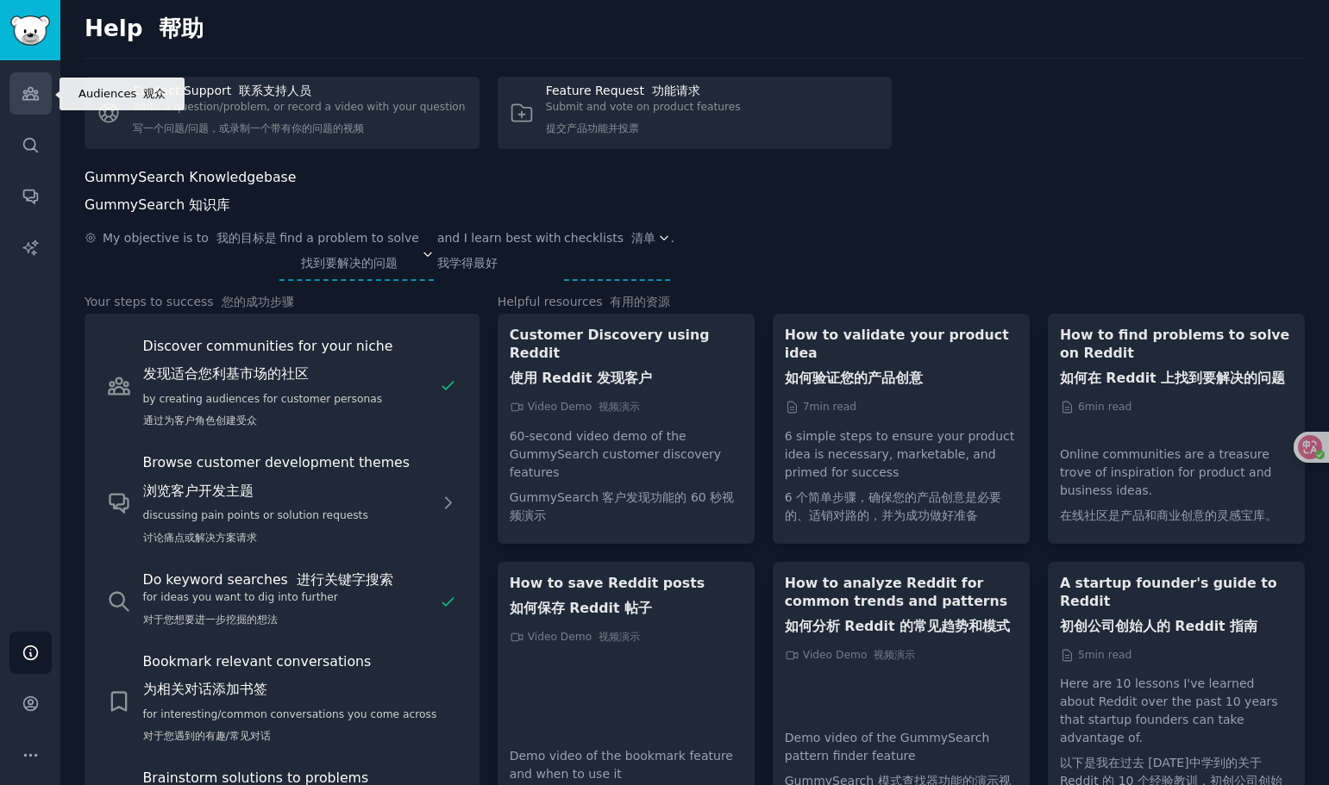
click at [37, 93] on icon "Sidebar" at bounding box center [30, 94] width 16 height 12
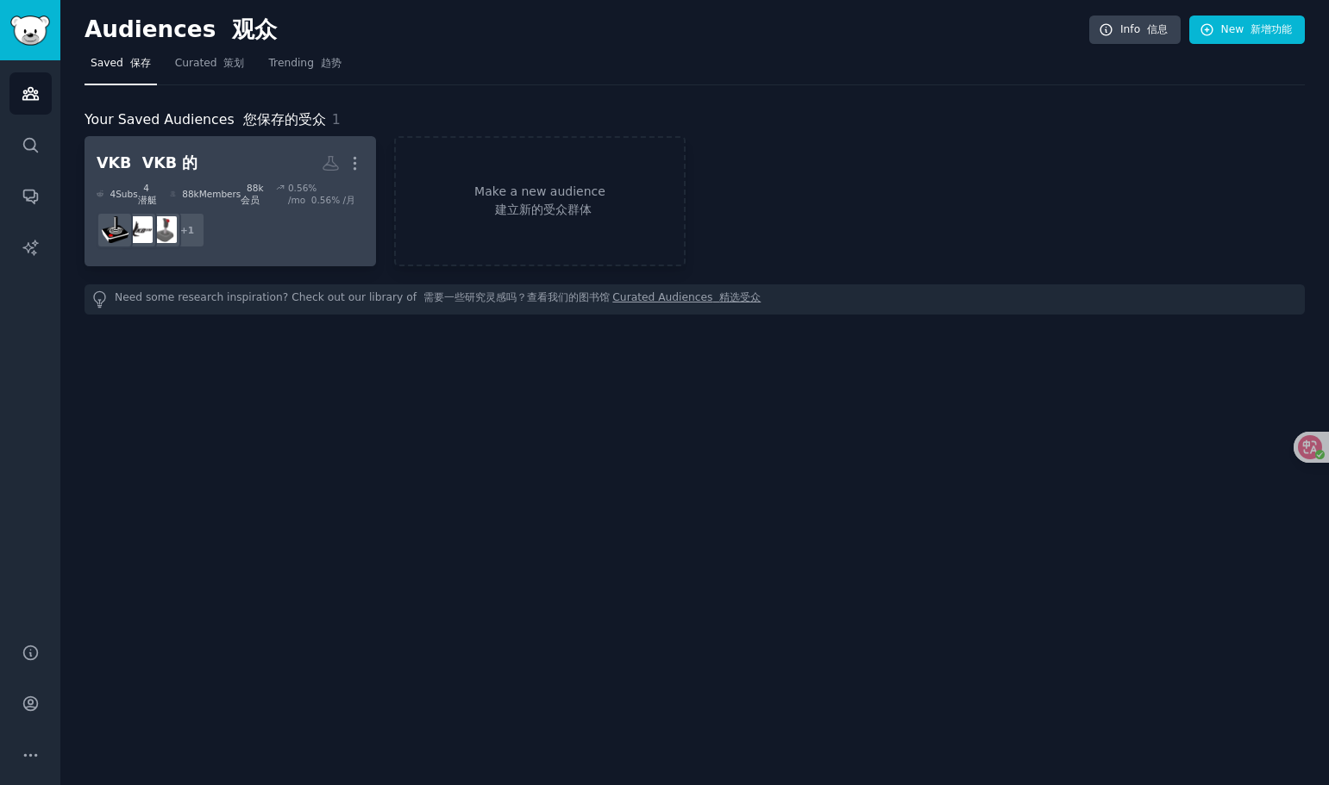
click at [316, 241] on dd "r/VKB_Sim + 1" at bounding box center [230, 230] width 267 height 48
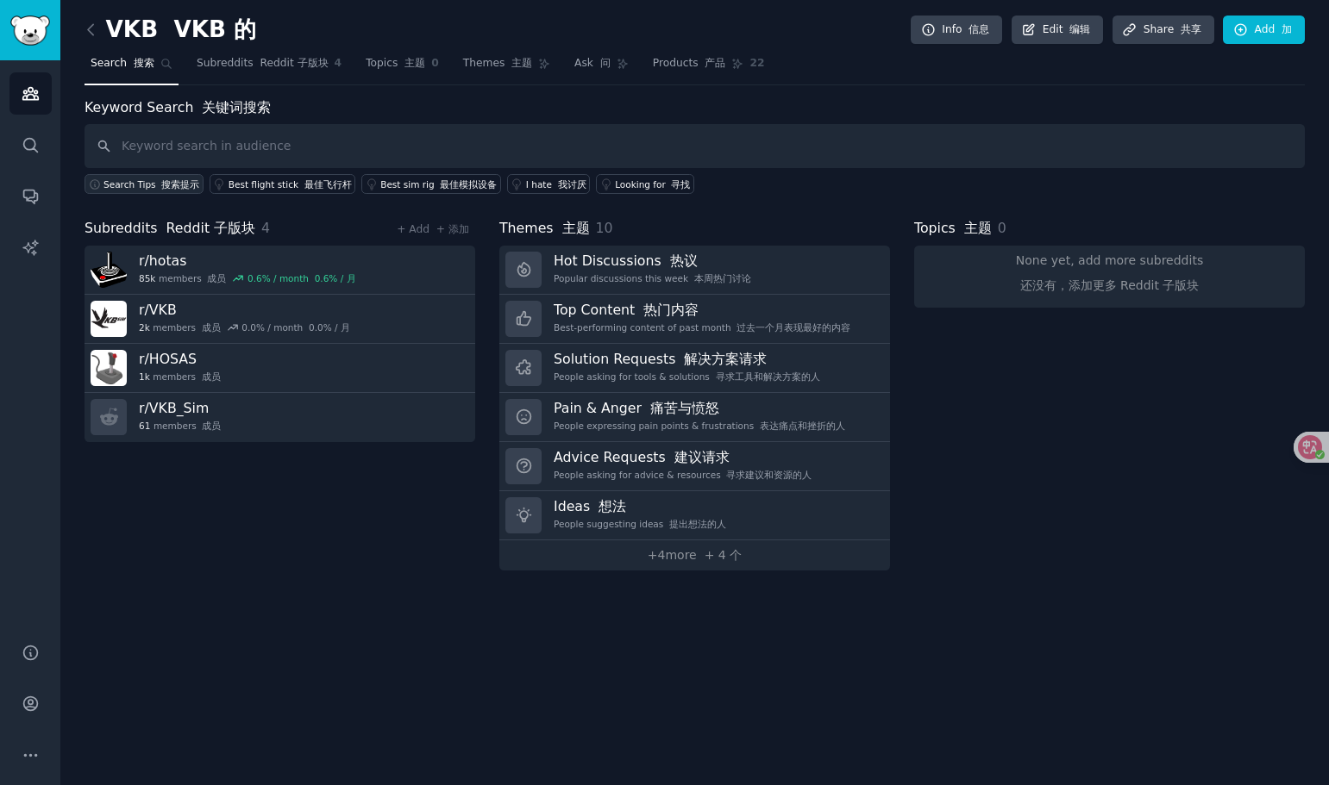
click at [146, 191] on button "Search Tips 搜索提示" at bounding box center [143, 184] width 119 height 20
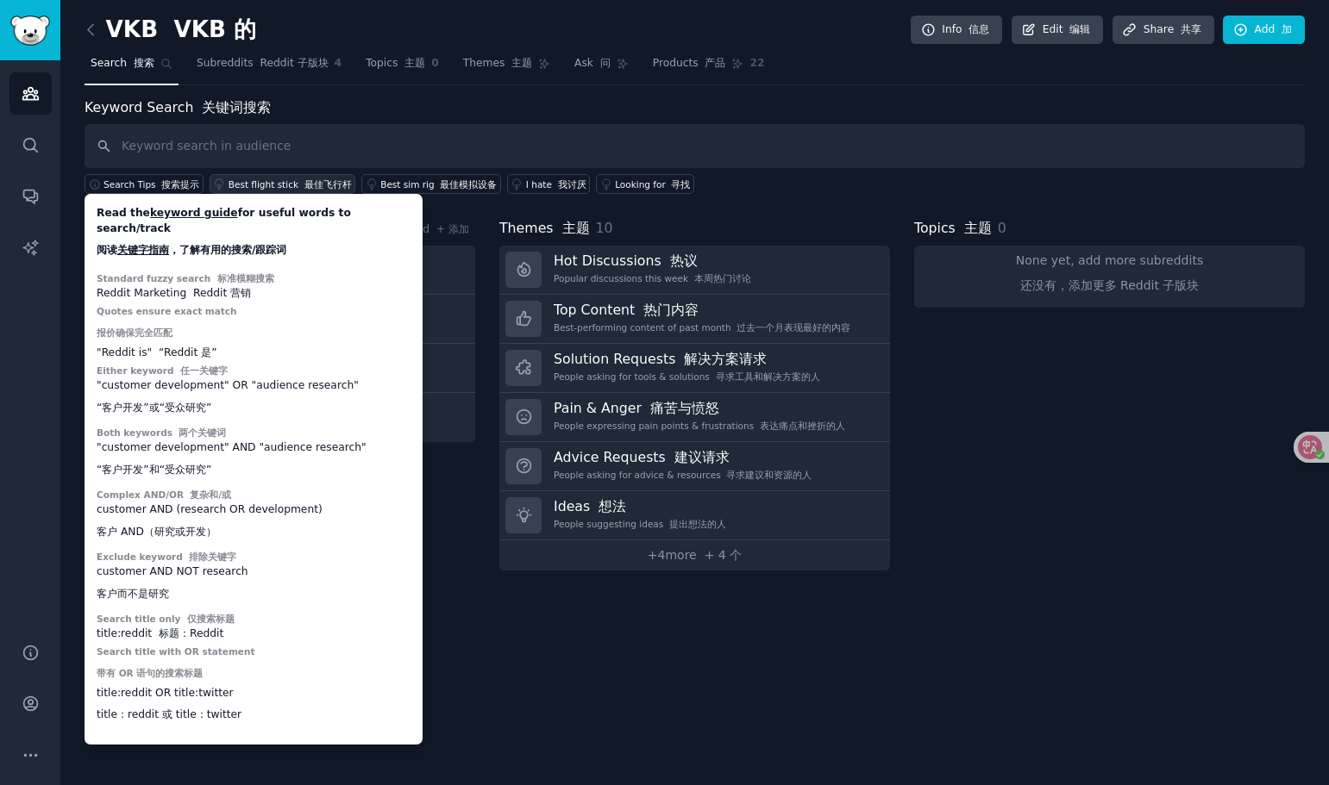
click at [270, 188] on div "Best flight stick 最佳飞行杆" at bounding box center [289, 184] width 123 height 12
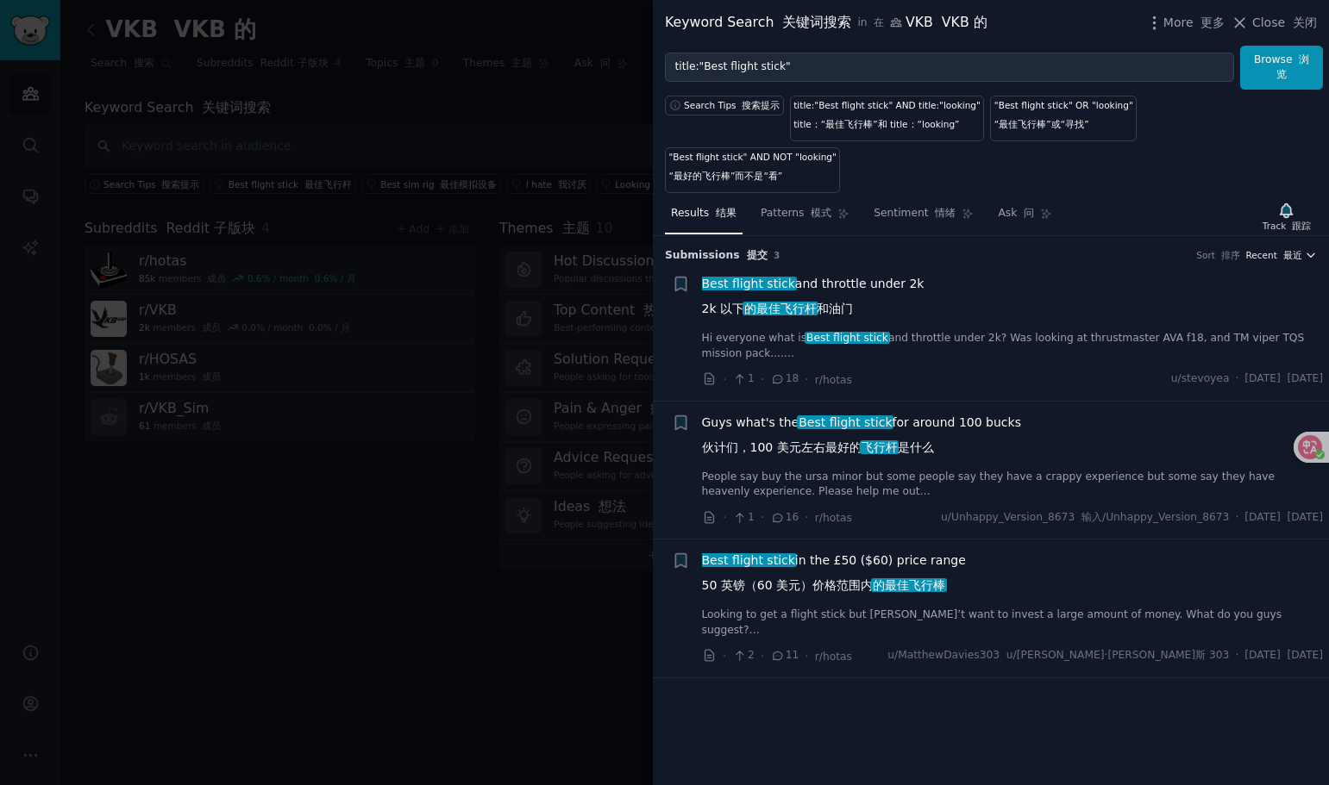
click at [1307, 254] on icon "button" at bounding box center [1310, 255] width 7 height 3
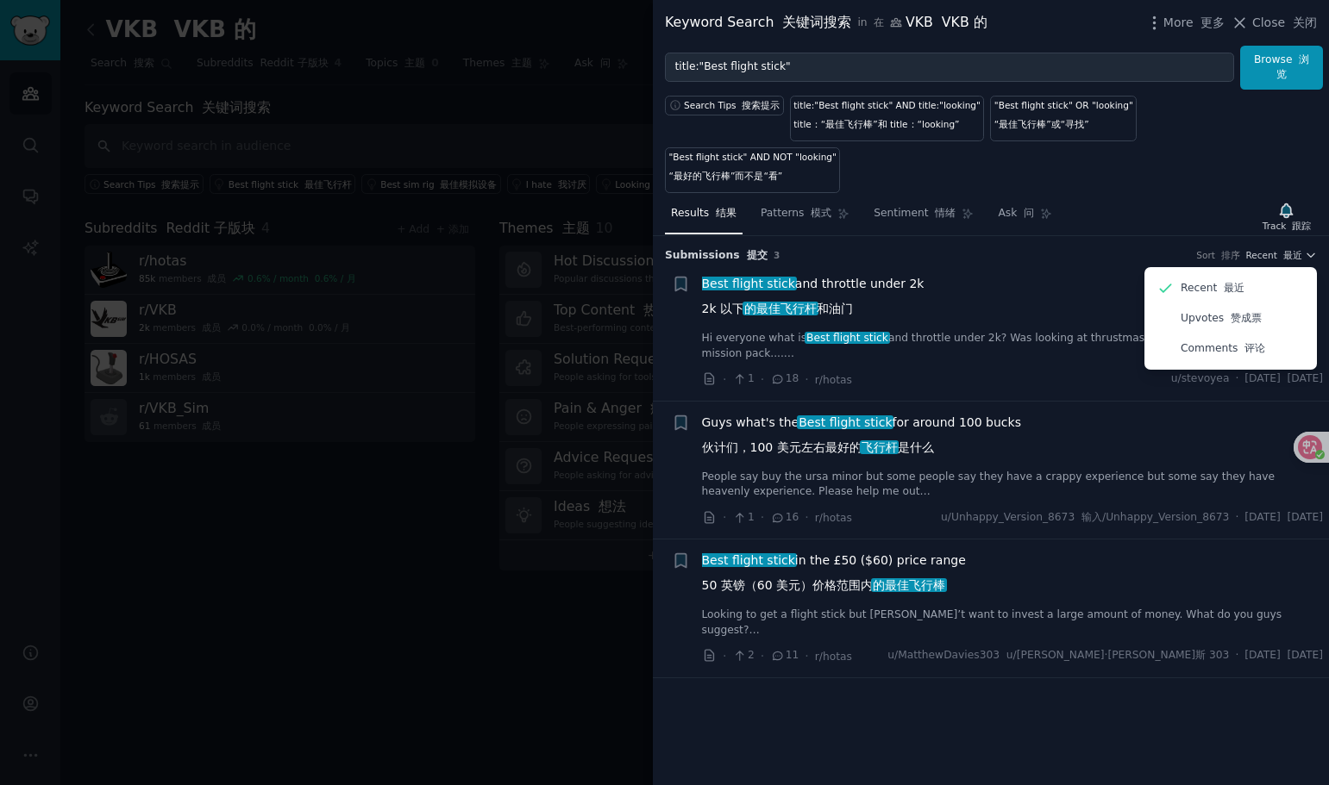
click at [1222, 199] on div "Results 结果 Patterns 模式 Sentiment 情绪 Ask 问 Track 跟踪" at bounding box center [991, 217] width 676 height 37
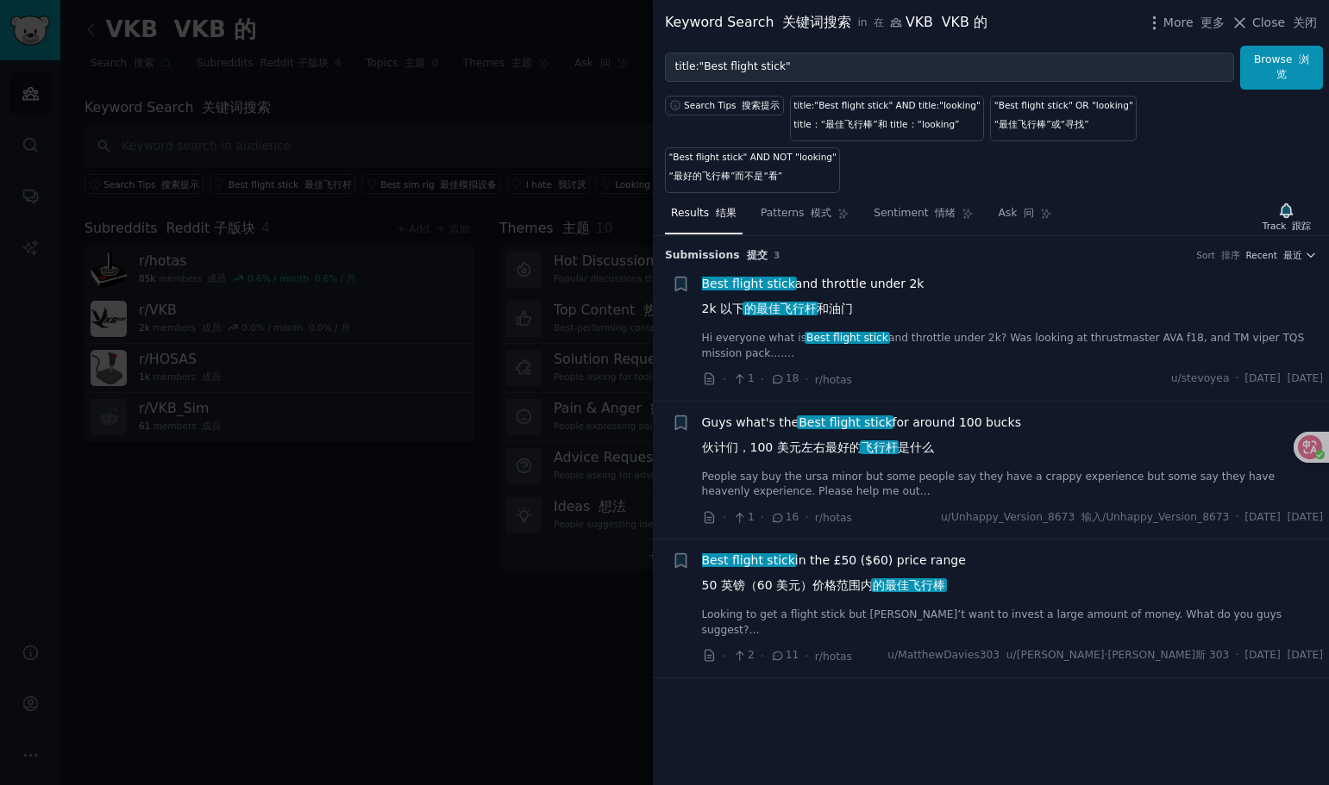
click at [585, 102] on div at bounding box center [664, 392] width 1329 height 785
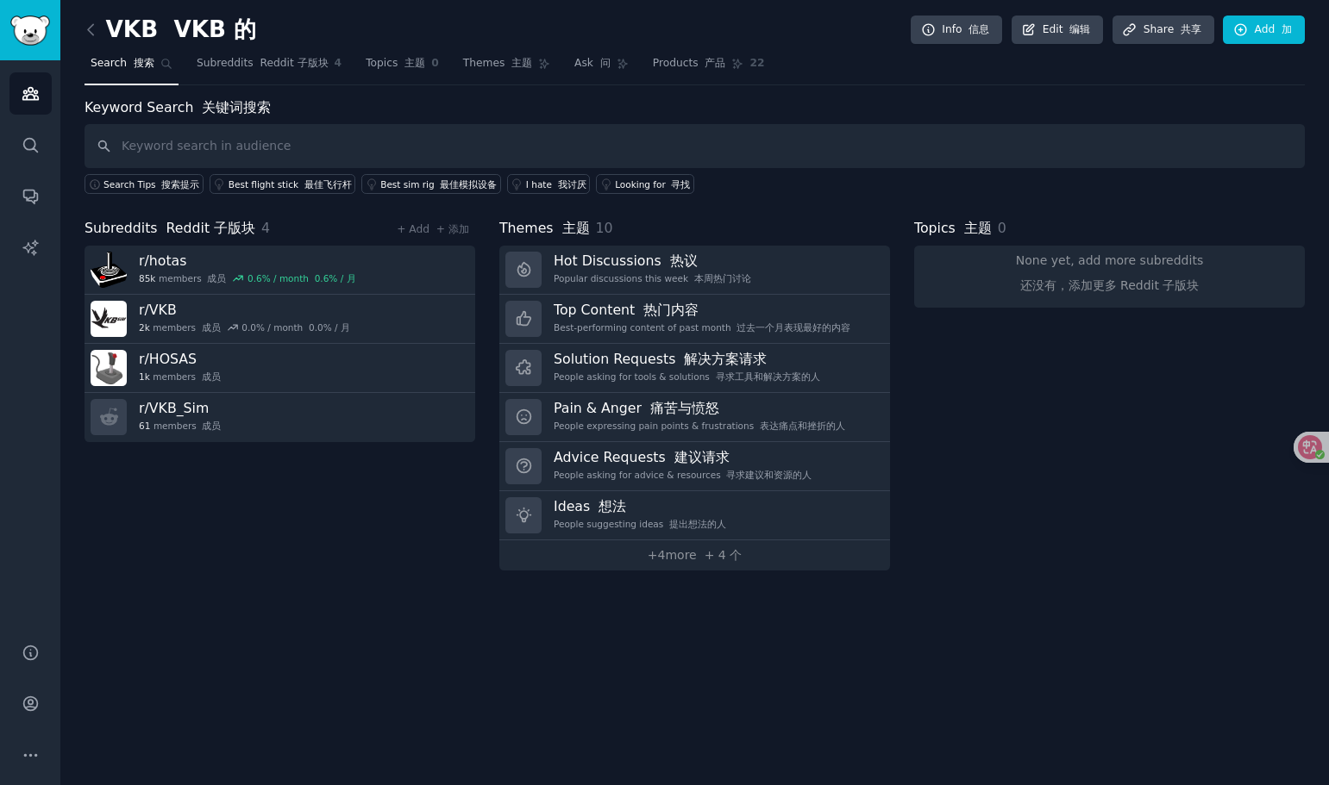
drag, startPoint x: 795, startPoint y: 1, endPoint x: 1256, endPoint y: 75, distance: 467.2
click at [1255, 74] on nav "Search 搜索 Subreddits Reddit 子版块 4 Topics 主题 0 Themes 主题 Ask 问 Products 产品 22" at bounding box center [694, 67] width 1220 height 35
drag, startPoint x: 1328, startPoint y: 70, endPoint x: 1168, endPoint y: 394, distance: 361.3
click at [1168, 394] on div "Topics 主题 0 None yet, add more subreddits 还没有，添加更多 Reddit 子版块" at bounding box center [1109, 394] width 391 height 353
